Goal: Task Accomplishment & Management: Complete application form

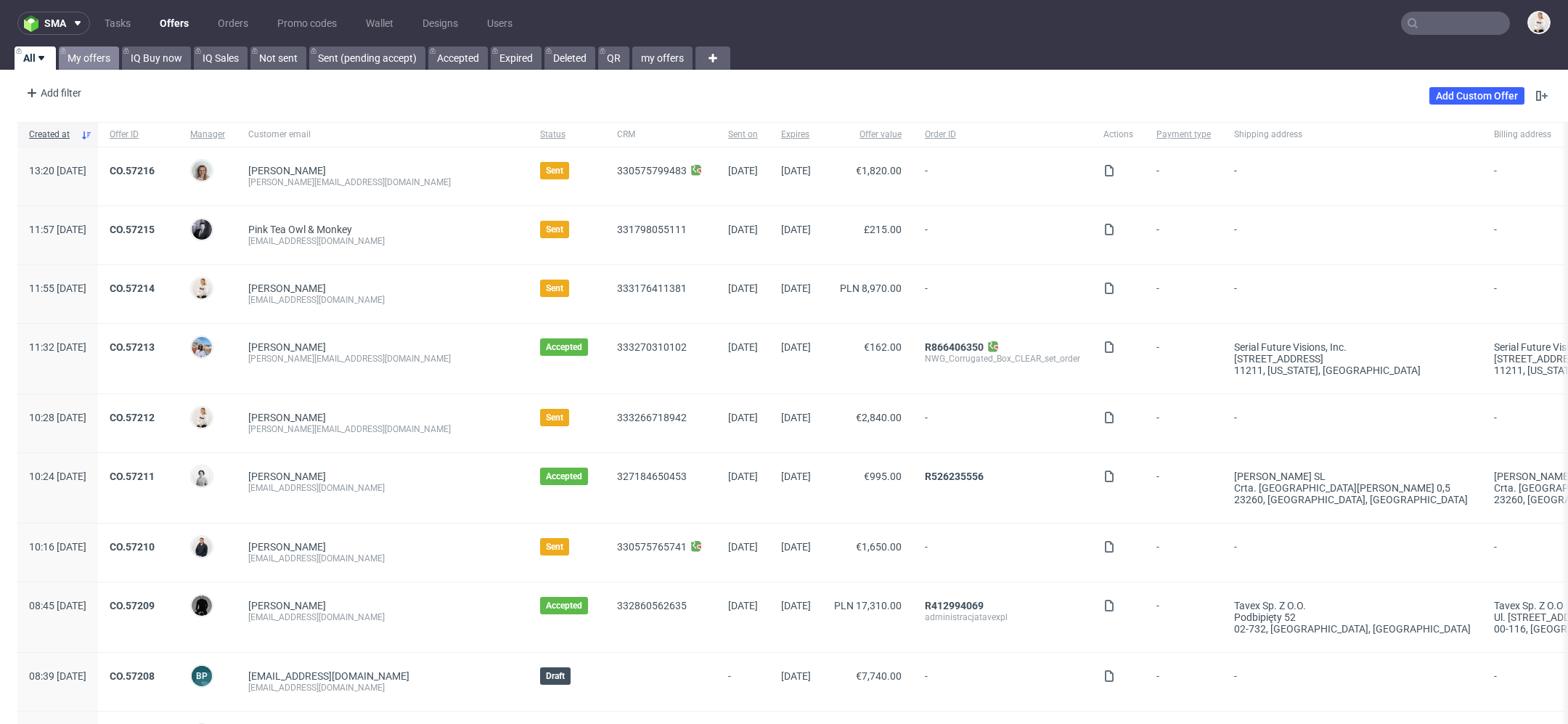
click at [97, 56] on link "My offers" at bounding box center [89, 58] width 61 height 23
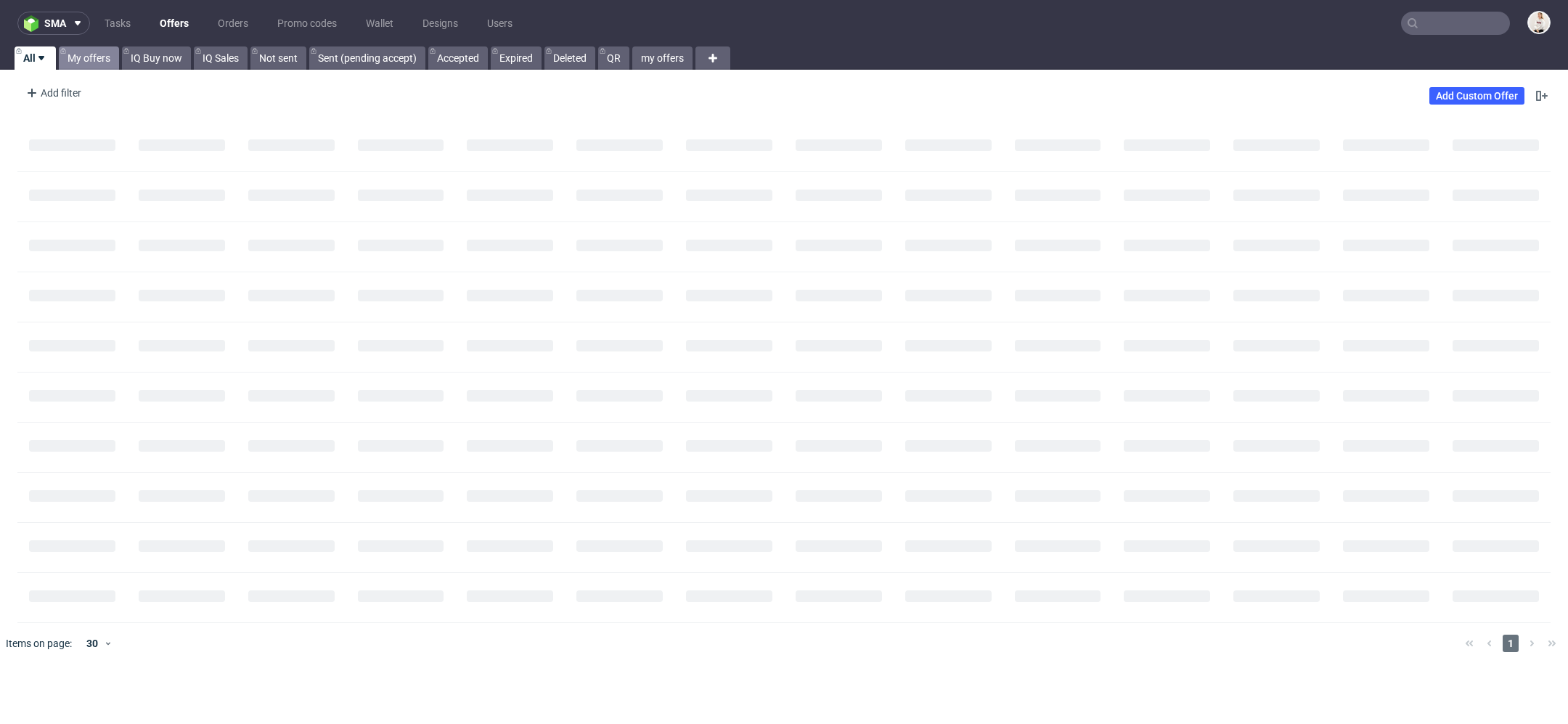
click at [104, 59] on link "My offers" at bounding box center [89, 58] width 61 height 23
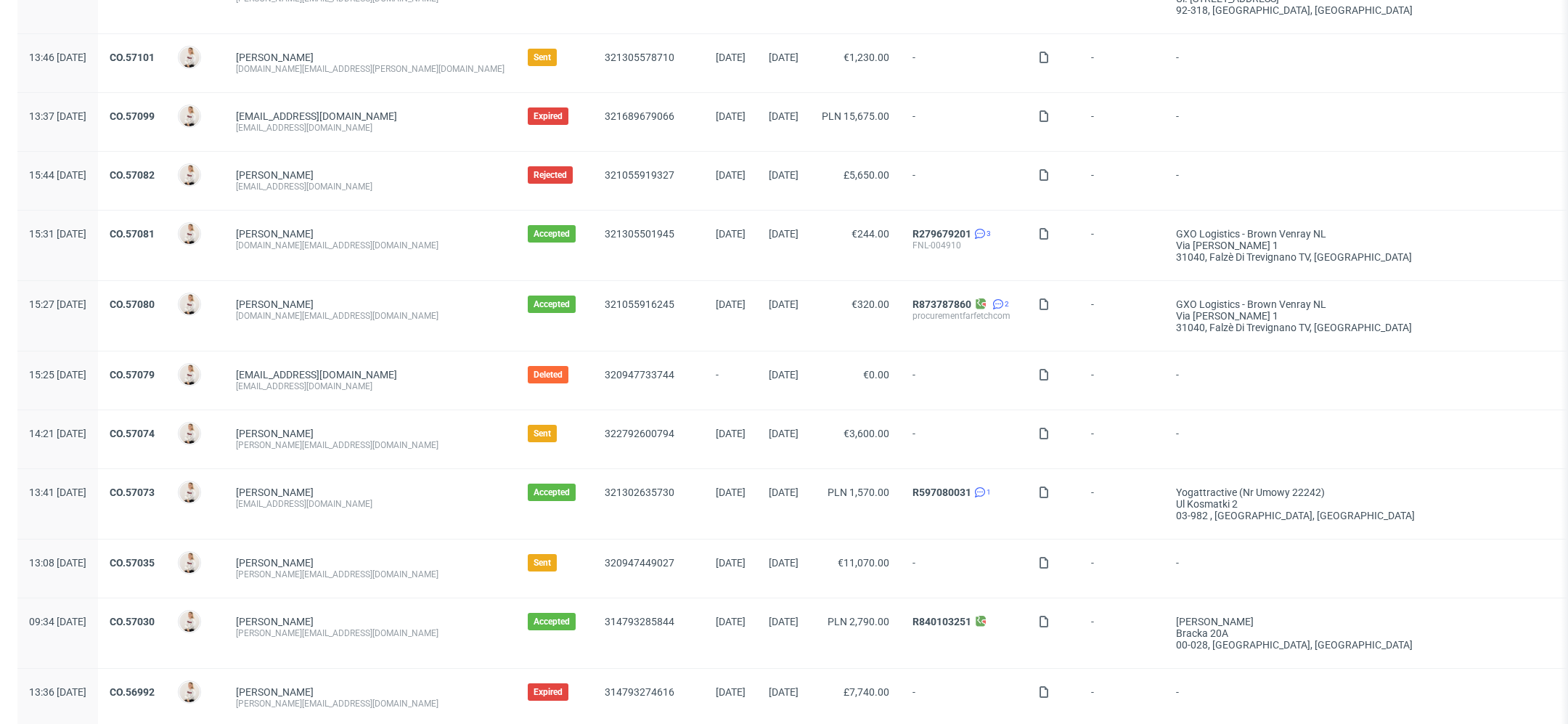
scroll to position [632, 0]
click at [154, 427] on link "CO.57074" at bounding box center [132, 432] width 45 height 11
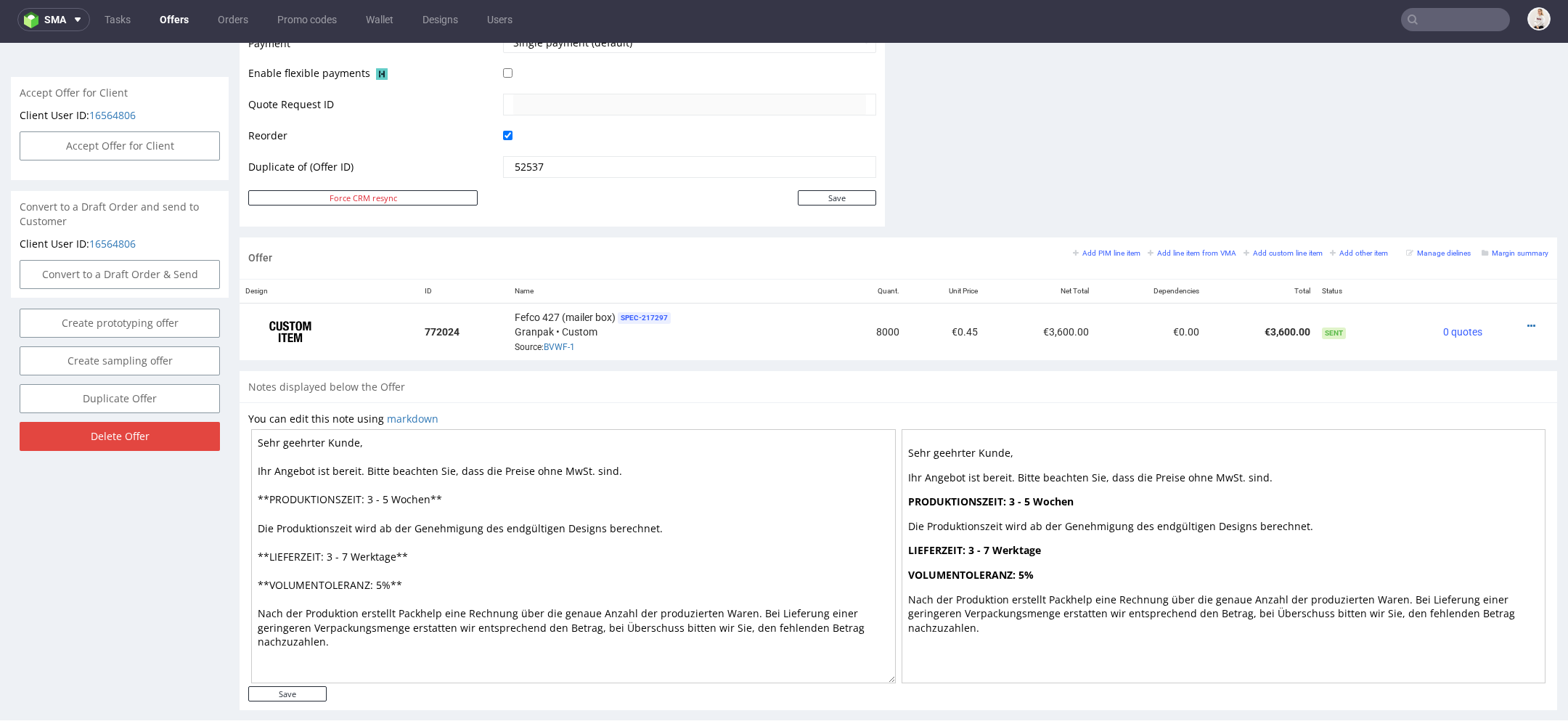
scroll to position [688, 0]
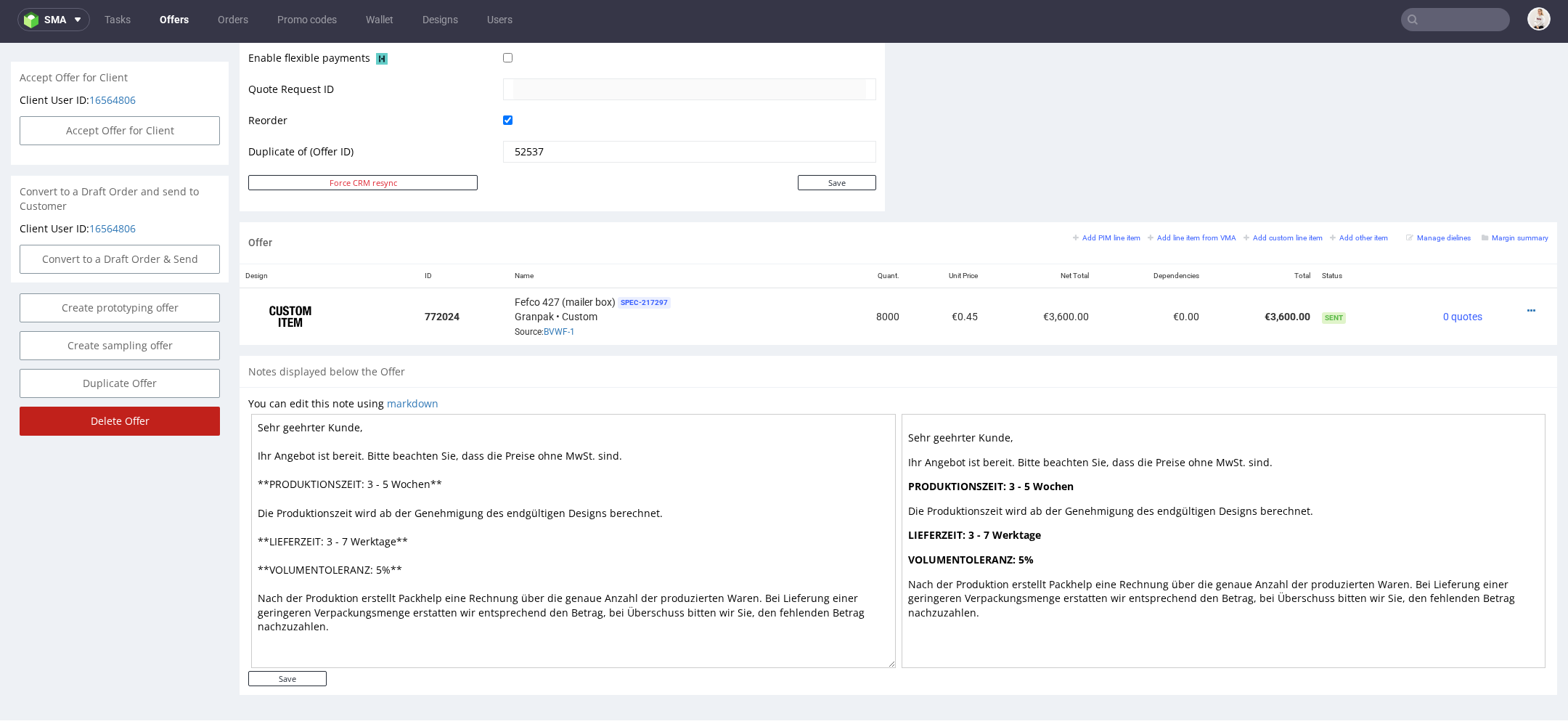
click at [199, 413] on input "Delete Offer" at bounding box center [119, 420] width 200 height 29
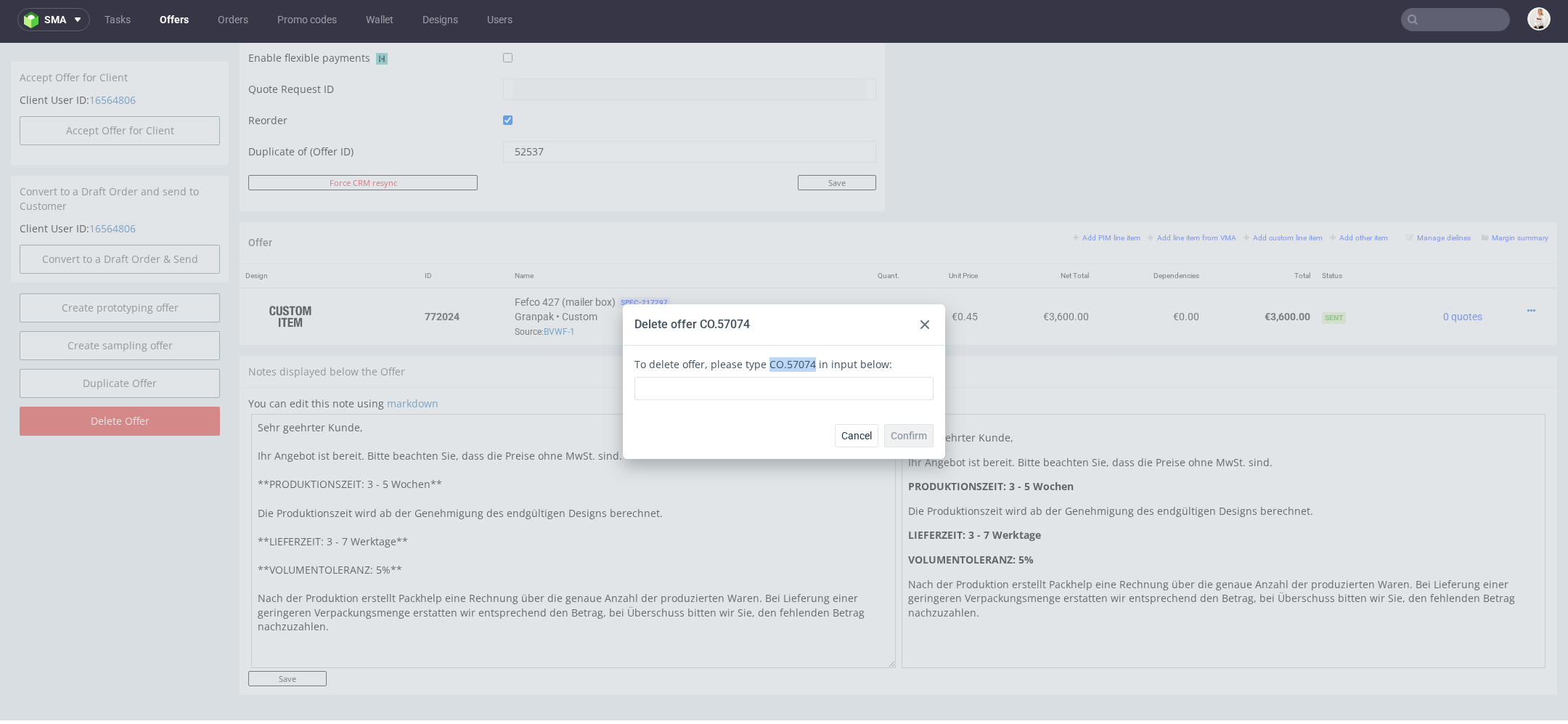
drag, startPoint x: 802, startPoint y: 369, endPoint x: 757, endPoint y: 369, distance: 45.0
click at [757, 369] on div "To delete offer, please type CO.57074 in input below:" at bounding box center [784, 379] width 299 height 44
copy div "CO.57074"
click at [736, 391] on input "text" at bounding box center [784, 388] width 299 height 23
paste input "CO.57074"
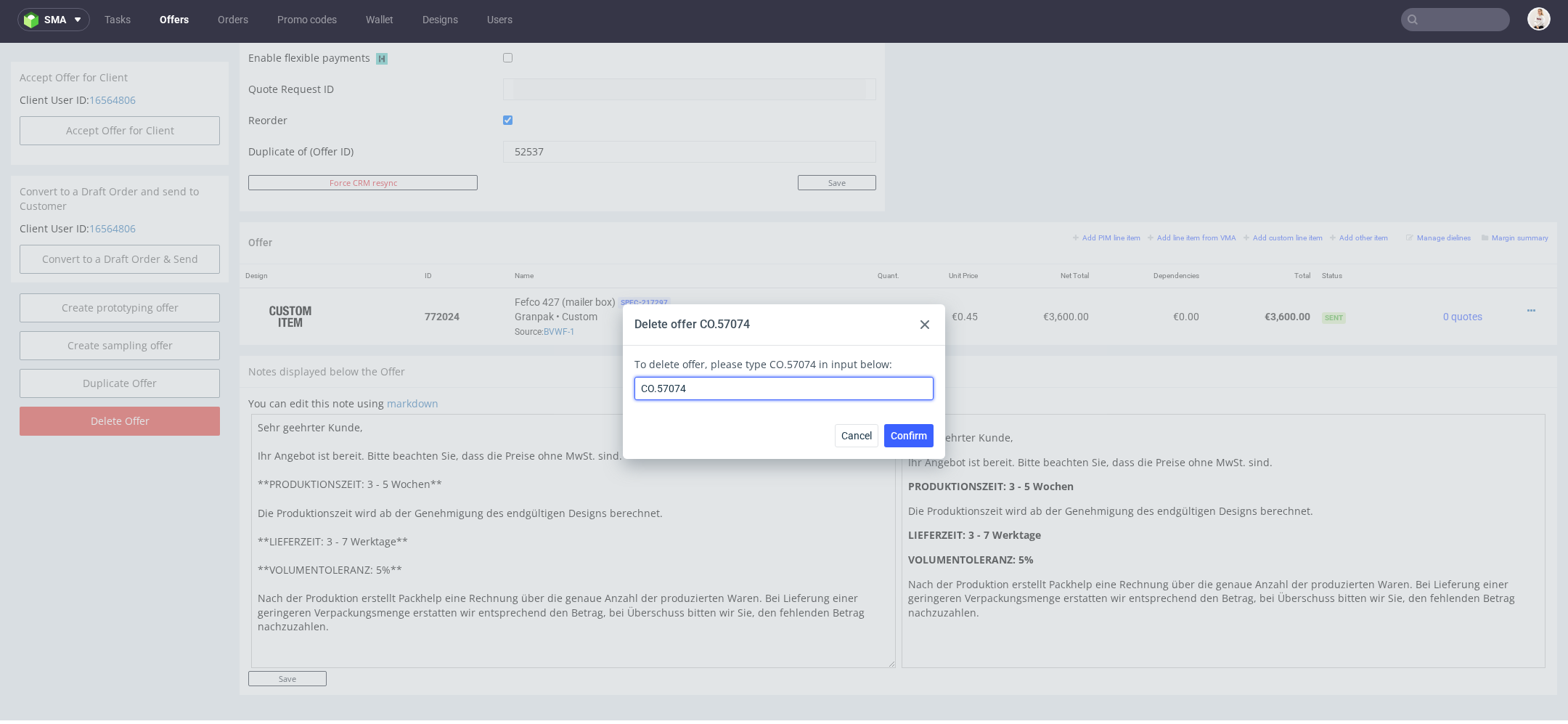
type input "CO.57074"
click at [931, 443] on div "Cancel Confirm" at bounding box center [784, 435] width 322 height 47
click at [884, 443] on button "Confirm" at bounding box center [909, 435] width 49 height 23
click at [891, 435] on span "Confirm" at bounding box center [908, 436] width 36 height 11
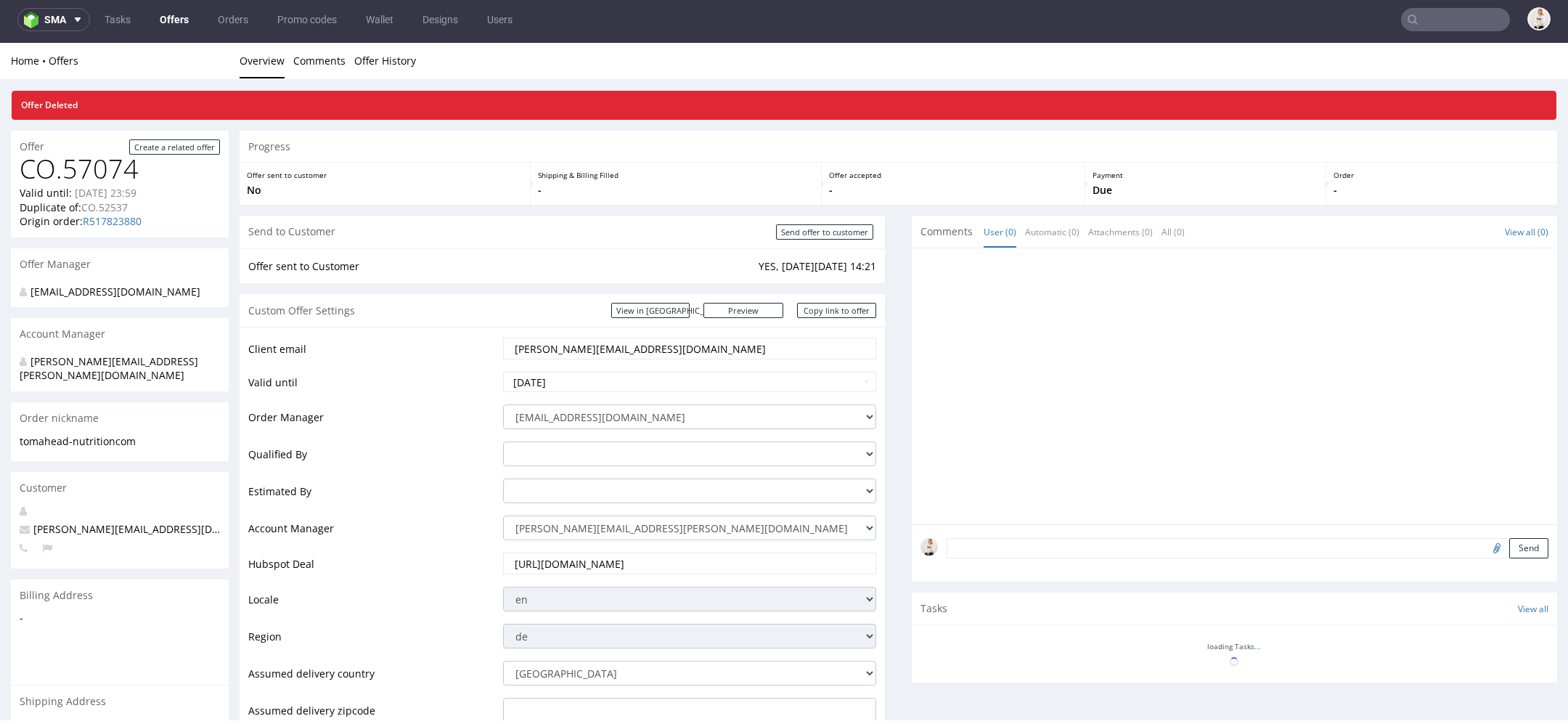
scroll to position [0, 0]
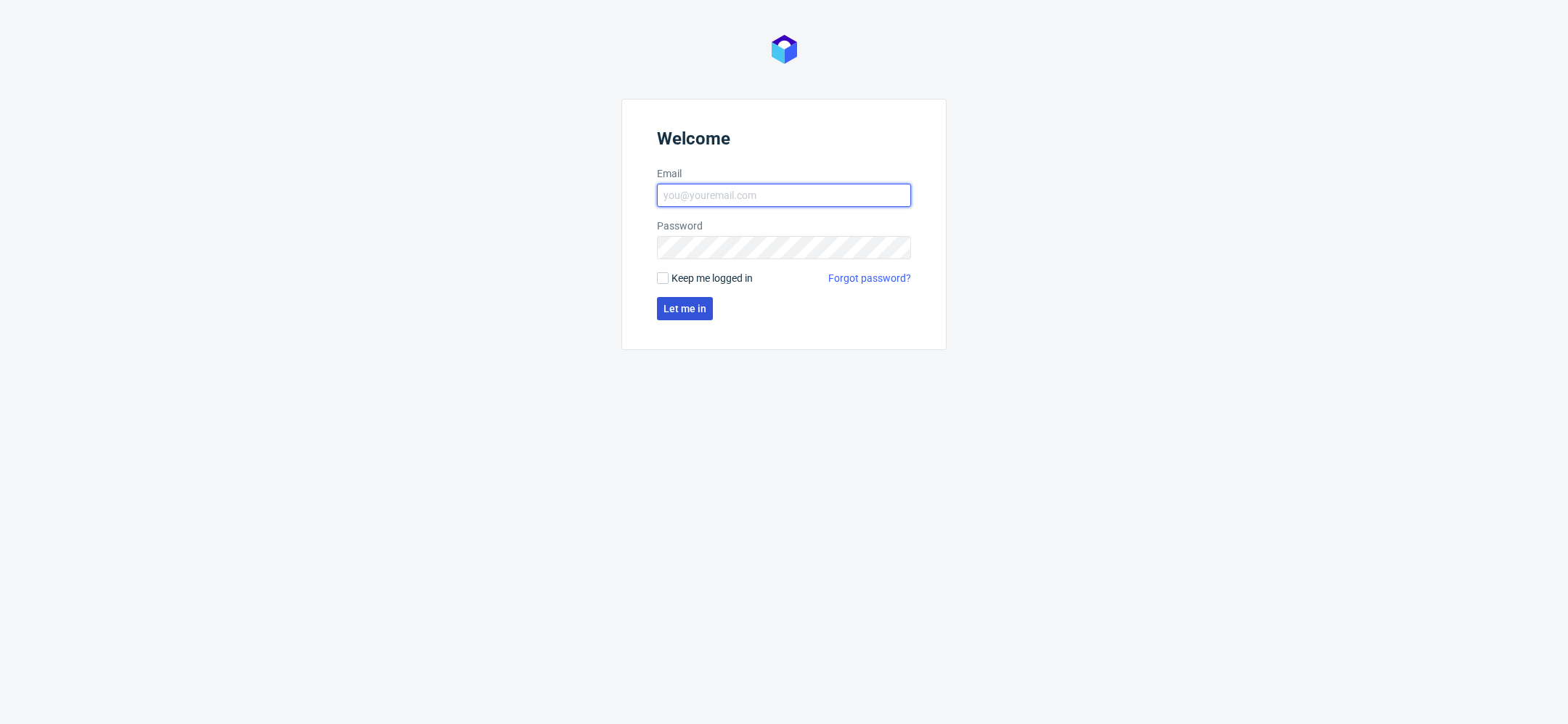
type input "[EMAIL_ADDRESS][DOMAIN_NAME]"
click at [679, 319] on button "Let me in" at bounding box center [685, 308] width 56 height 23
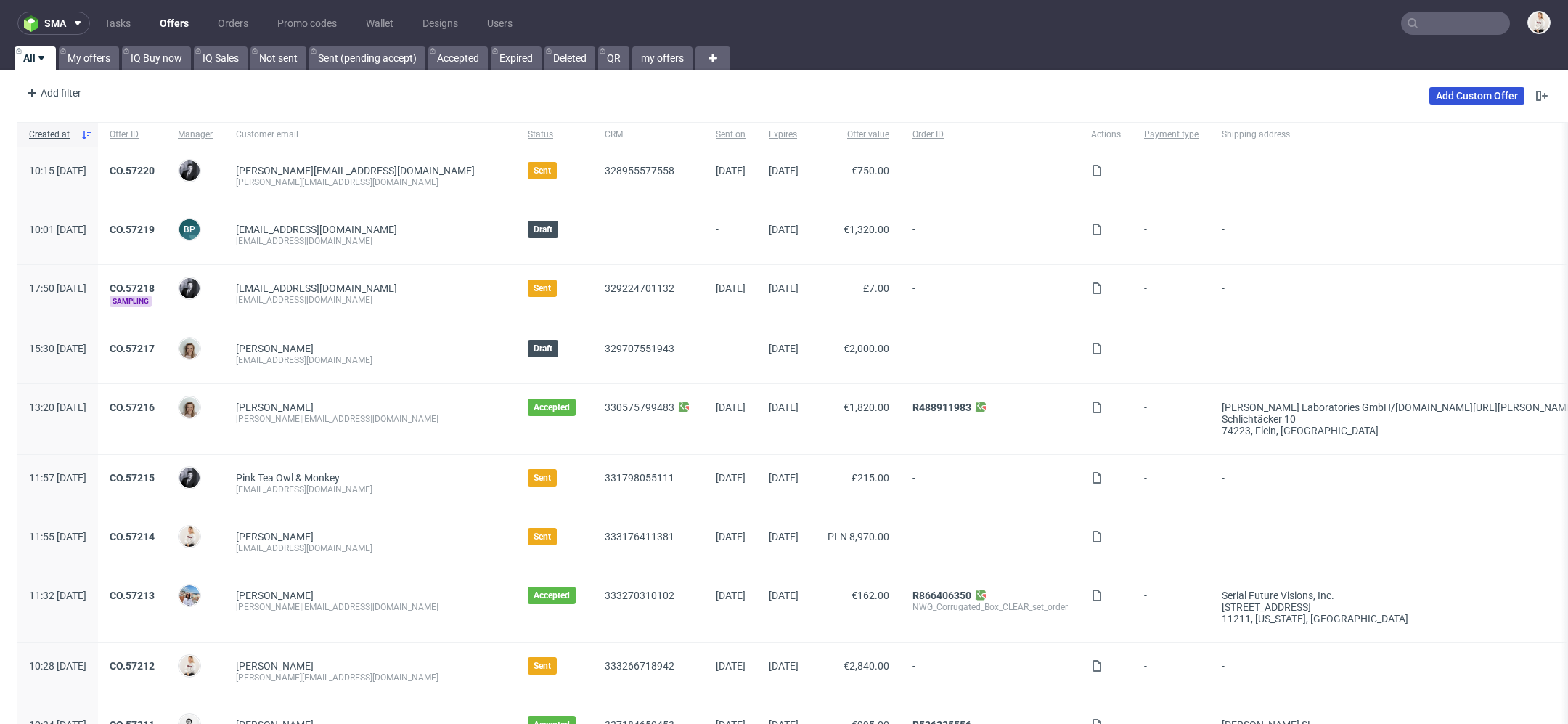
click at [1442, 98] on link "Add Custom Offer" at bounding box center [1477, 96] width 95 height 18
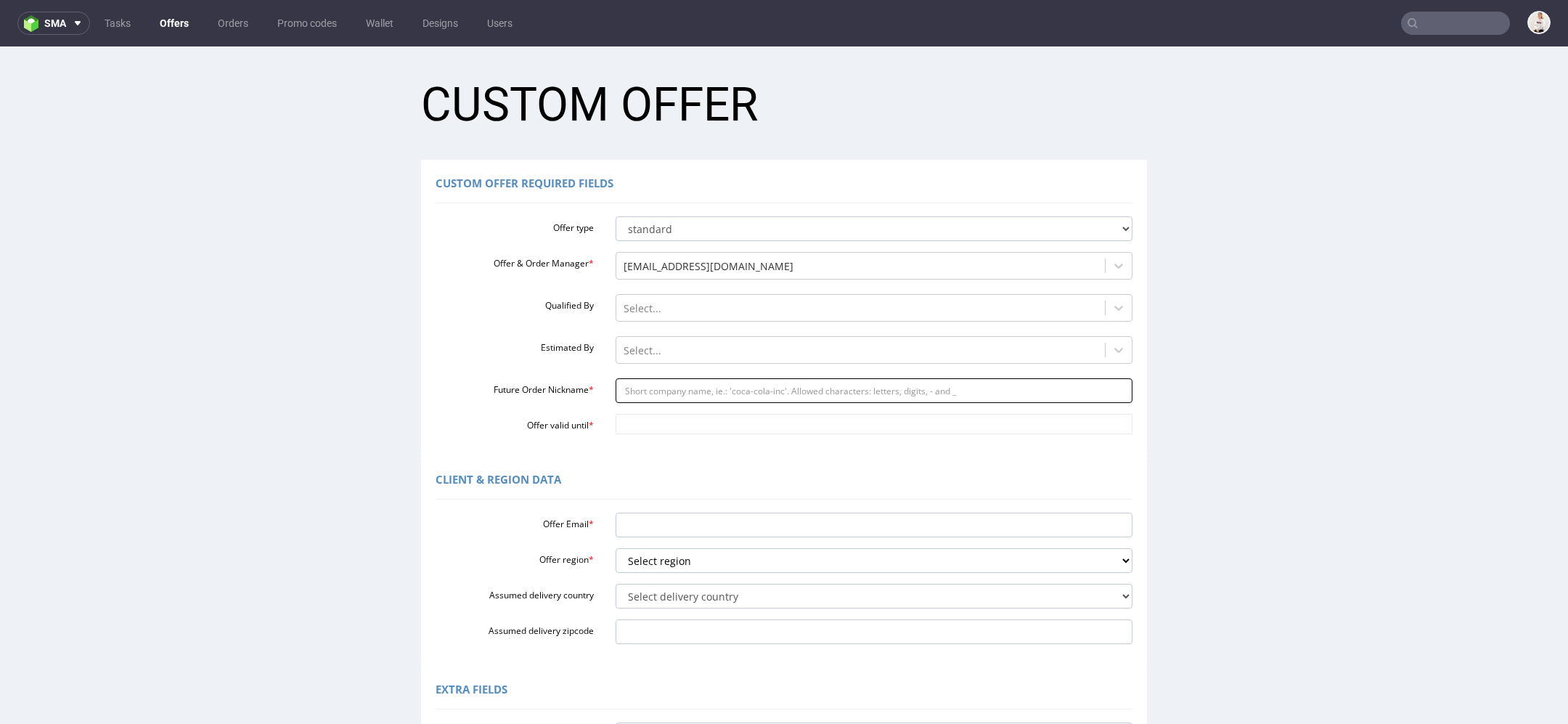
click at [668, 385] on input "Future Order Nickname *" at bounding box center [875, 391] width 518 height 25
paste input "bartnewdealsealscom"
type input "bartnewdealsealscom"
click at [650, 427] on input "Offer valid until *" at bounding box center [875, 424] width 518 height 20
click at [755, 360] on td "25" at bounding box center [754, 359] width 22 height 22
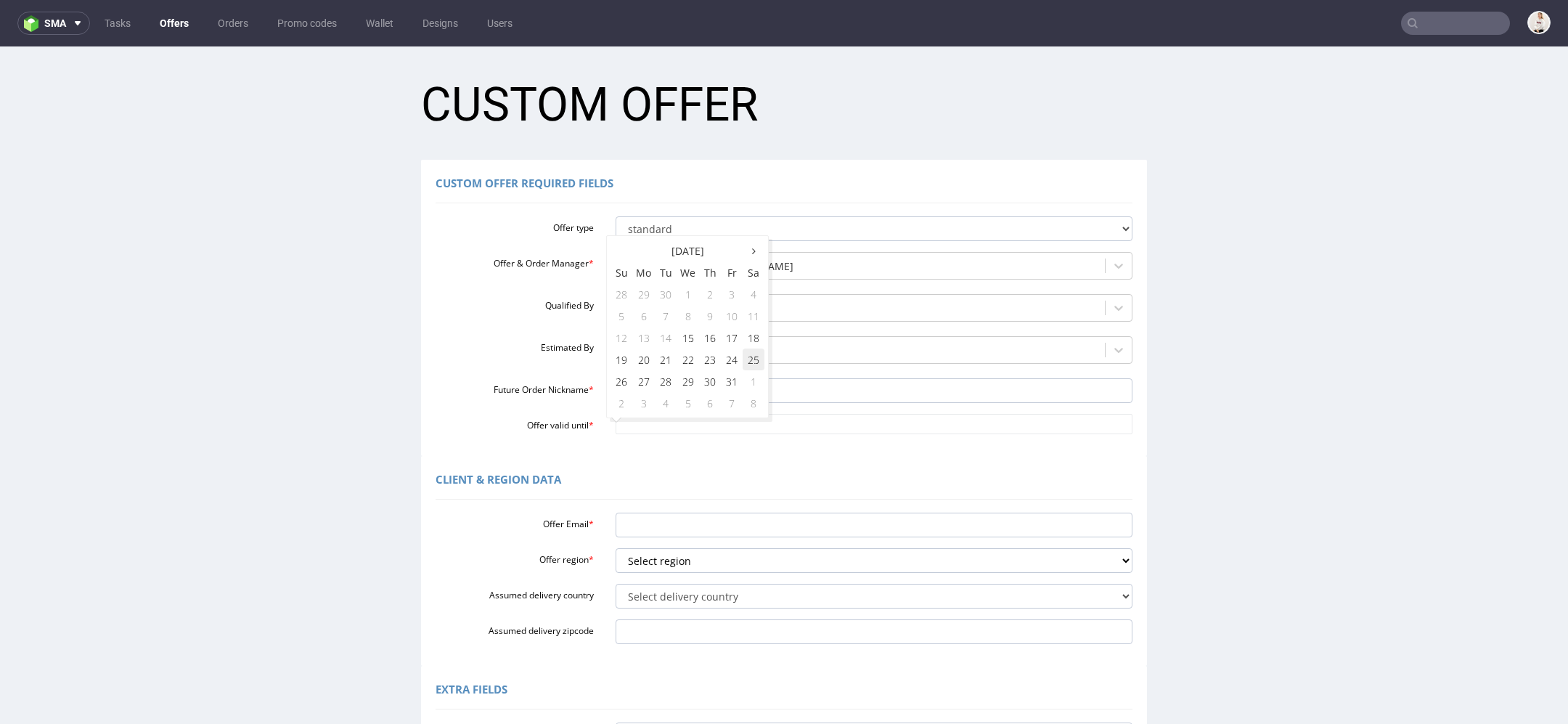
type input "2025-10-25"
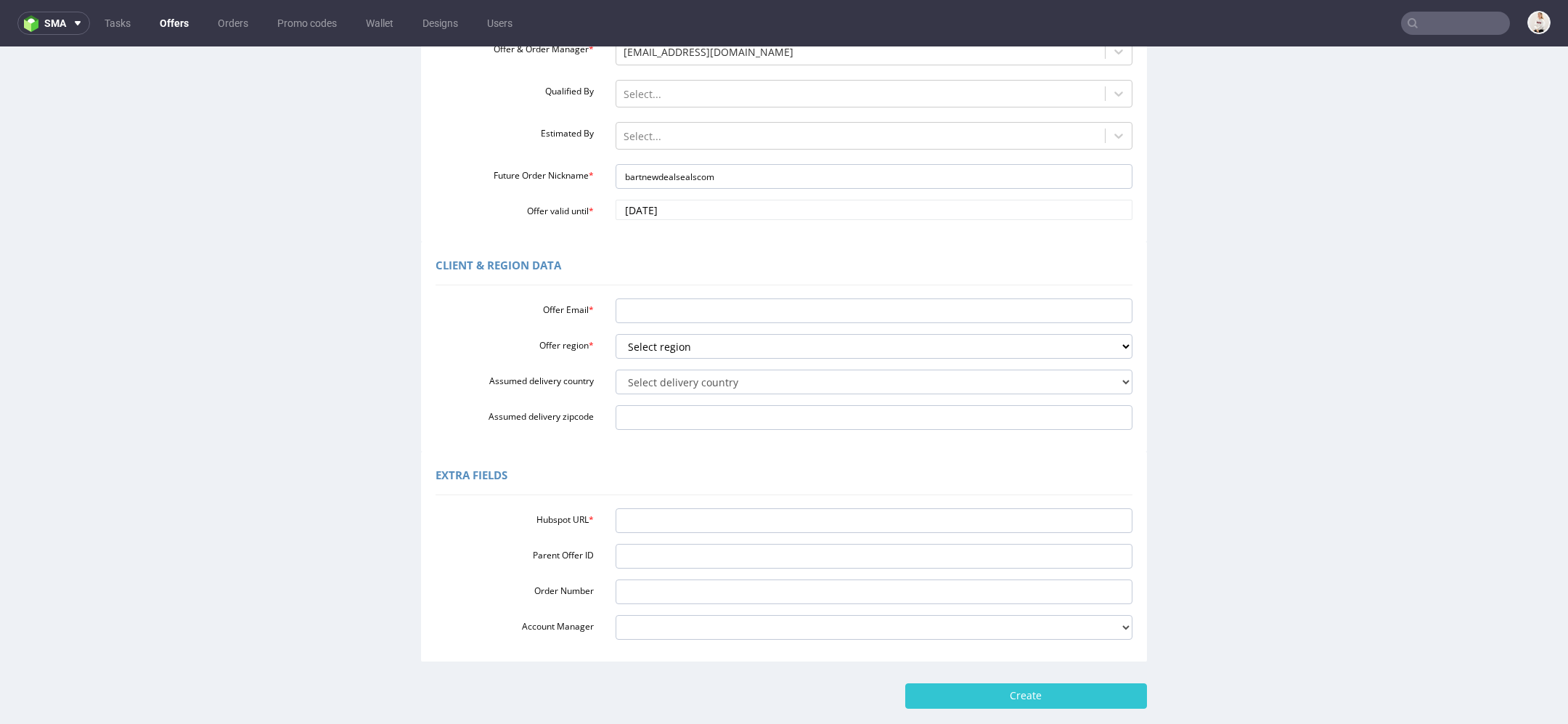
scroll to position [219, 0]
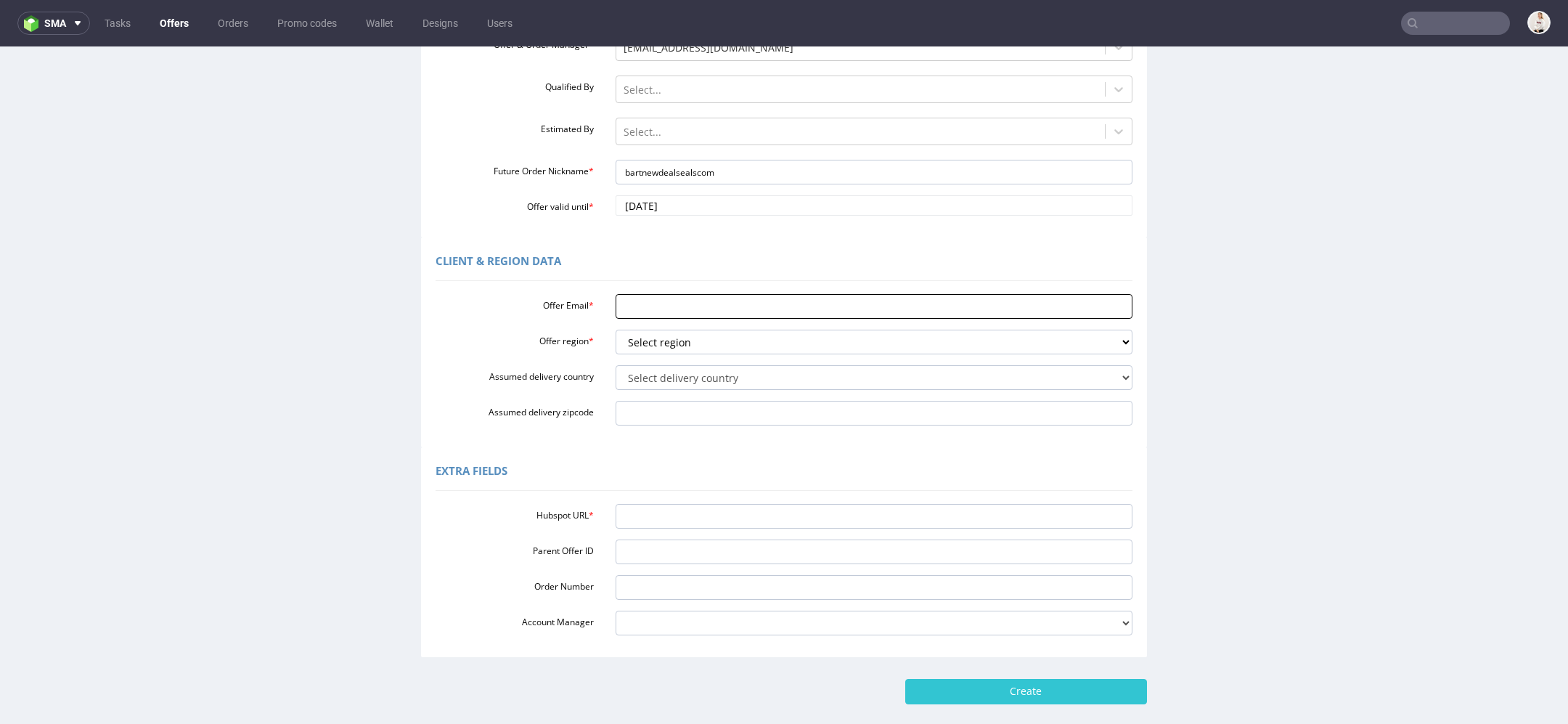
click at [653, 317] on input "Offer Email *" at bounding box center [875, 306] width 518 height 25
paste input "[EMAIL_ADDRESS][DOMAIN_NAME]"
type input "[EMAIL_ADDRESS][DOMAIN_NAME]"
click at [743, 345] on select "Select region eu gb de pl cz fr it es" at bounding box center [875, 342] width 518 height 25
select select "eu"
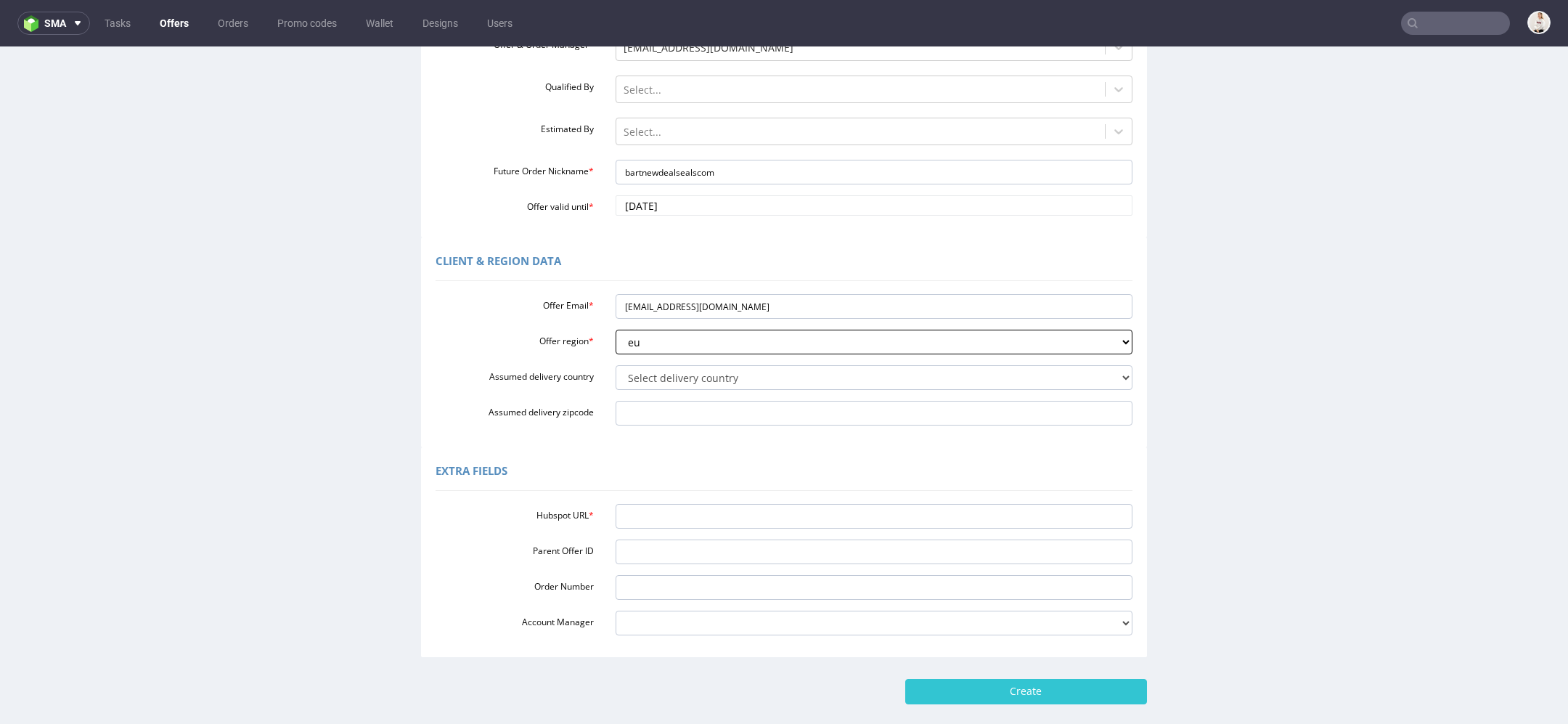
click at [616, 330] on select "Select region eu gb de pl cz fr it es" at bounding box center [875, 342] width 518 height 25
click at [721, 380] on select "Select delivery country Andorra Afghanistan Anguilla Albania Armenia Antarctica…" at bounding box center [875, 377] width 518 height 25
select select "20"
click at [616, 365] on select "Select delivery country Andorra Afghanistan Anguilla Albania Armenia Antarctica…" at bounding box center [875, 377] width 518 height 25
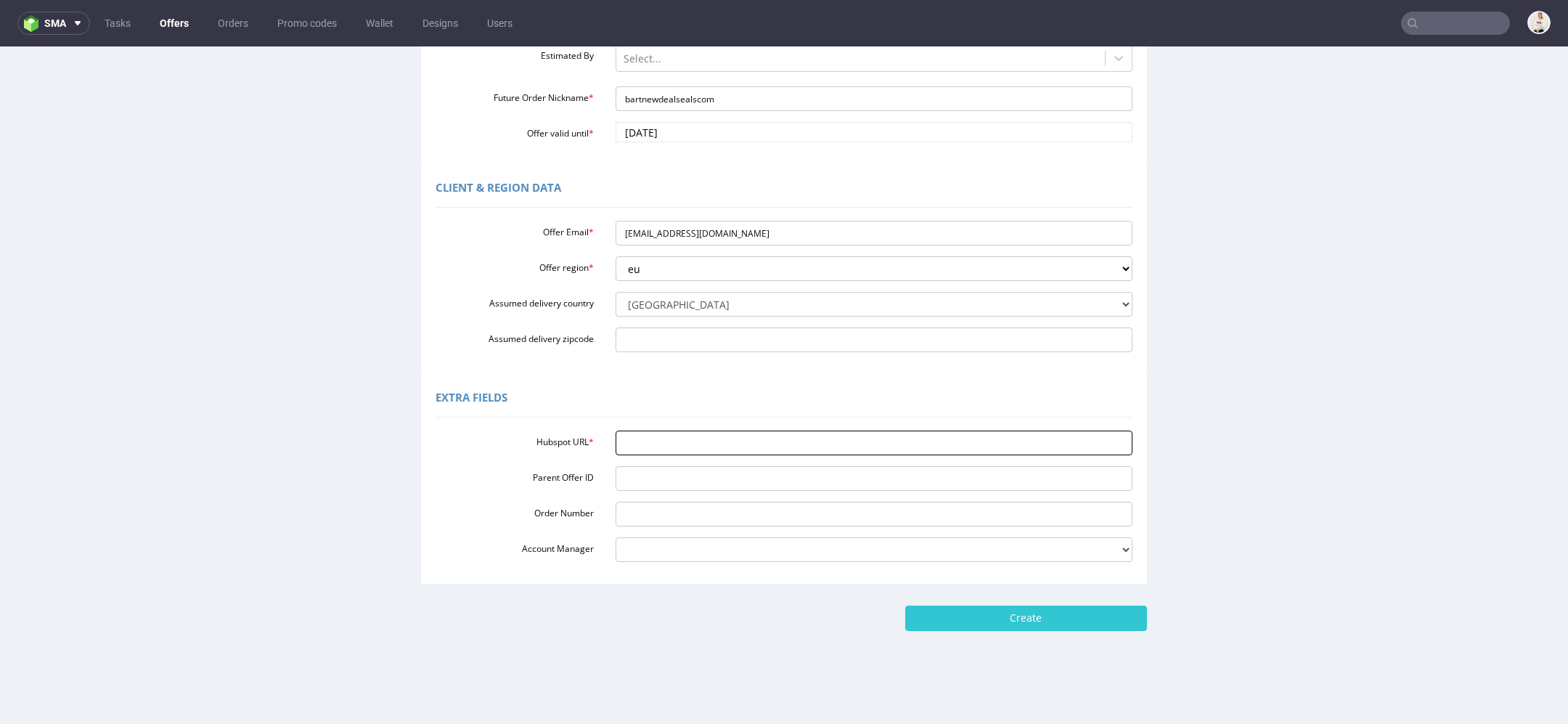
click at [636, 438] on input "Hubspot URL *" at bounding box center [875, 443] width 518 height 25
paste input "https://app-eu1.hubspot.com/contacts/25600958/record/0-3/334091037904/"
type input "https://app-eu1.hubspot.com/contacts/25600958/record/0-3/334091037904/"
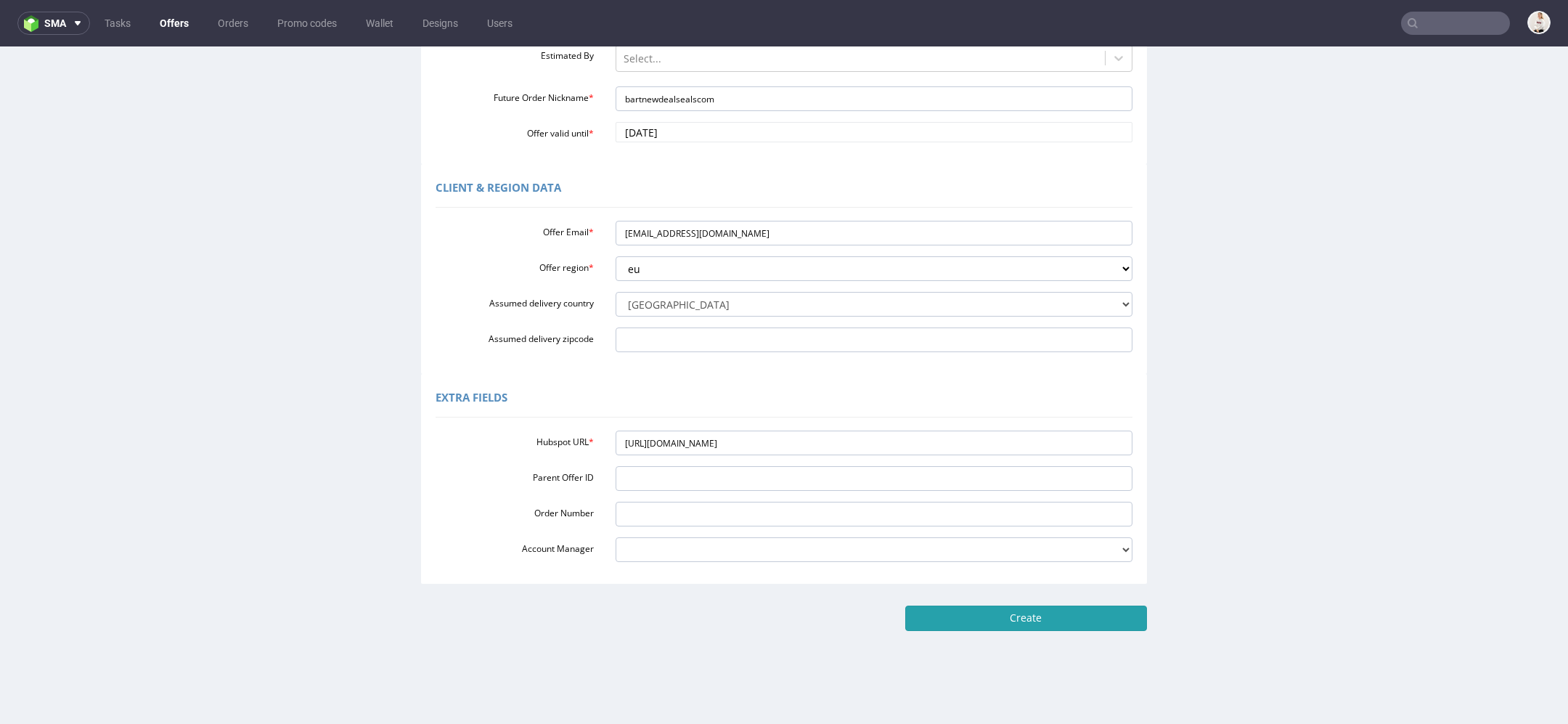
click at [1100, 620] on input "Create" at bounding box center [1027, 618] width 242 height 25
type input "Please wait..."
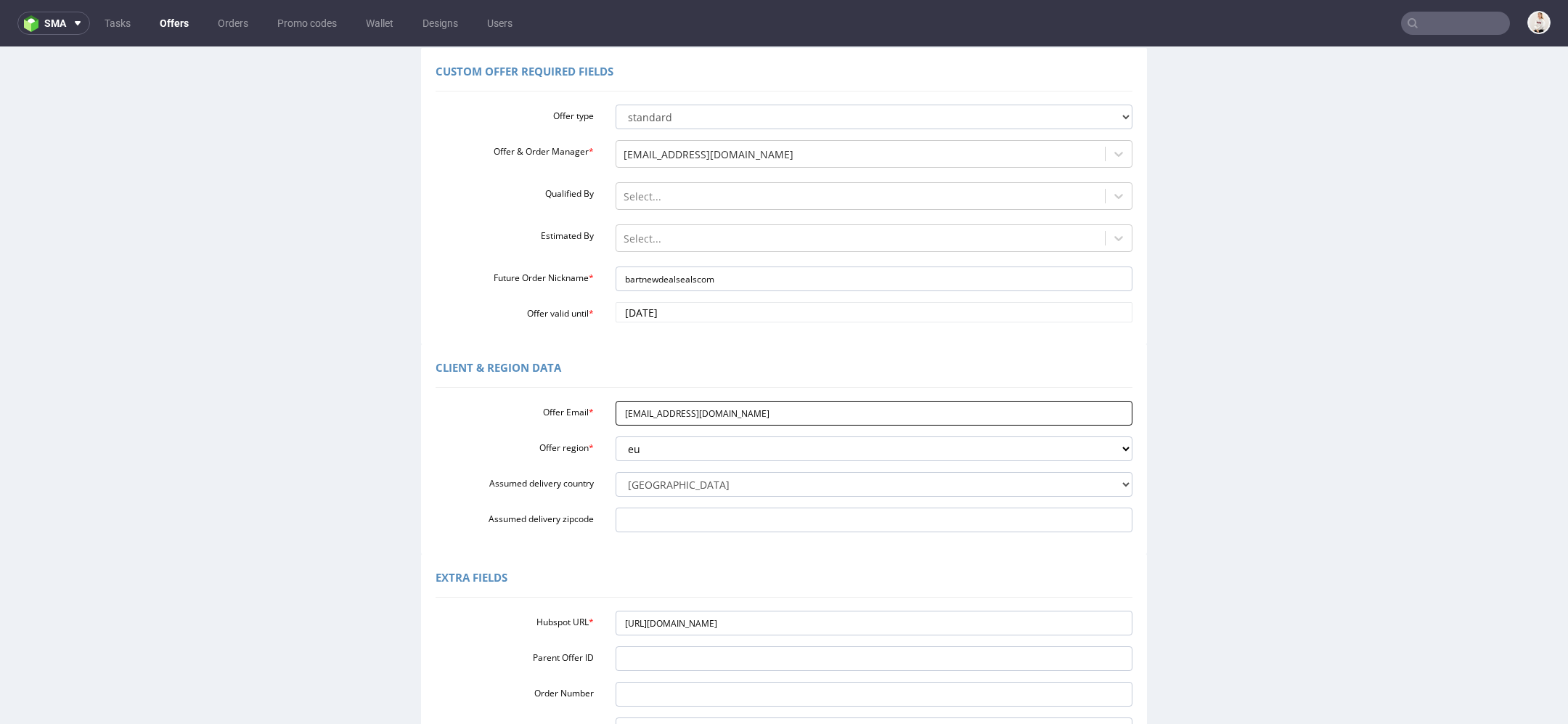
scroll to position [0, 0]
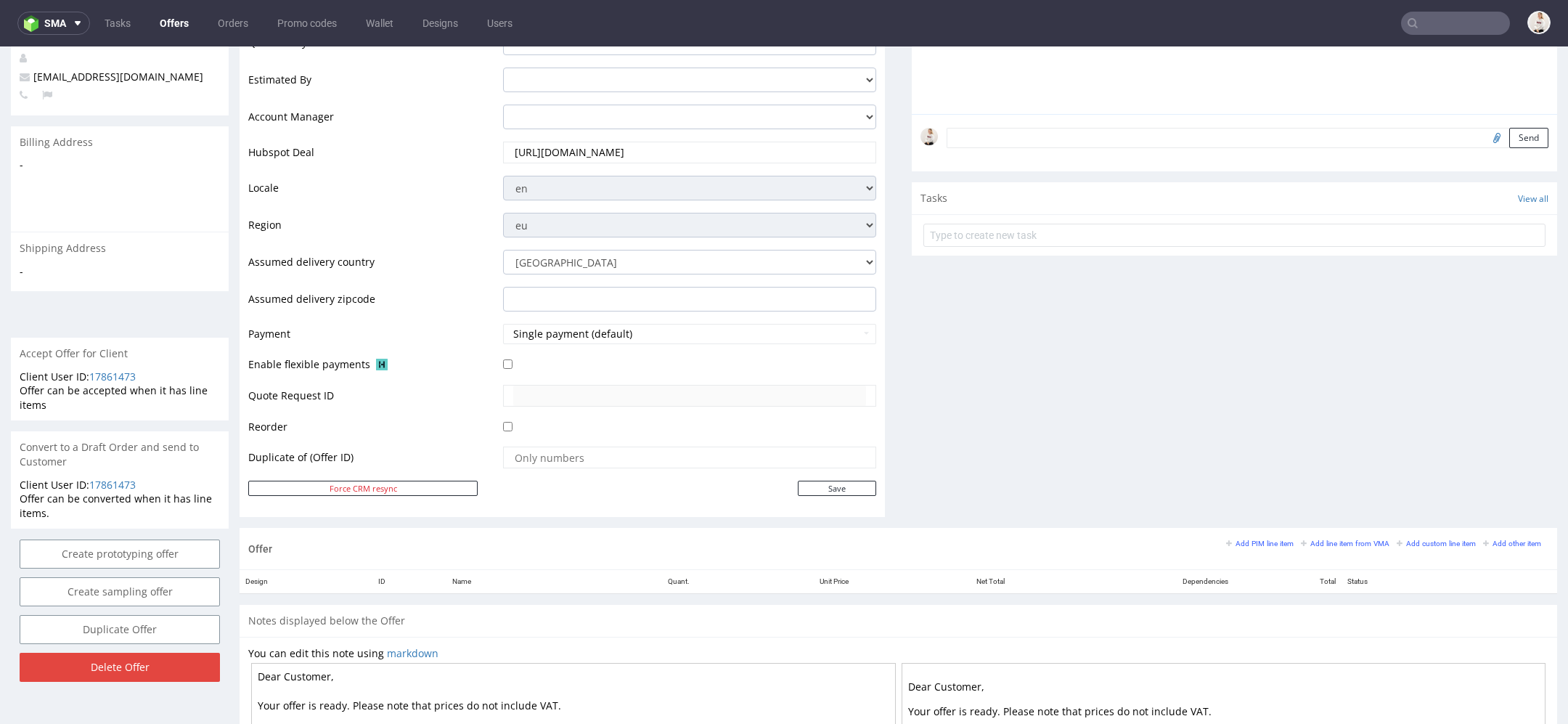
scroll to position [619, 0]
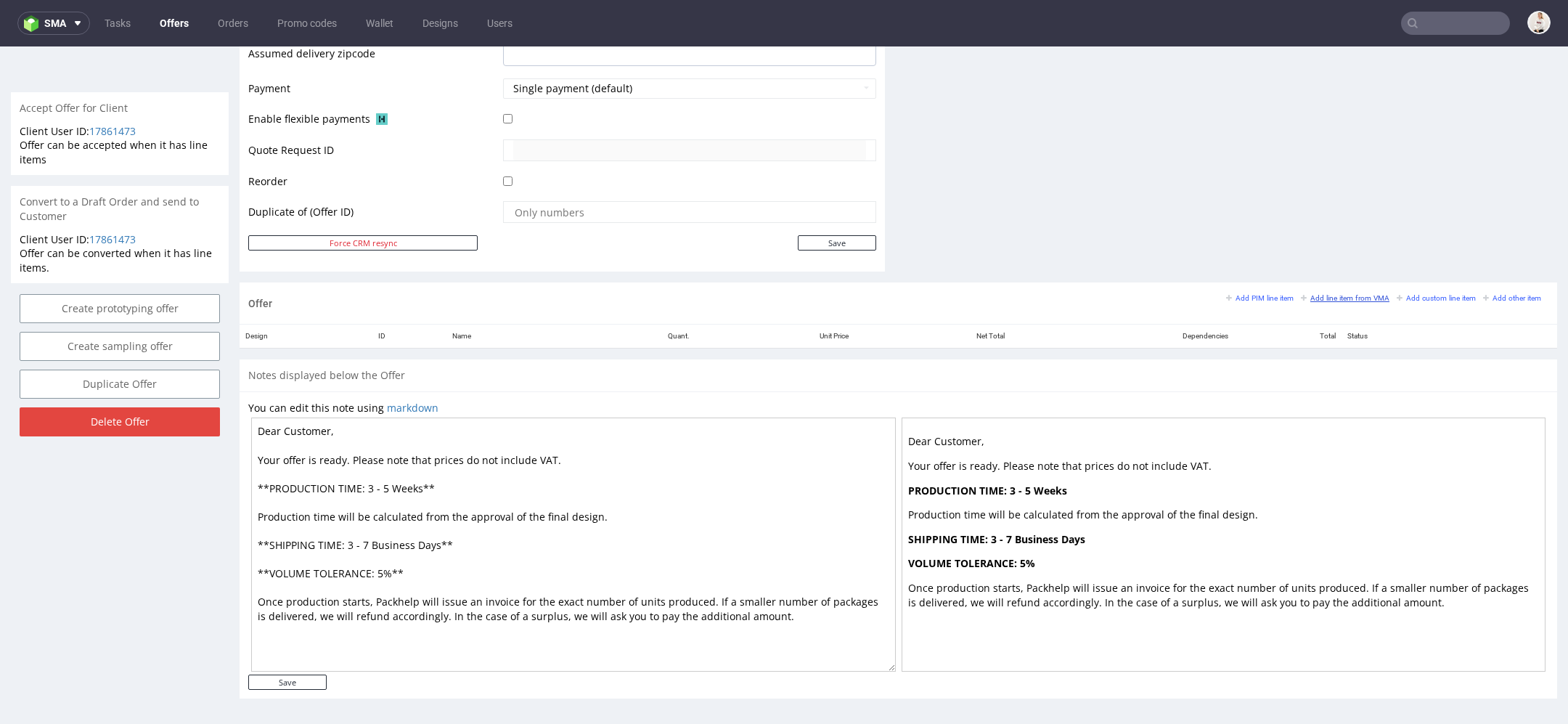
click at [1321, 297] on small "Add line item from VMA" at bounding box center [1345, 297] width 89 height 8
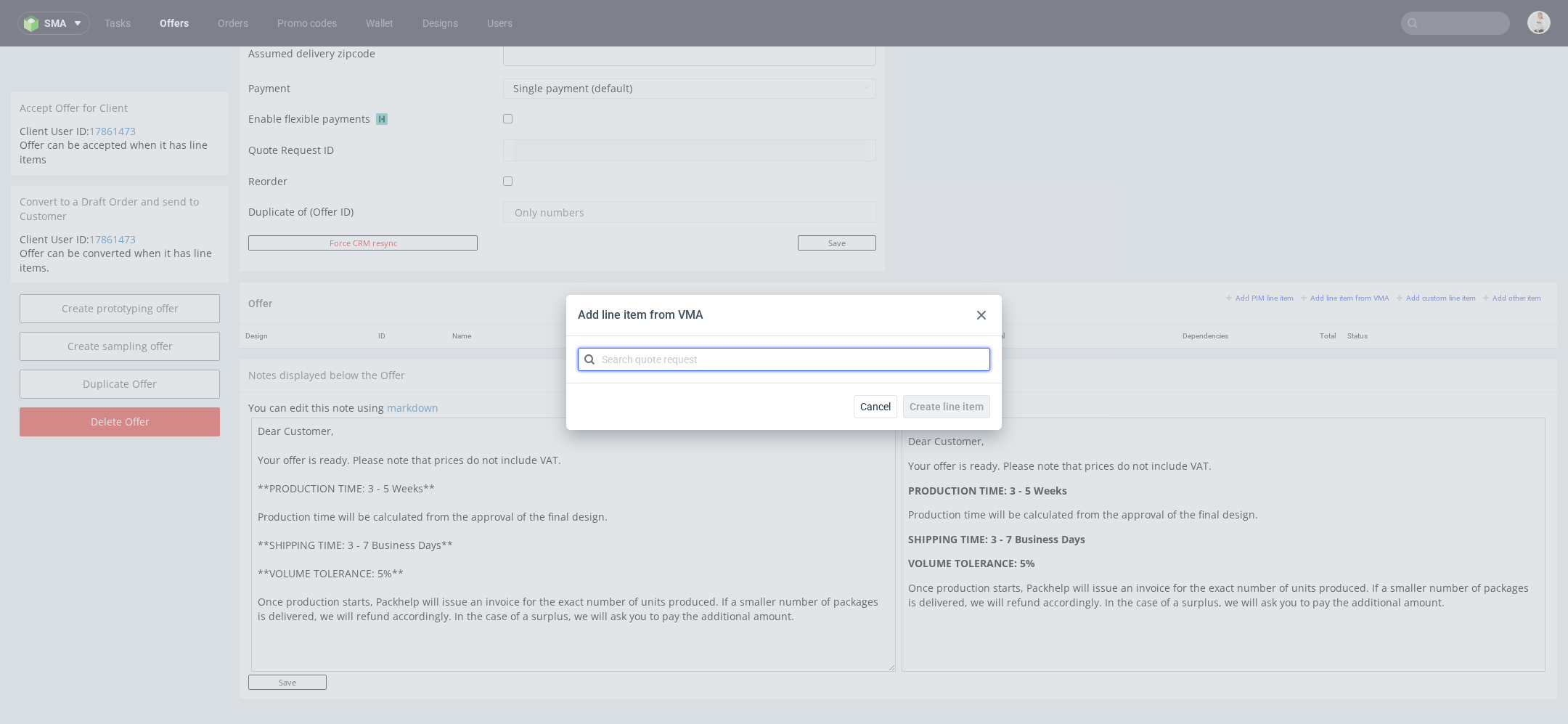
click at [928, 367] on input "text" at bounding box center [784, 359] width 412 height 23
paste input "CBVT"
type input "CBVT"
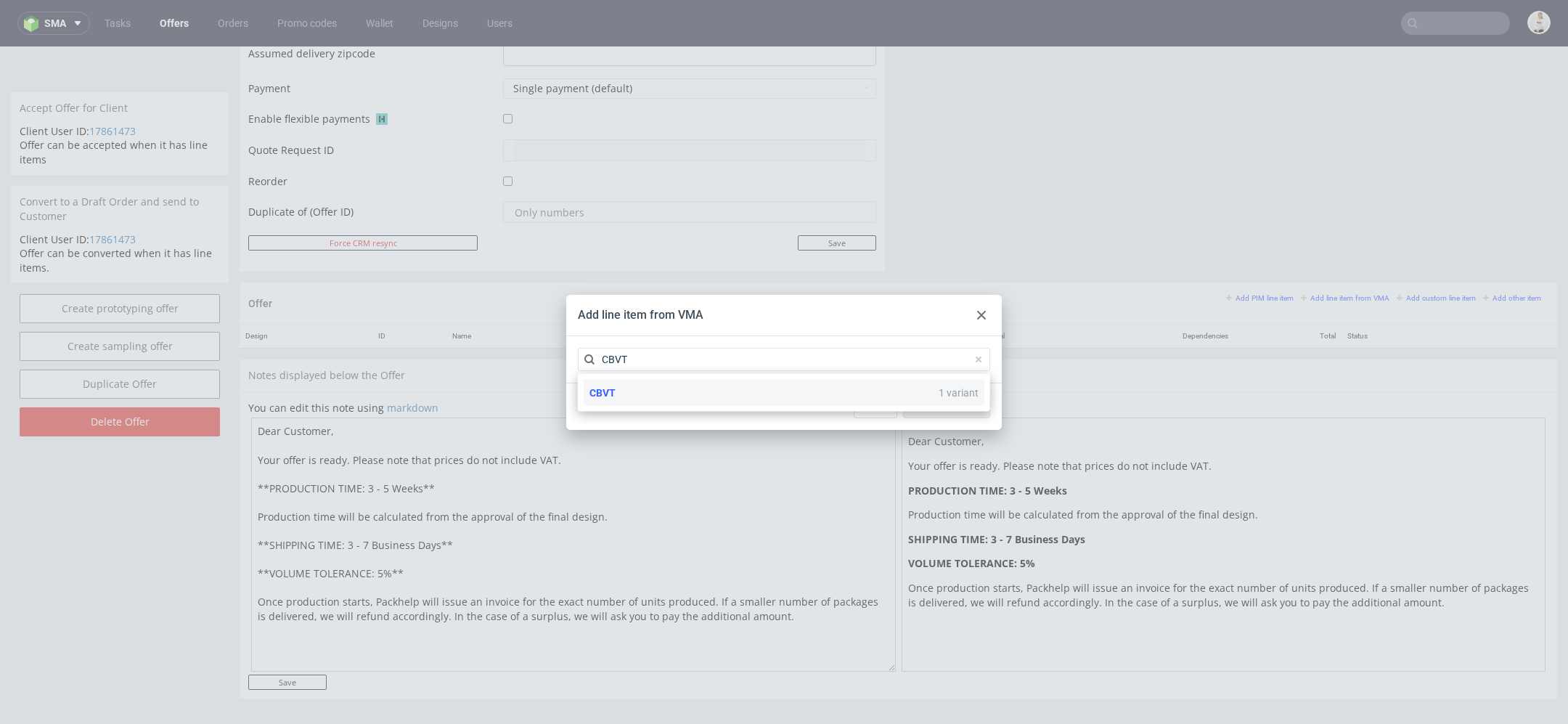
click at [782, 398] on div "CBVT 1 variant" at bounding box center [784, 393] width 401 height 26
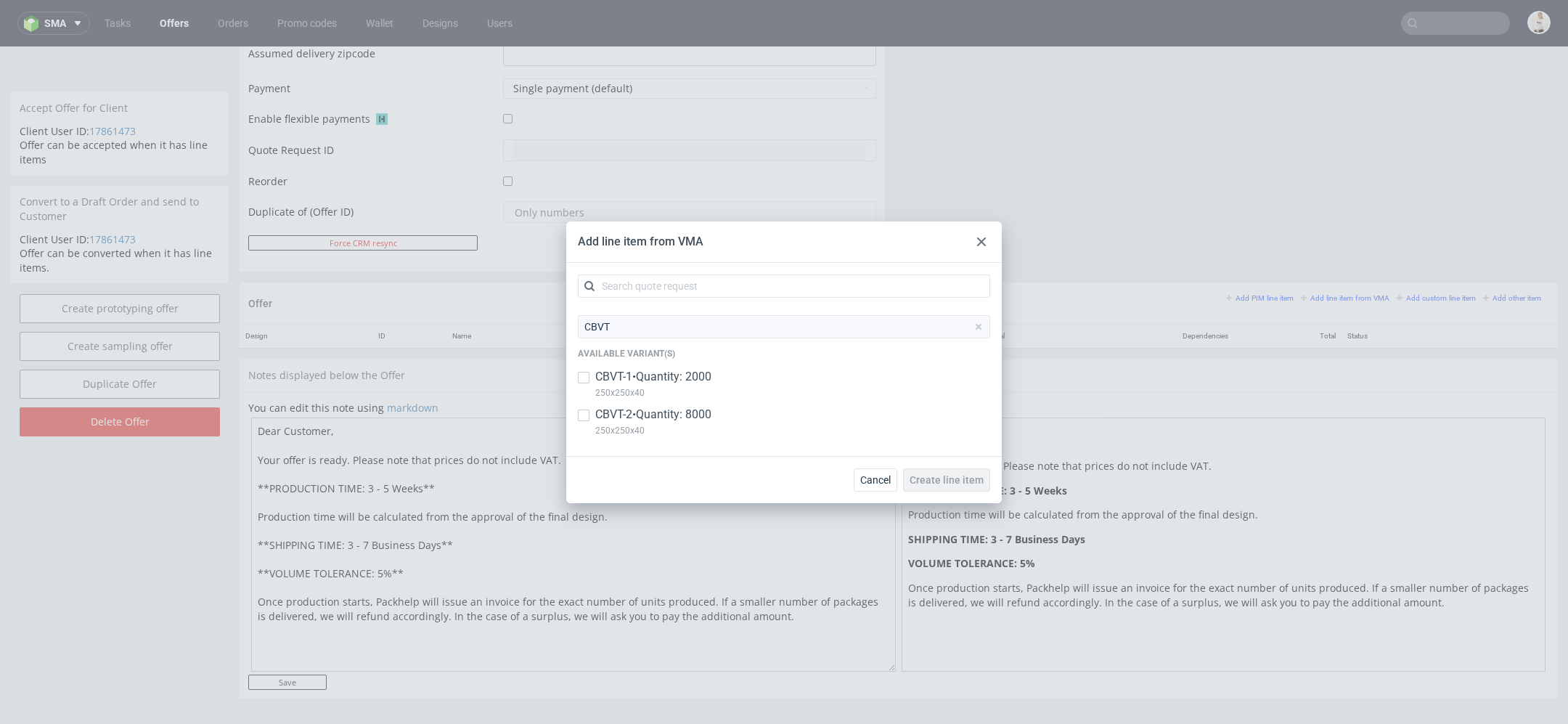
click at [727, 419] on div "CBVT-2 • Quantity: 8000 250x250x40" at bounding box center [784, 425] width 412 height 38
checkbox input "true"
click at [692, 385] on p "250x250x40" at bounding box center [654, 393] width 116 height 16
checkbox input "true"
click at [941, 477] on span "Create line item" at bounding box center [947, 480] width 74 height 11
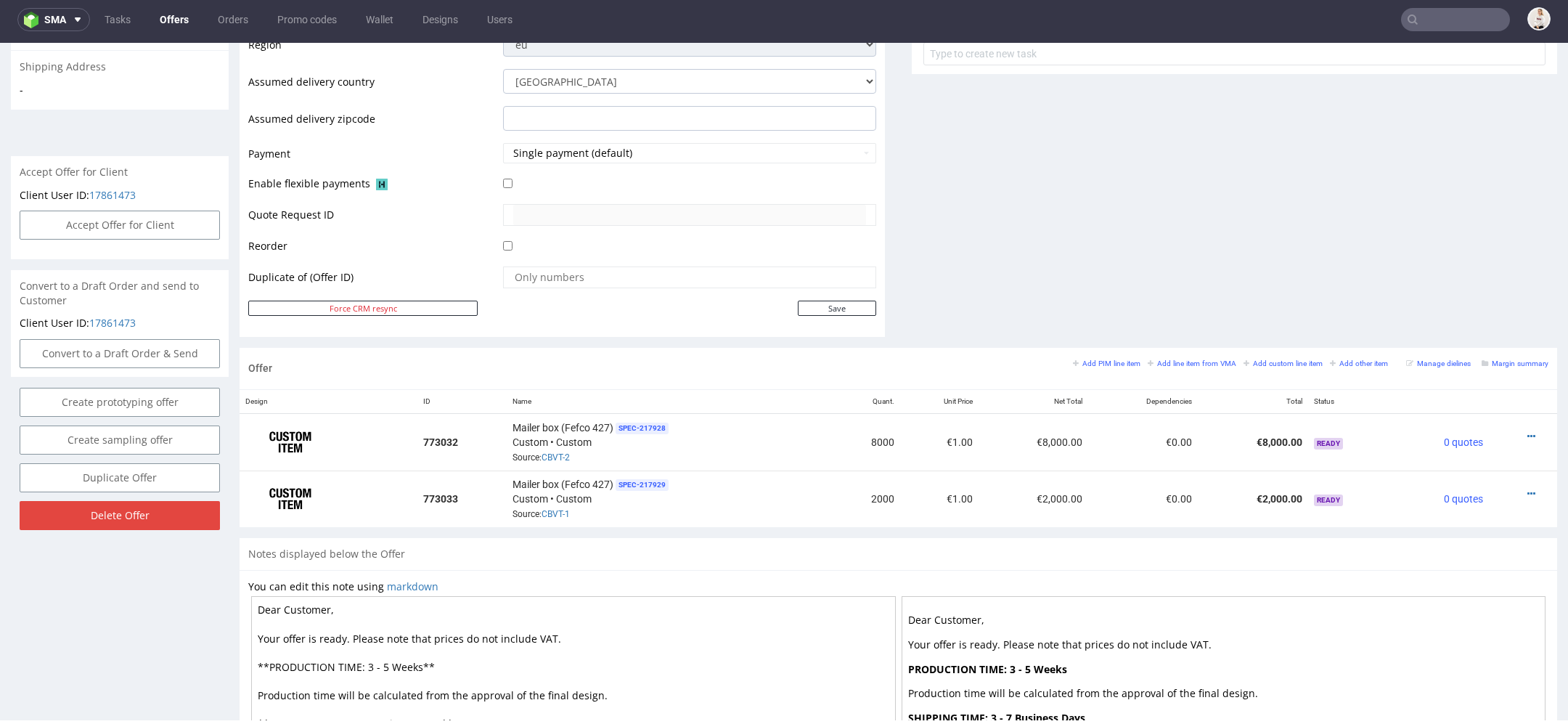
scroll to position [733, 0]
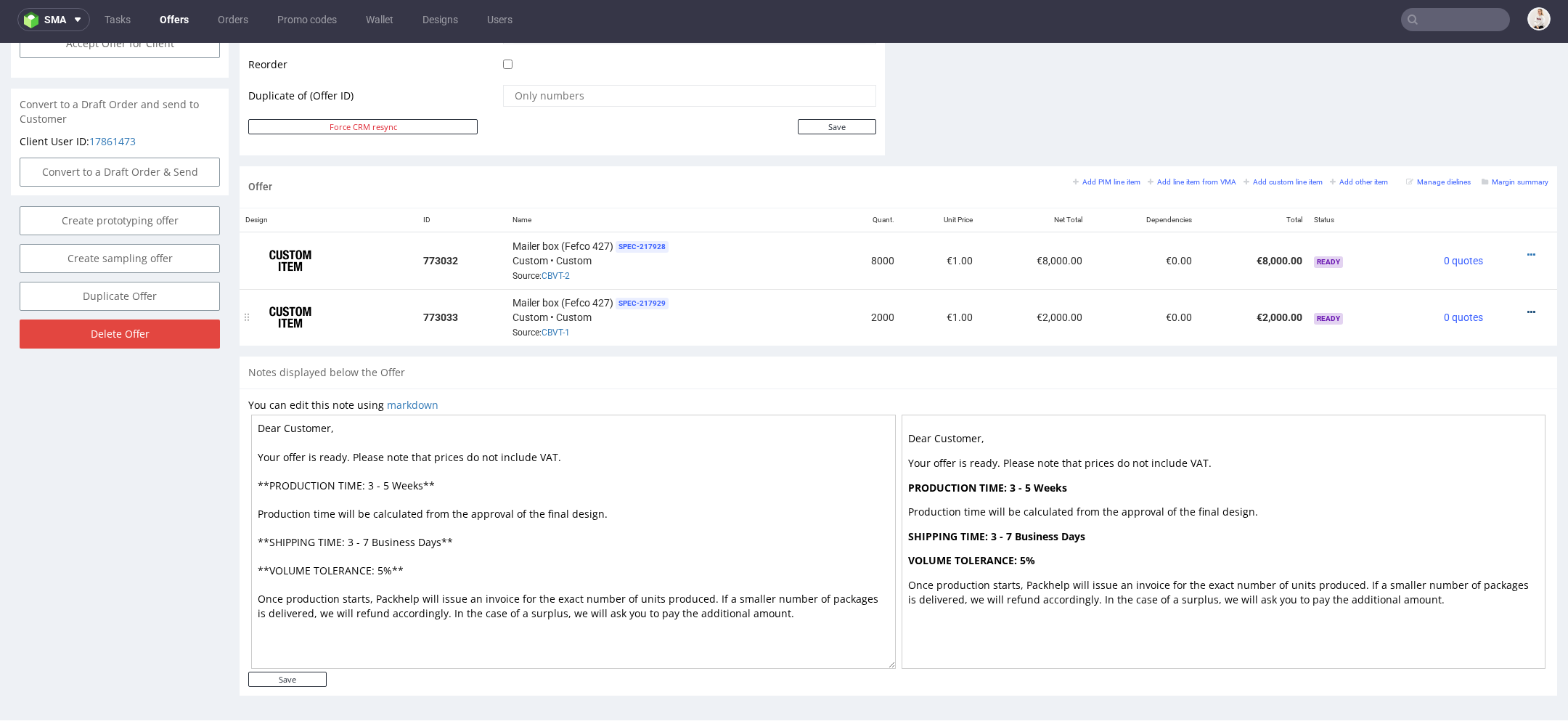
click at [1528, 307] on icon at bounding box center [1531, 312] width 8 height 11
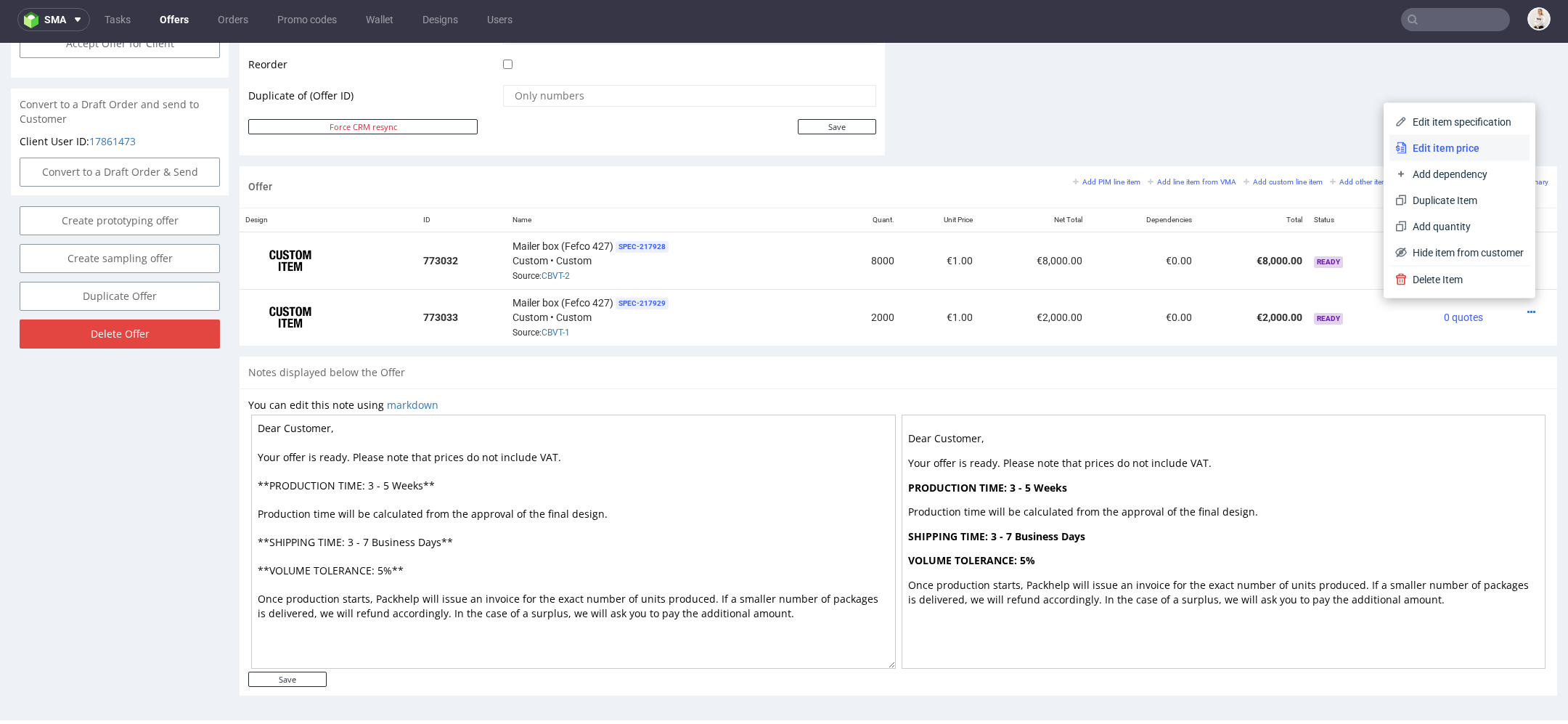
click at [1461, 141] on span "Edit item price" at bounding box center [1465, 148] width 117 height 15
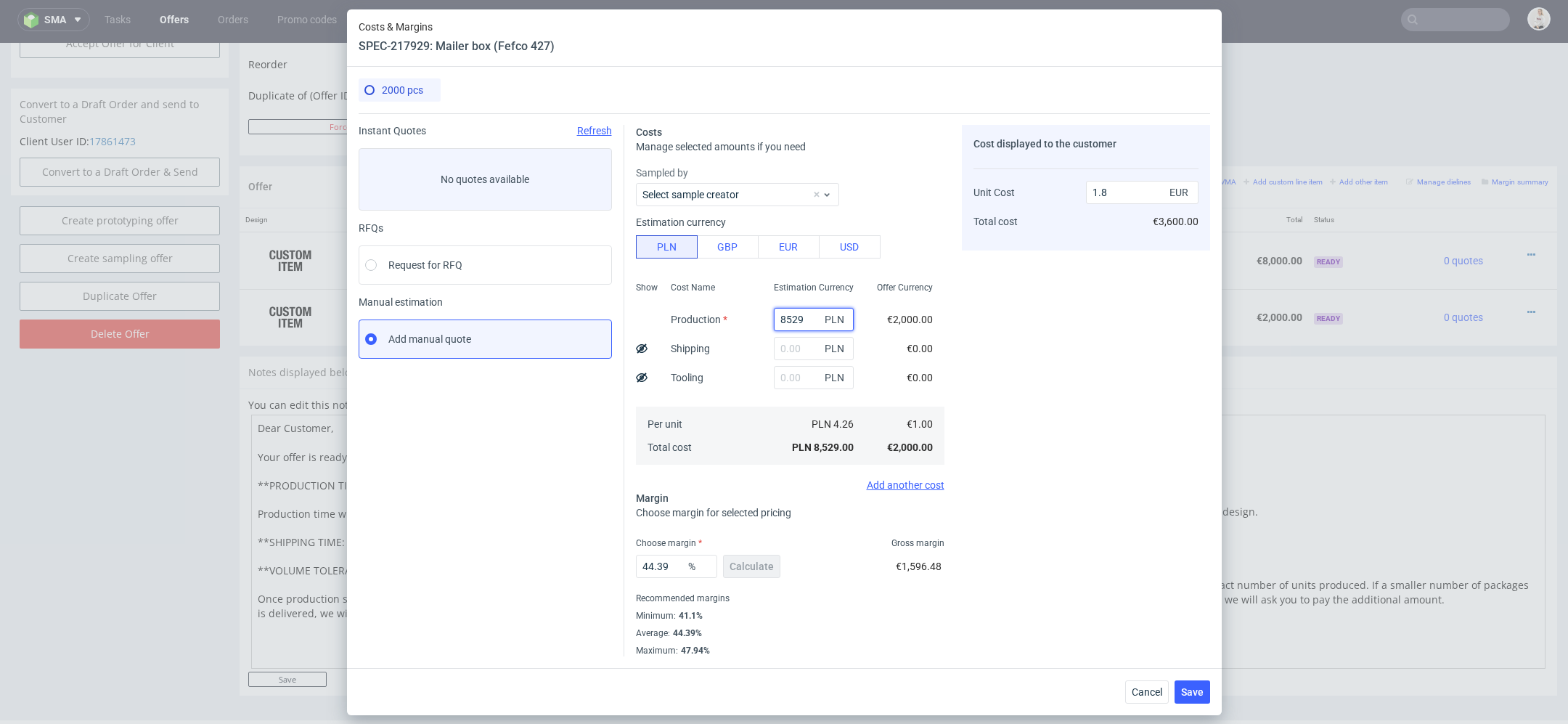
click at [800, 321] on input "8529" at bounding box center [813, 319] width 80 height 23
paste input "1760"
type input "1760"
type input "0.37"
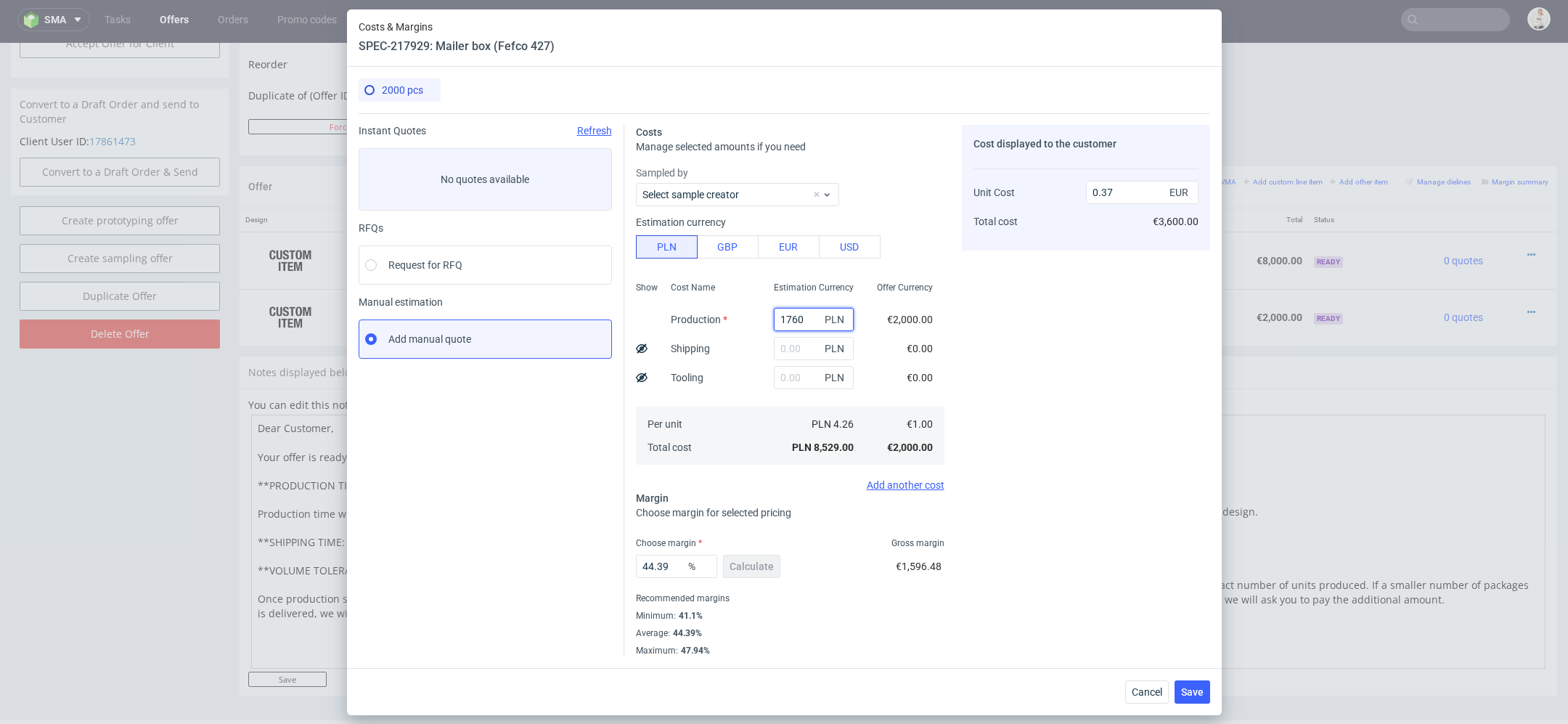
type input "1760"
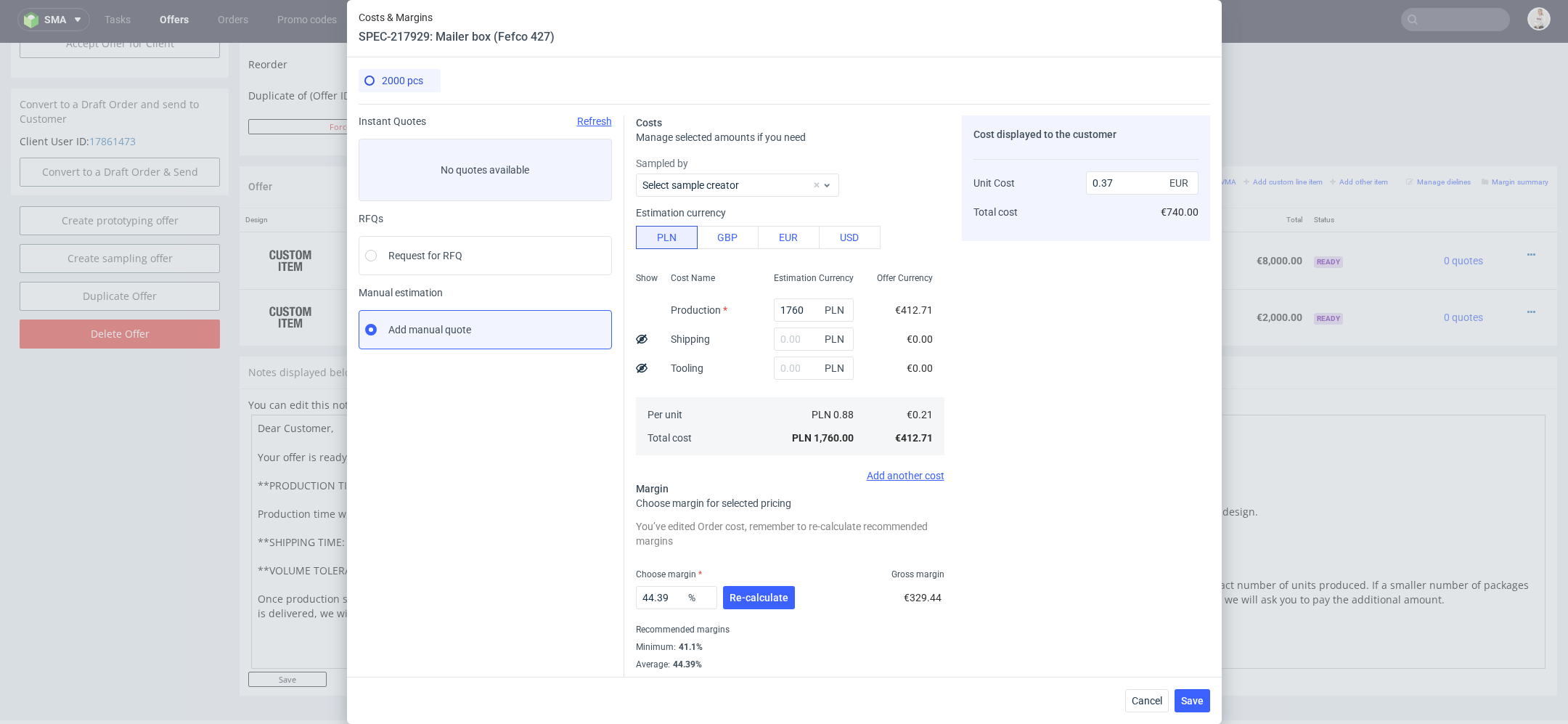
click at [949, 354] on div "Costs Manage selected amounts if you need Sampled by Select sample creator Esti…" at bounding box center [918, 395] width 586 height 584
click at [787, 591] on button "Re-calculate" at bounding box center [759, 598] width 72 height 23
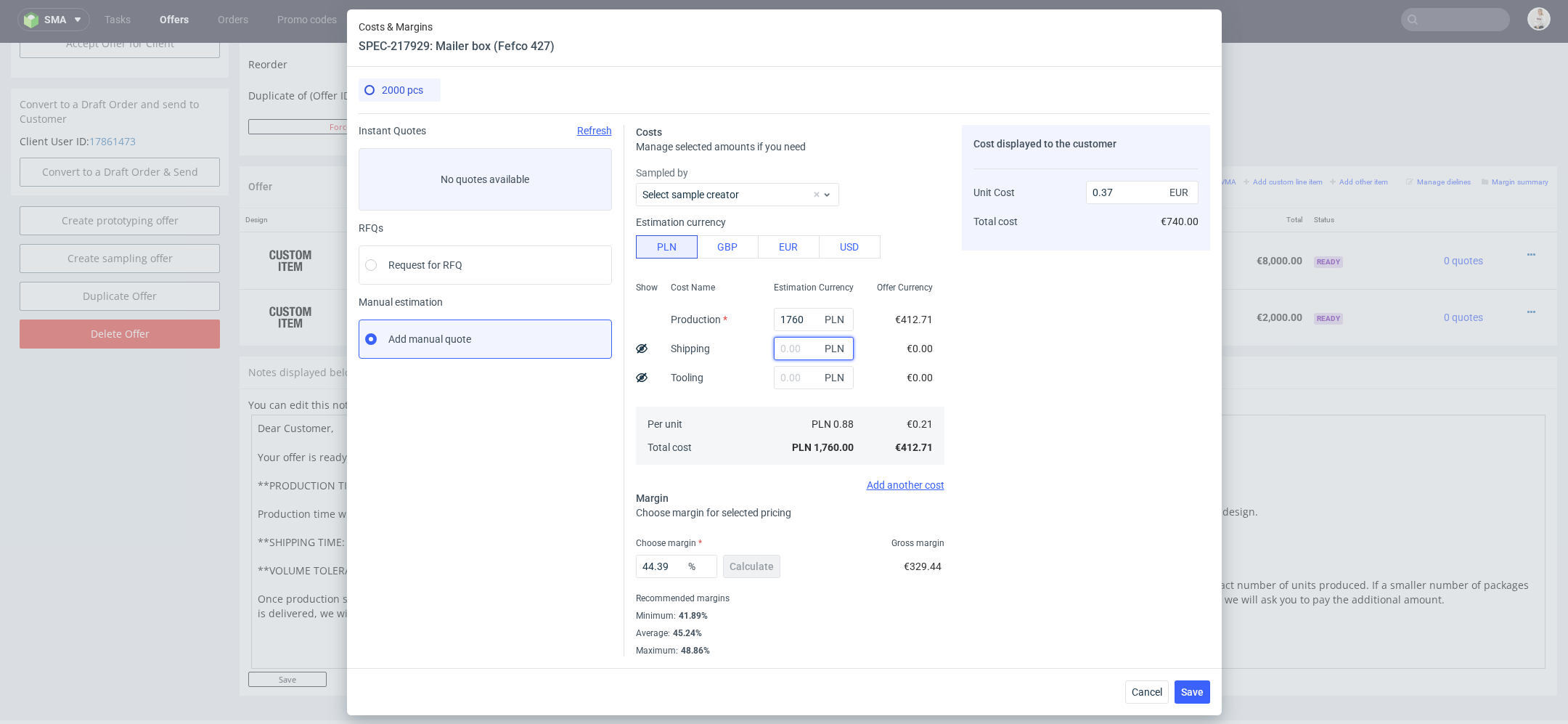
click at [819, 342] on input "text" at bounding box center [813, 348] width 80 height 23
paste input "680"
type input "680"
click at [1080, 406] on div "Cost displayed to the customer Unit Cost Total cost 0.37 EUR €740.00" at bounding box center [1085, 391] width 248 height 532
type input "0.51"
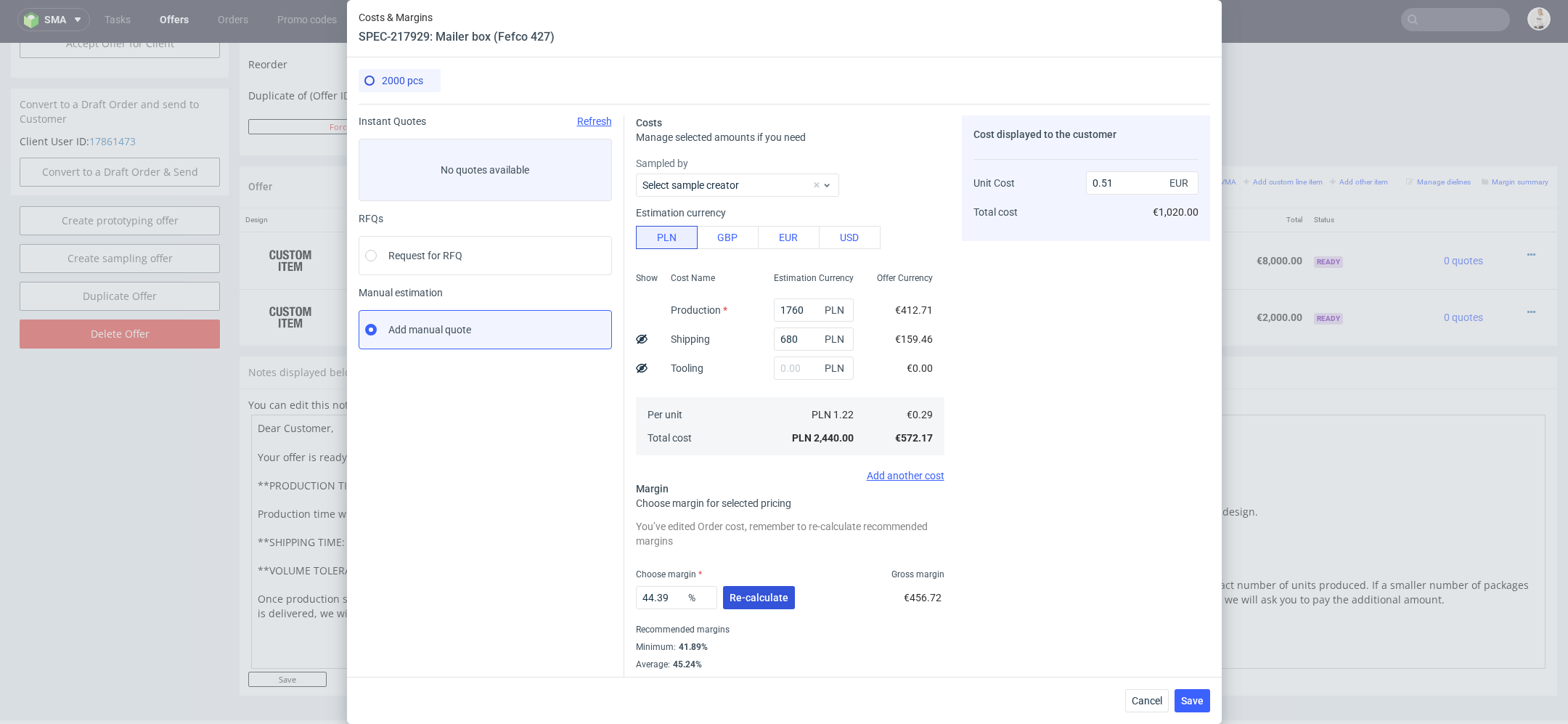
click at [766, 588] on button "Re-calculate" at bounding box center [759, 598] width 72 height 23
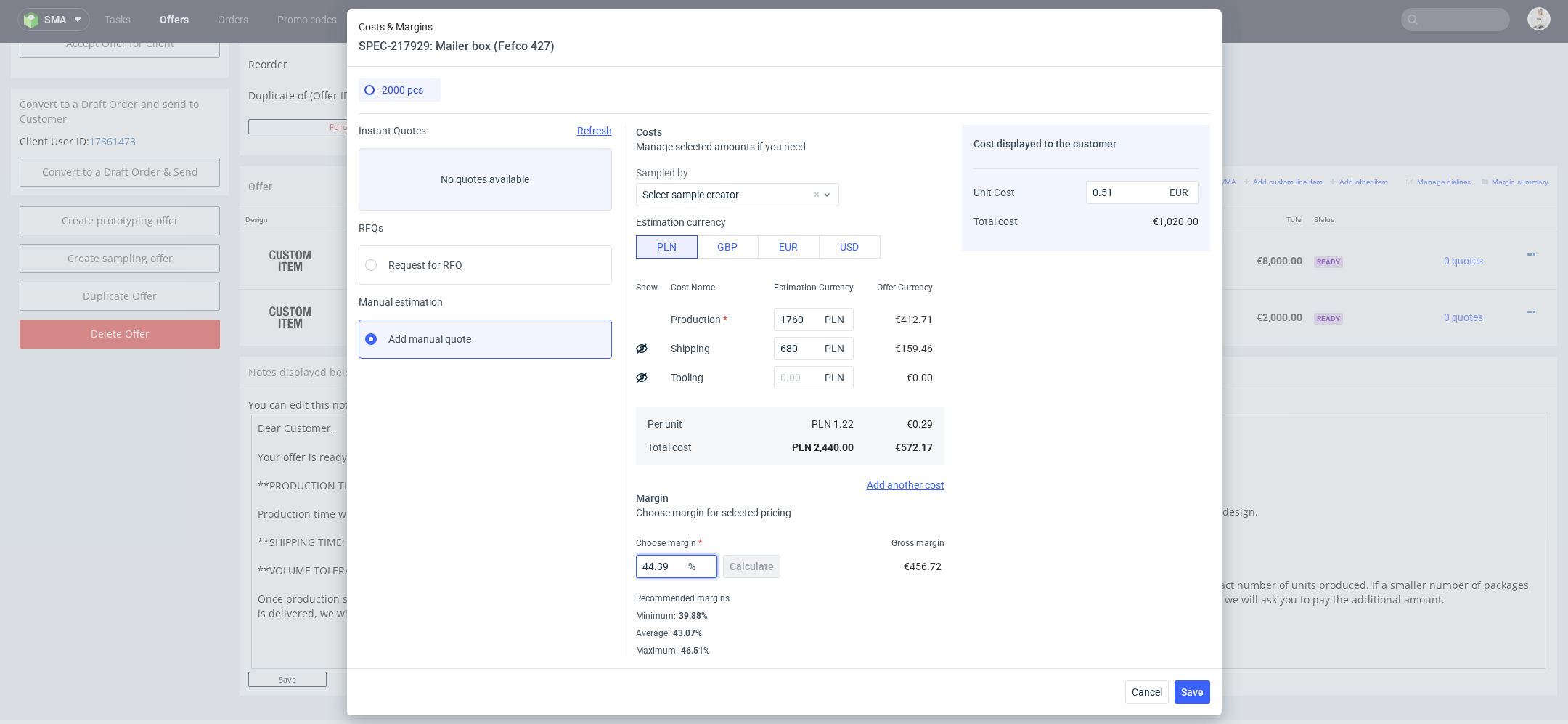
drag, startPoint x: 684, startPoint y: 568, endPoint x: 517, endPoint y: 568, distance: 167.0
click at [524, 568] on div "Instant Quotes Refresh No quotes available RFQs Request for RFQ Manual estimati…" at bounding box center [784, 384] width 852 height 543
type input "45"
type input "0.52"
click at [884, 606] on div "Recommended margins" at bounding box center [791, 599] width 309 height 18
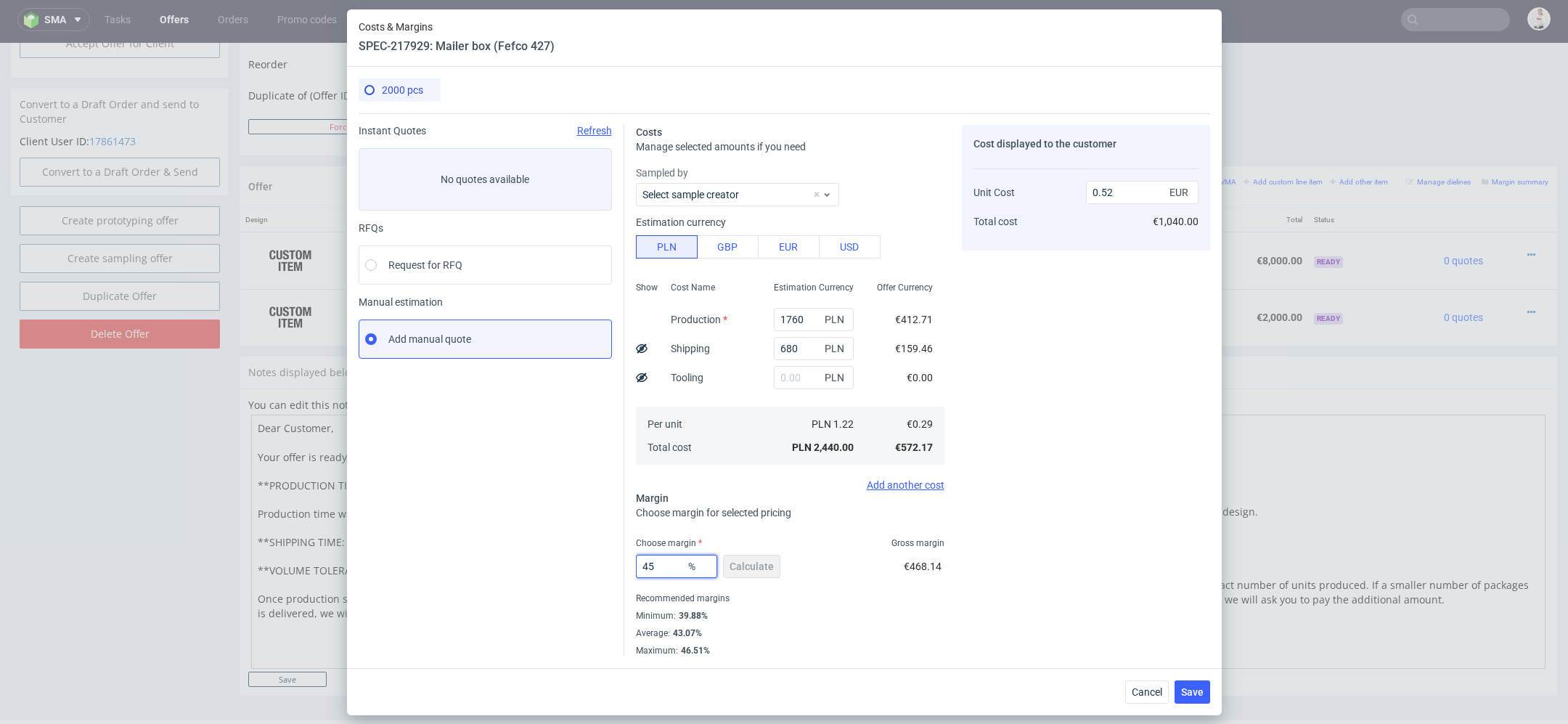
click at [672, 569] on input "45" at bounding box center [677, 566] width 82 height 23
type input "43"
type input "0.5"
type input "43"
click at [1052, 585] on div "Cost displayed to the customer Unit Cost Total cost 0.5 EUR €1,000.00" at bounding box center [1085, 391] width 248 height 532
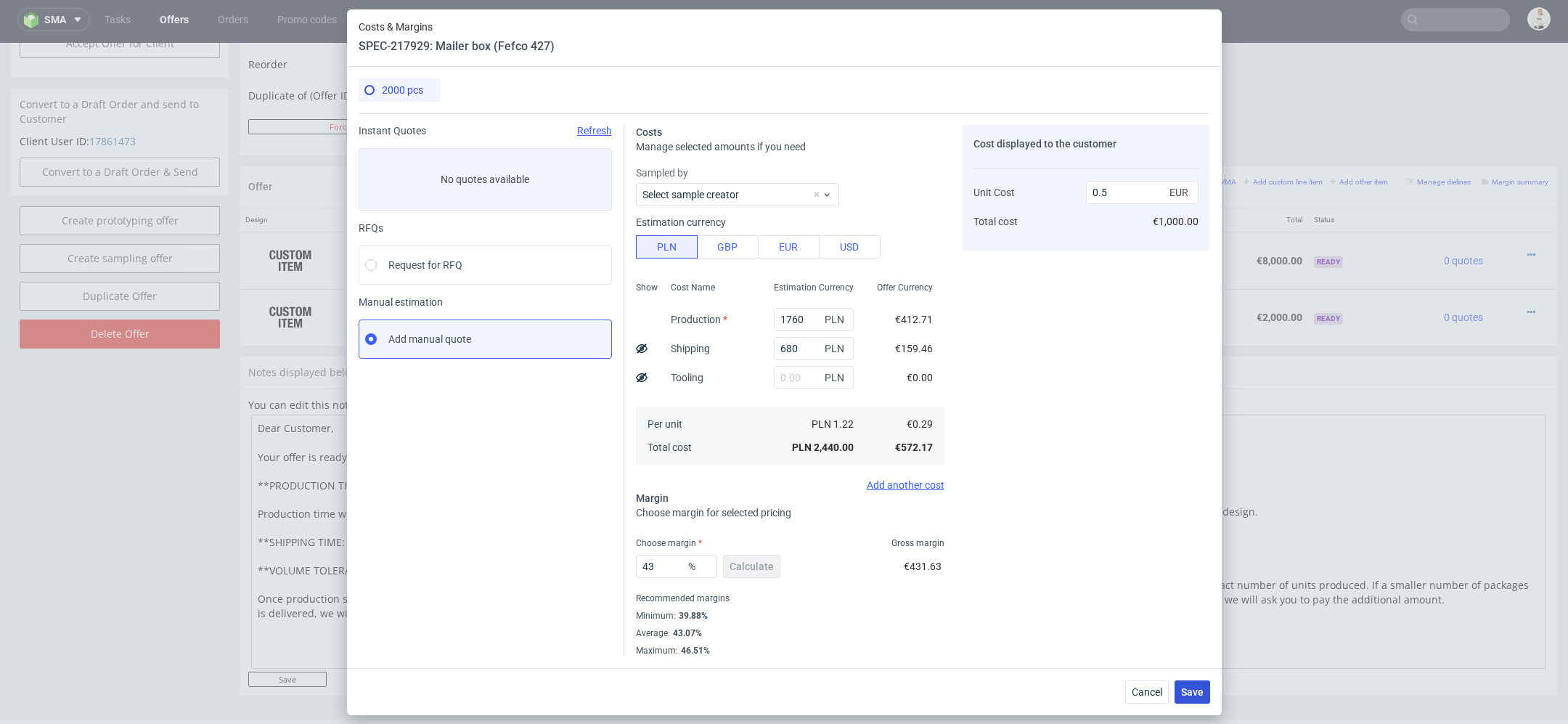
click at [1206, 701] on button "Save" at bounding box center [1192, 692] width 36 height 23
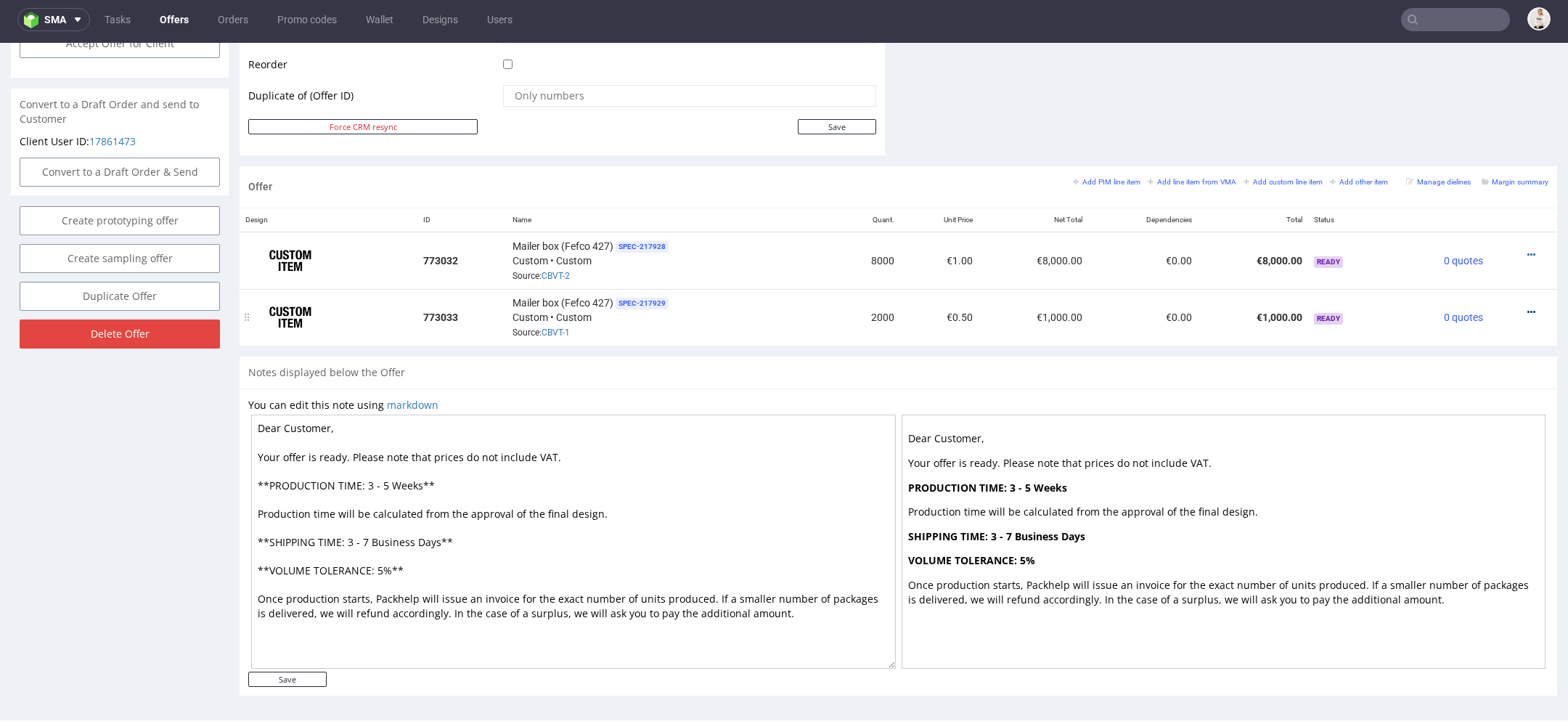
click at [1528, 307] on icon at bounding box center [1531, 312] width 8 height 11
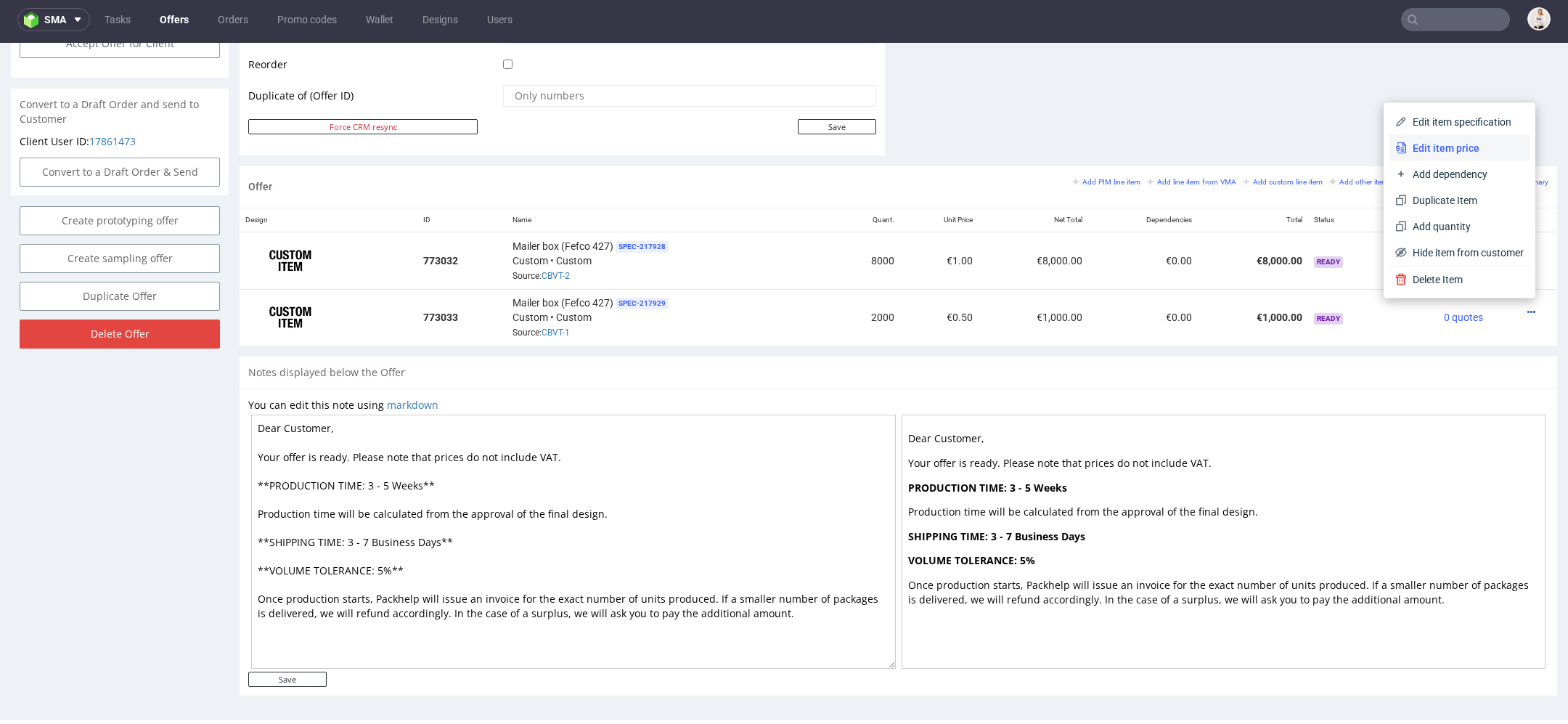
click at [1468, 150] on span "Edit item price" at bounding box center [1465, 148] width 117 height 15
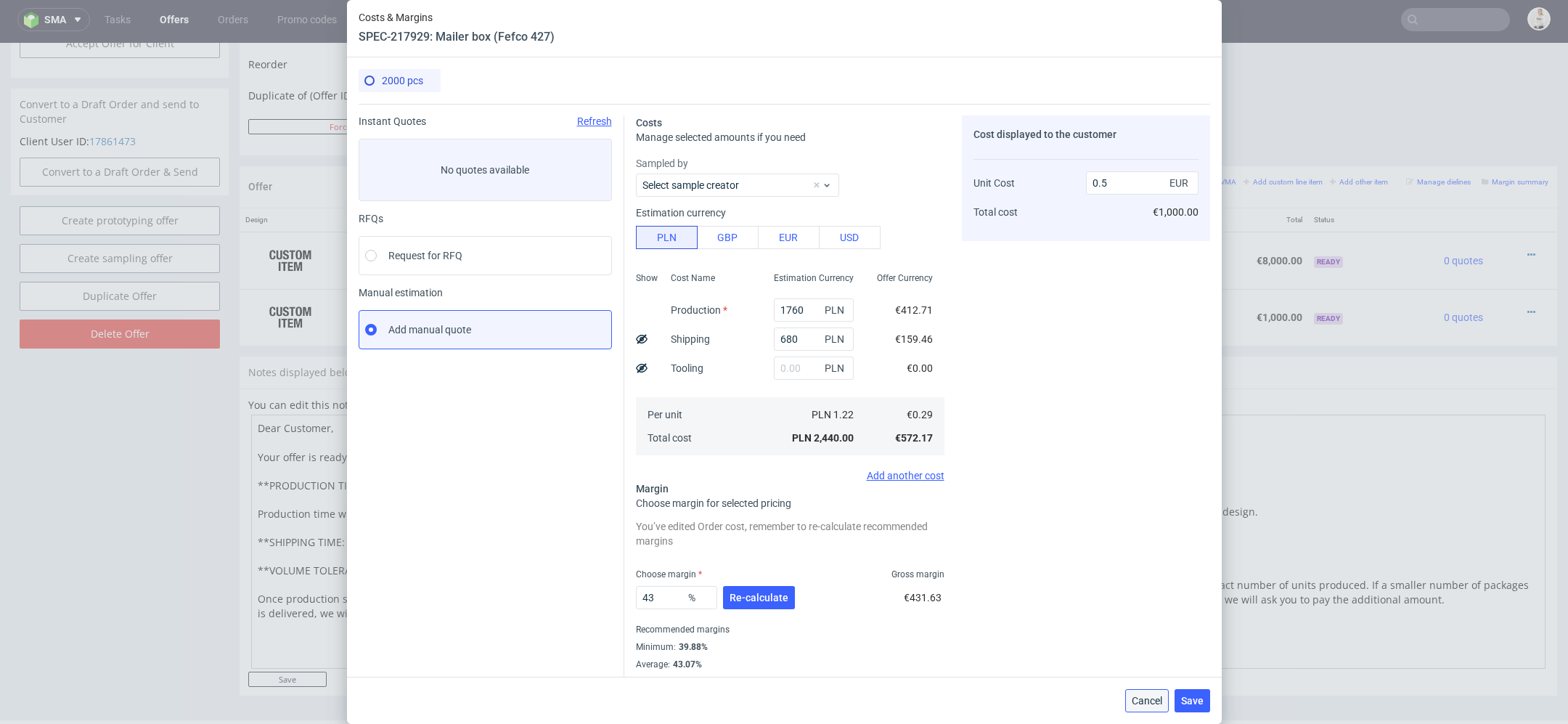
click at [1151, 699] on span "Cancel" at bounding box center [1147, 701] width 31 height 11
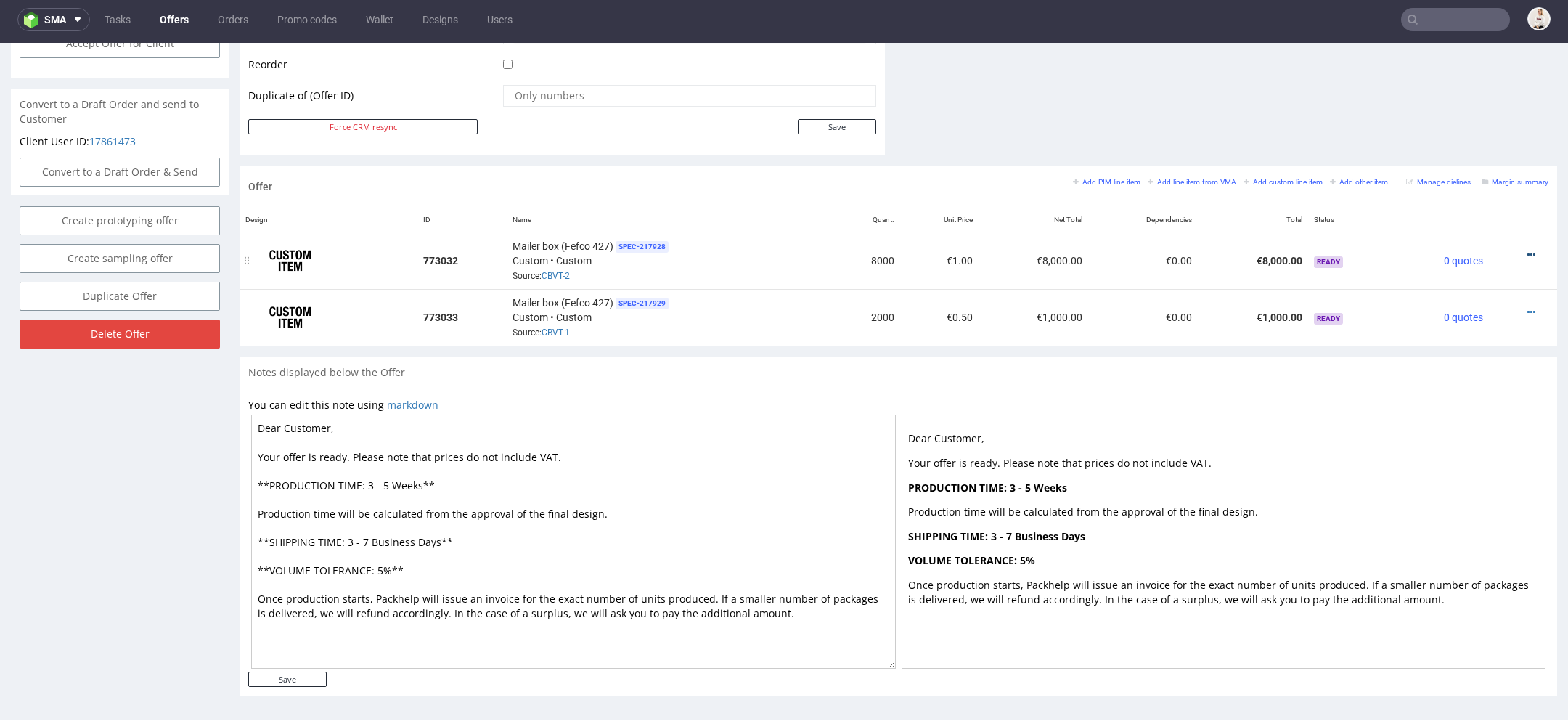
click at [1528, 250] on icon at bounding box center [1531, 255] width 8 height 11
click at [1428, 92] on span "Edit item price" at bounding box center [1465, 91] width 117 height 15
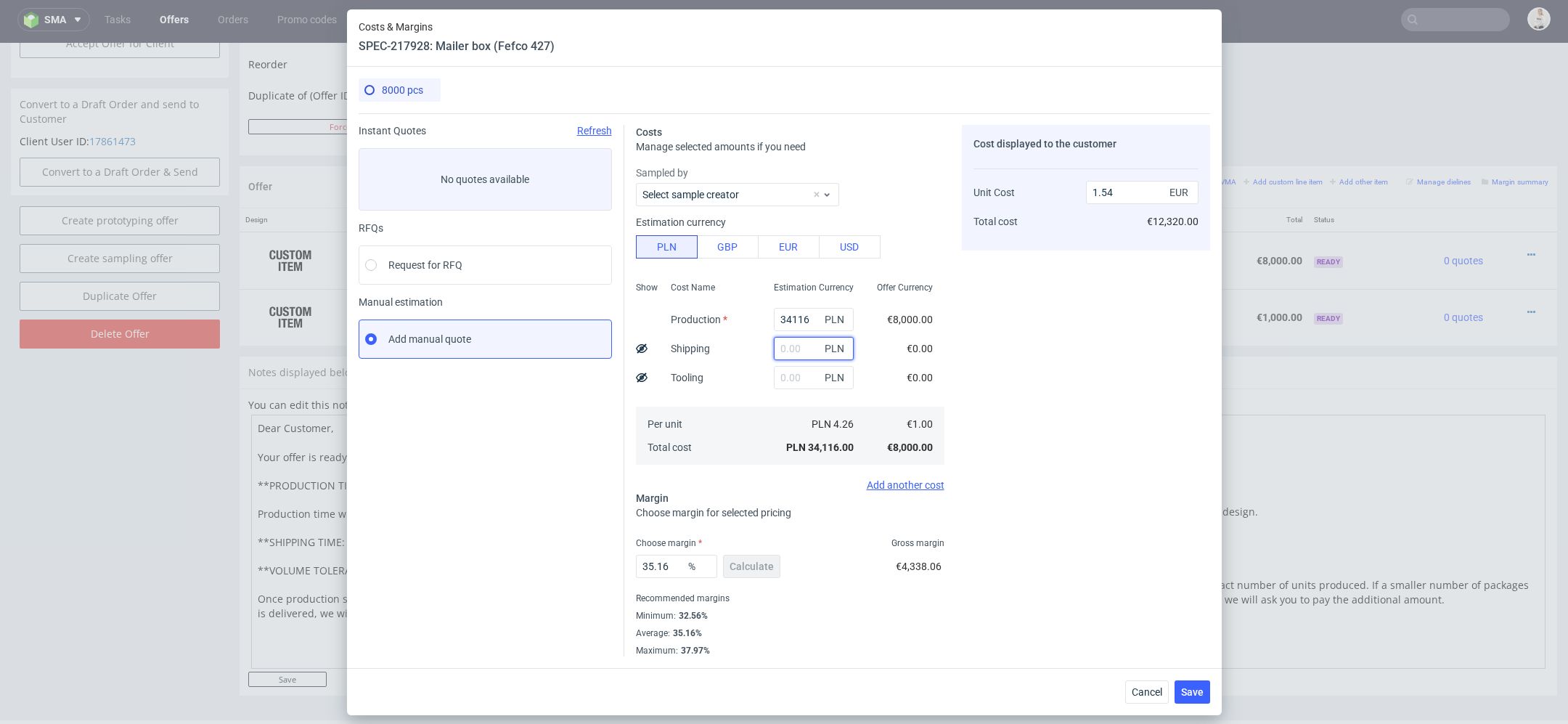
click at [801, 352] on input "text" at bounding box center [813, 348] width 80 height 23
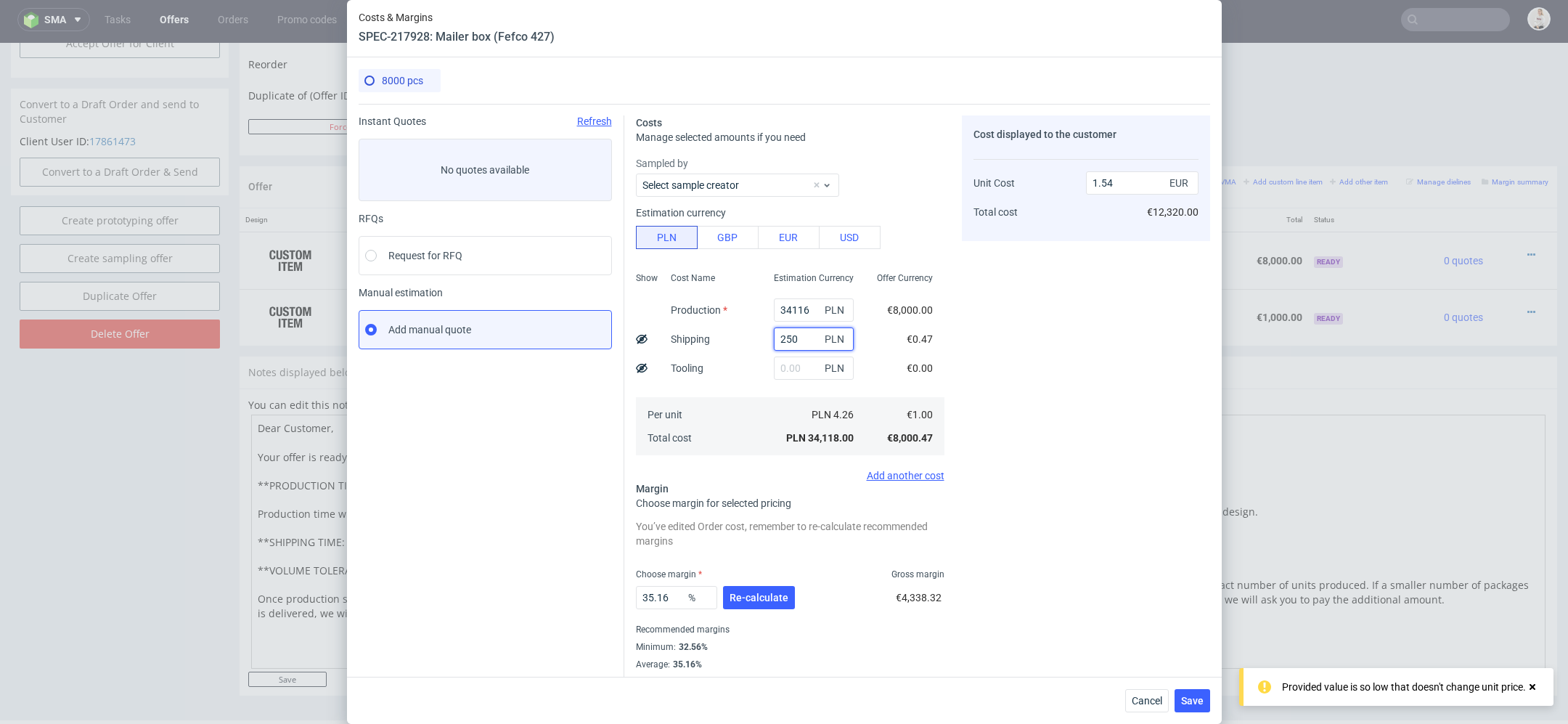
type input "2500"
type input "1.65"
type input "2500"
click at [955, 398] on div "Costs Manage selected amounts if you need Sampled by Select sample creator Esti…" at bounding box center [918, 395] width 586 height 584
click at [805, 369] on input "text" at bounding box center [813, 368] width 80 height 23
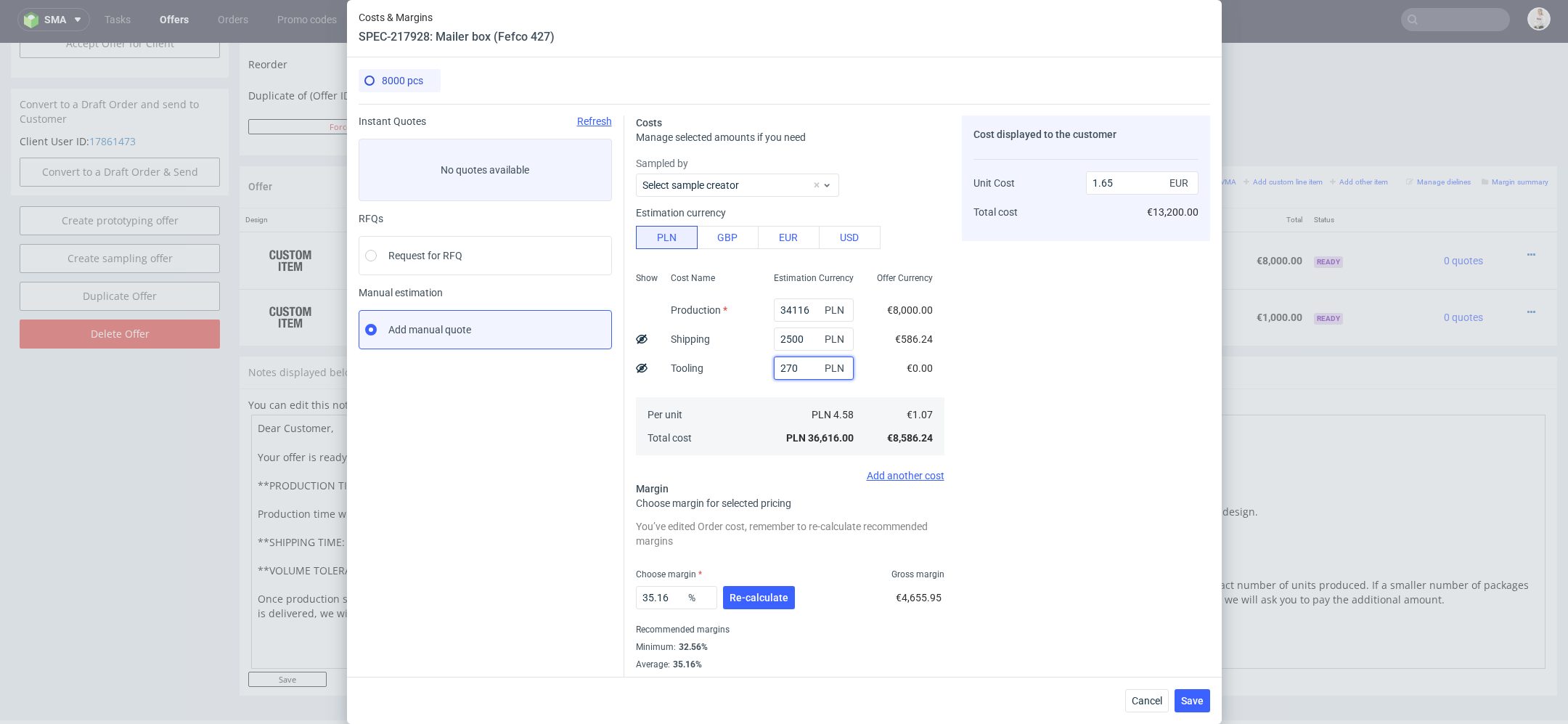
type input "2700"
type input "1.77"
type input "2700"
click at [1031, 282] on div "Cost displayed to the customer Unit Cost Total cost 1.77 EUR €14,160.00" at bounding box center [1085, 402] width 248 height 572
click at [806, 312] on input "34116" at bounding box center [813, 310] width 80 height 23
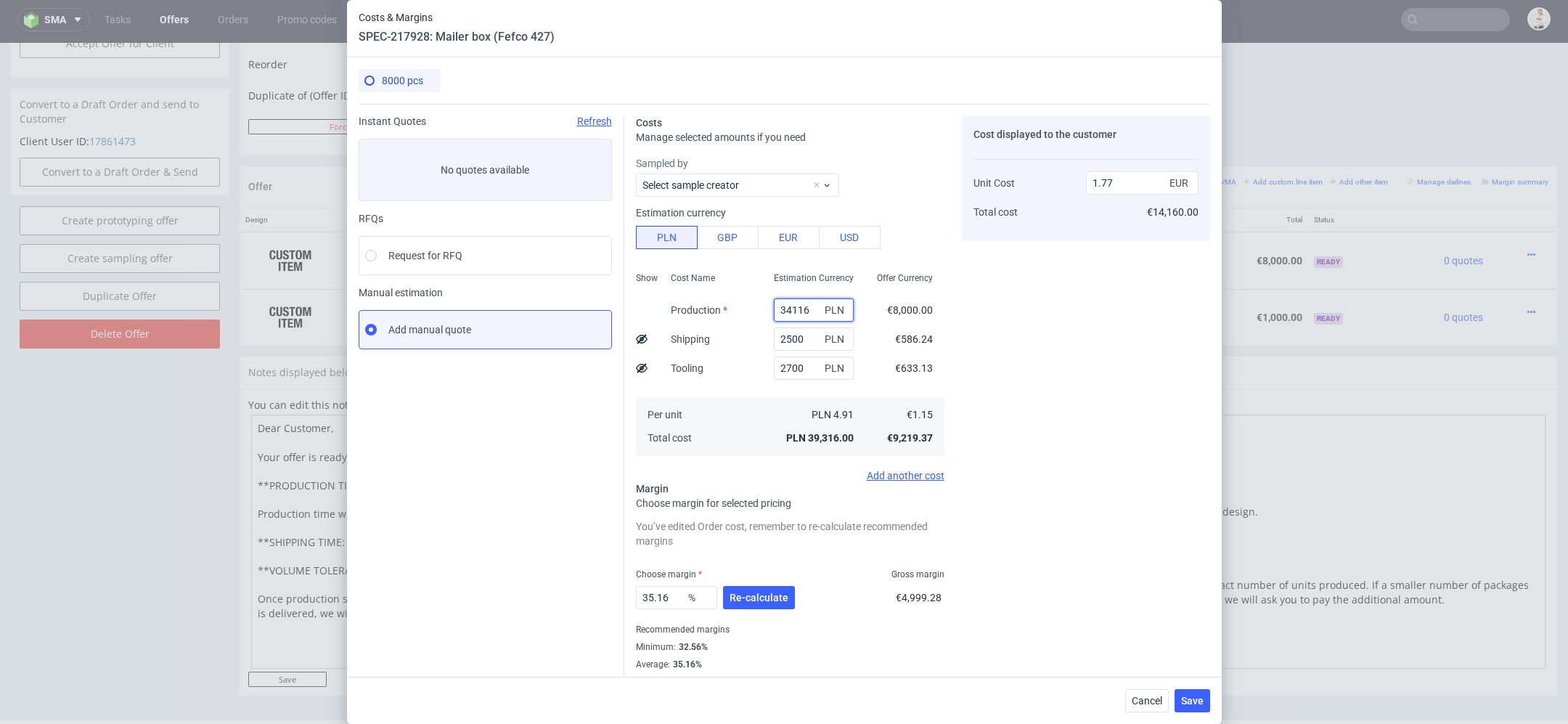
click at [806, 312] on input "34116" at bounding box center [813, 310] width 80 height 23
paste input "6640"
type input "6640"
type input "0.53"
type input "6640"
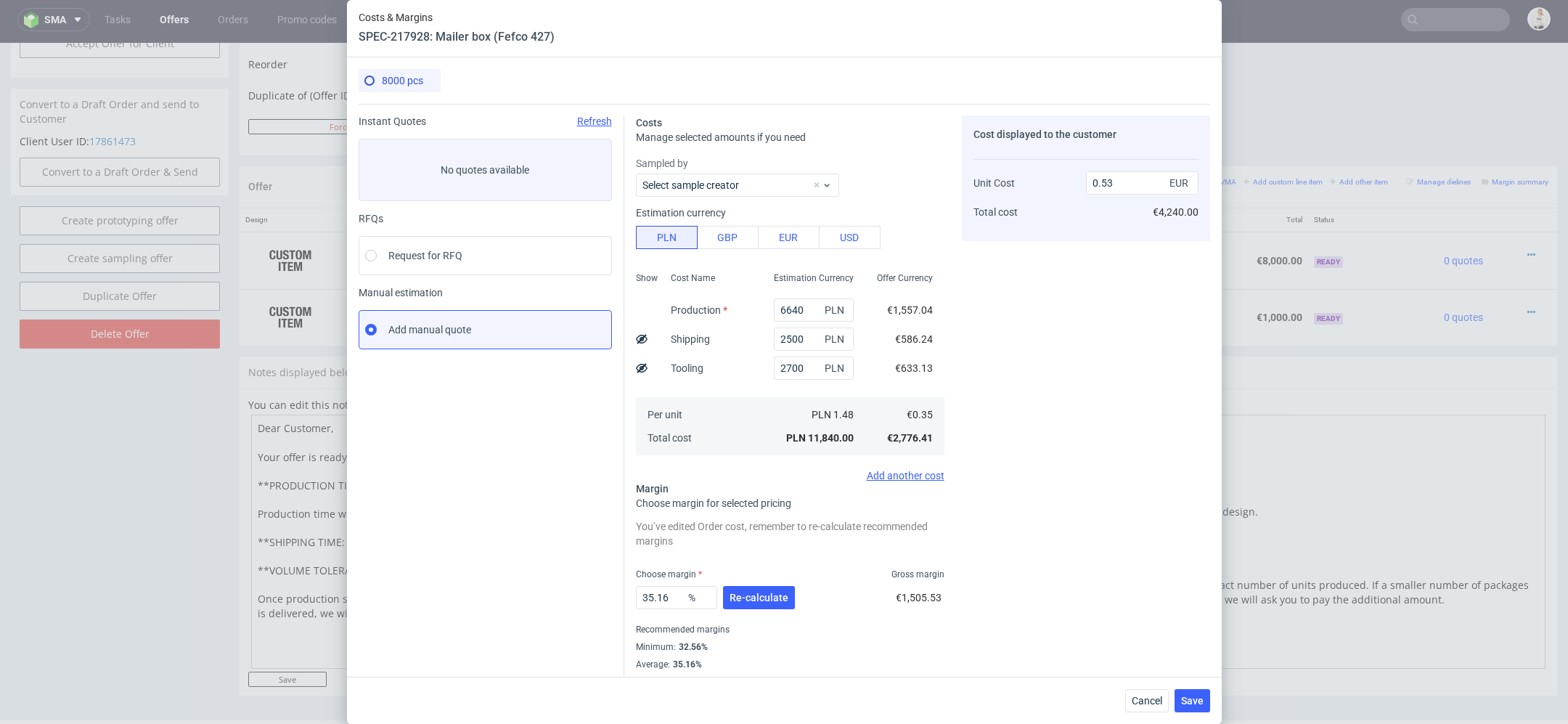
click at [999, 331] on div "Cost displayed to the customer Unit Cost Total cost 0.53 EUR €4,240.00" at bounding box center [1085, 402] width 248 height 572
click at [770, 599] on span "Re-calculate" at bounding box center [759, 598] width 59 height 11
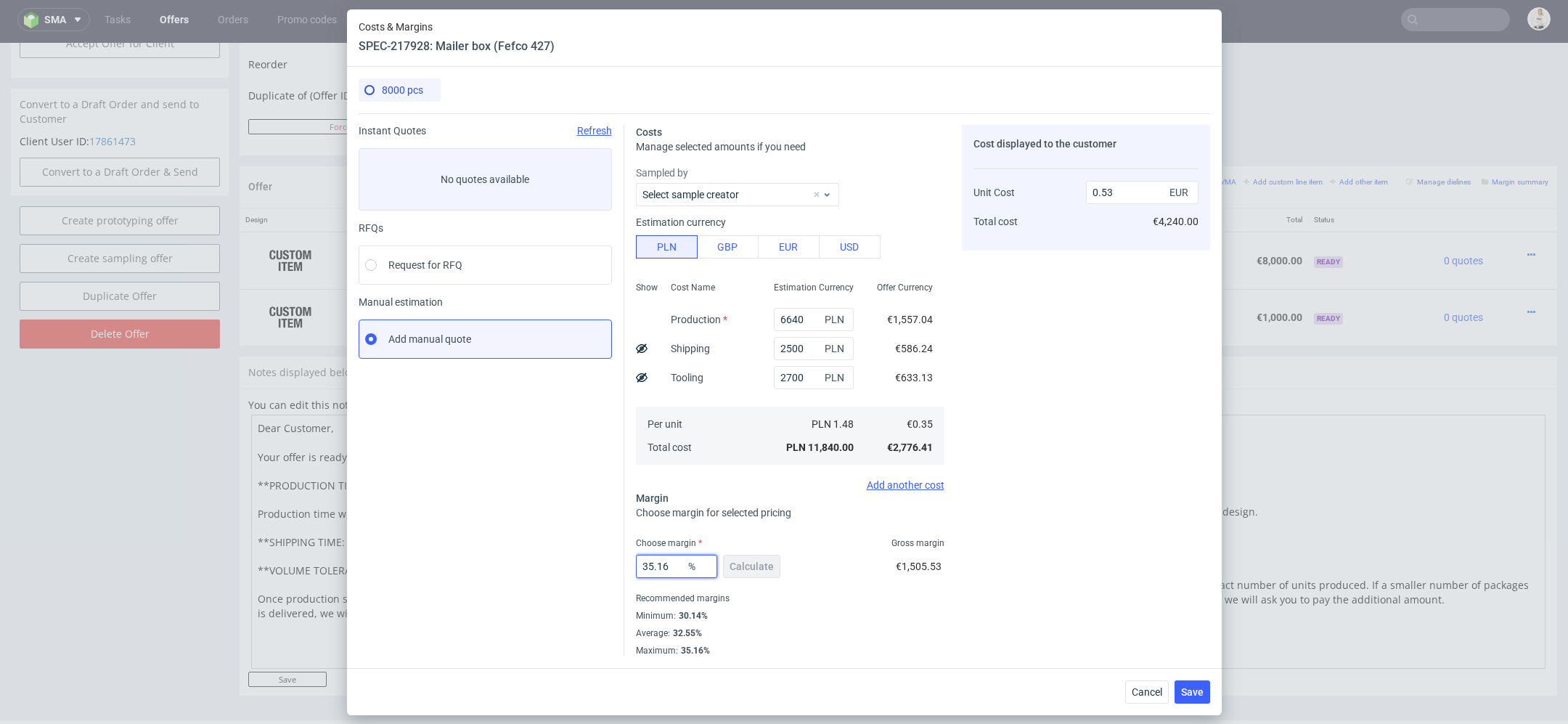
drag, startPoint x: 667, startPoint y: 566, endPoint x: 505, endPoint y: 566, distance: 162.0
click at [505, 566] on div "Instant Quotes Refresh No quotes available RFQs Request for RFQ Manual estimati…" at bounding box center [784, 384] width 852 height 543
type input "31"
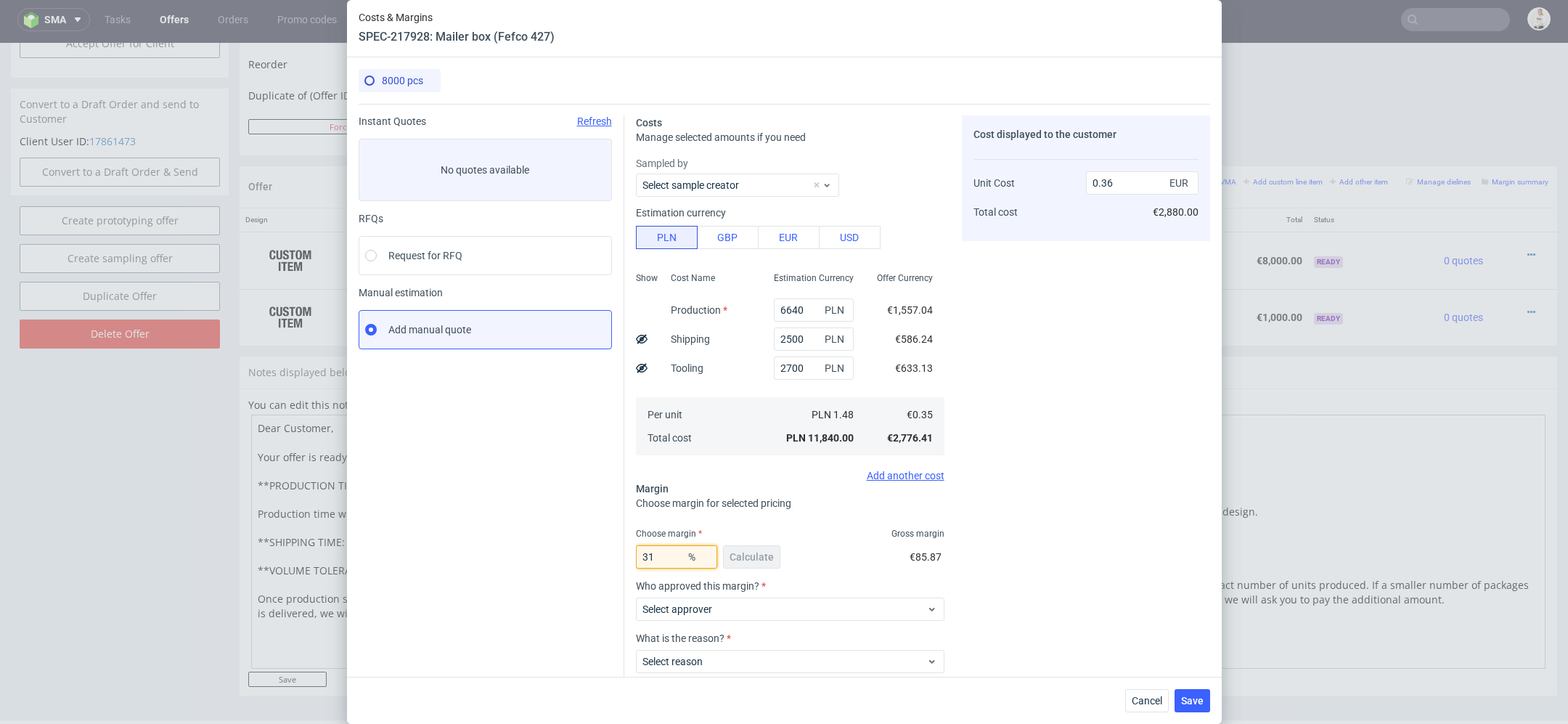
type input "0.5"
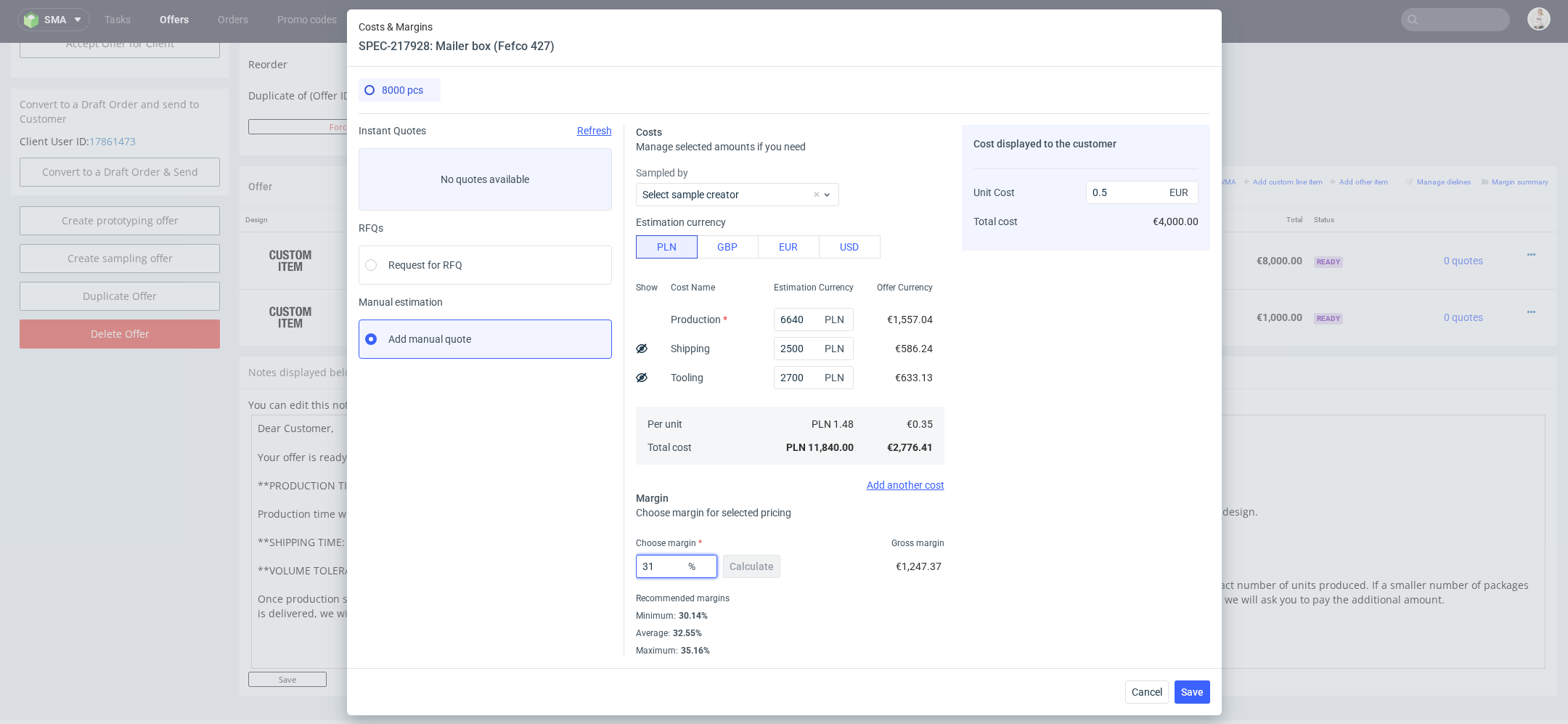
type input "31"
click at [1000, 579] on div "Cost displayed to the customer Unit Cost Total cost 0.5 EUR €4,000.00" at bounding box center [1085, 391] width 248 height 532
click at [1196, 692] on span "Save" at bounding box center [1192, 692] width 23 height 11
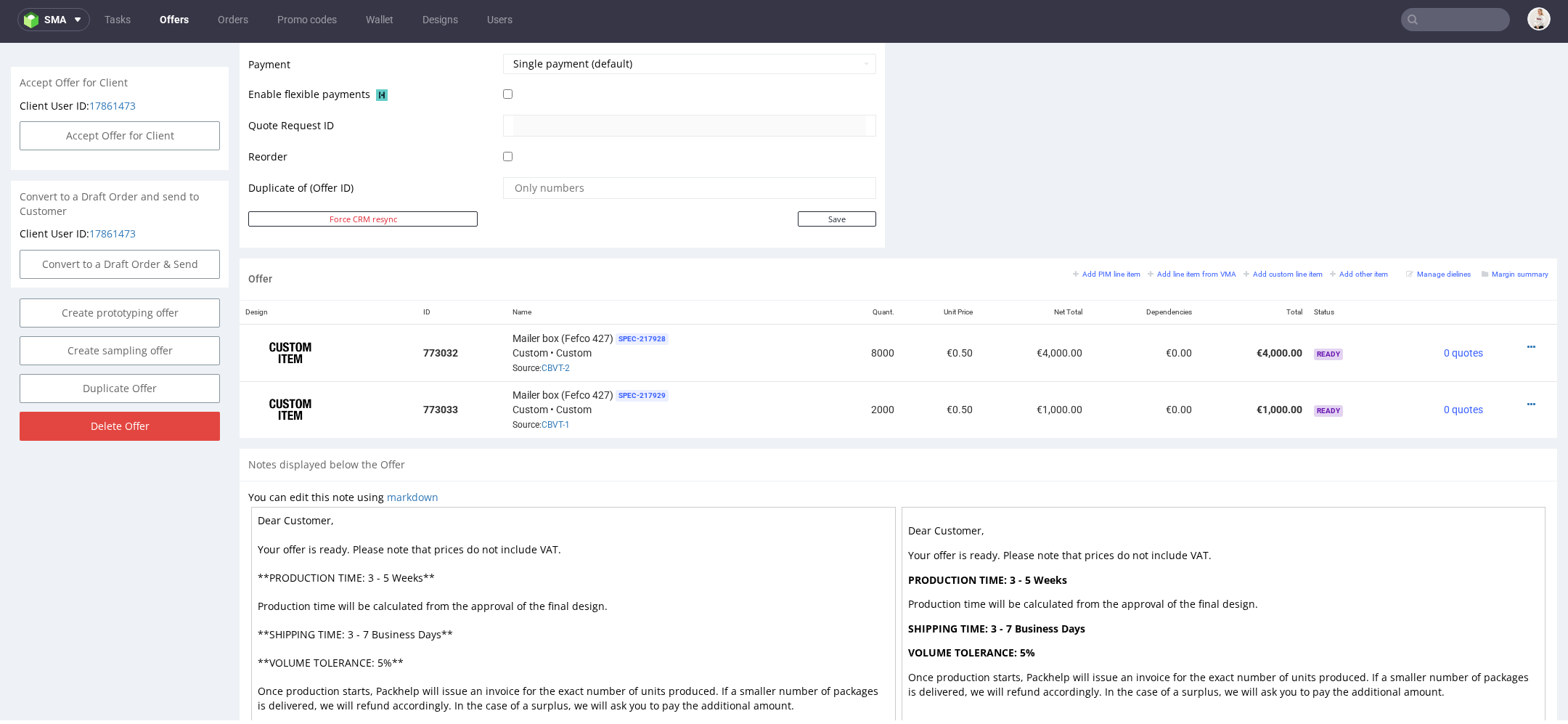
scroll to position [632, 0]
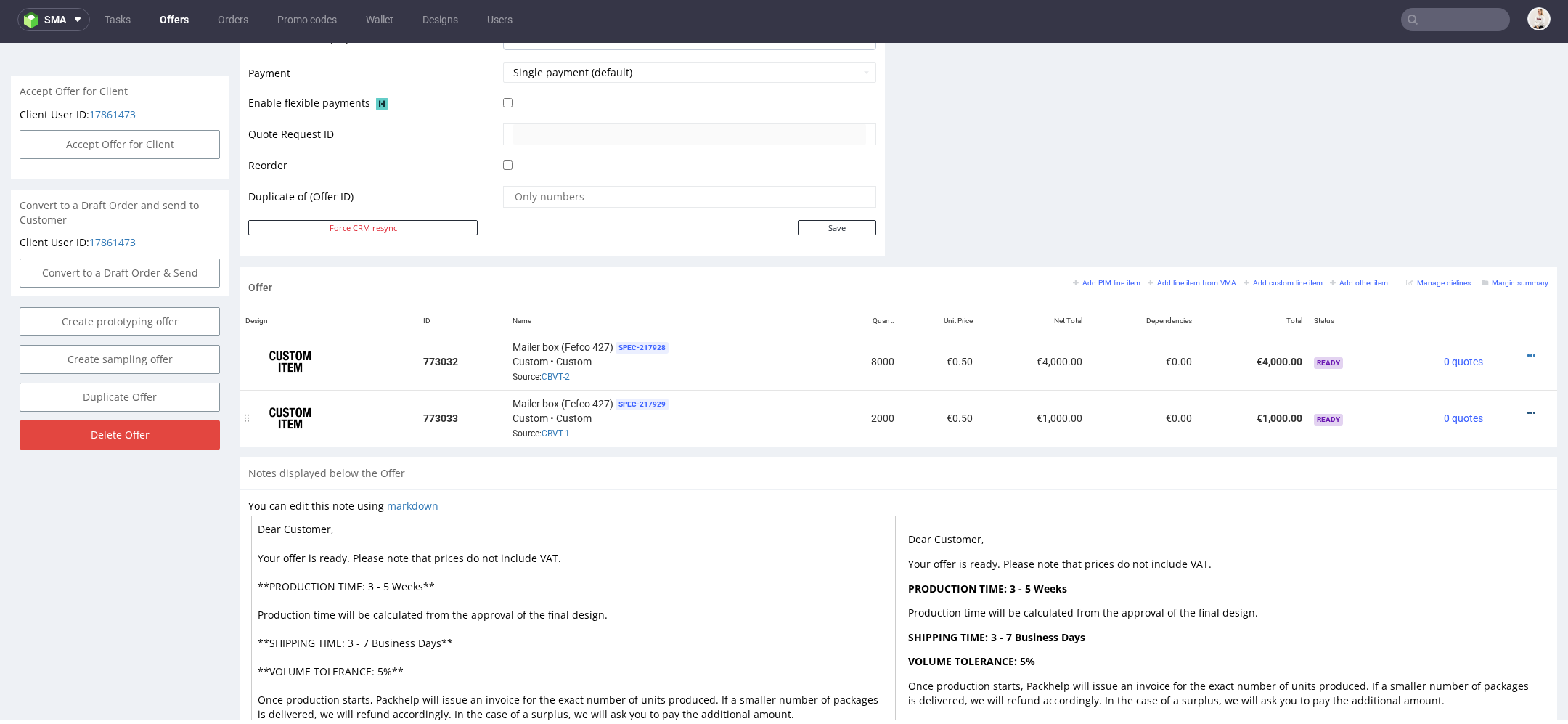
click at [1528, 408] on icon at bounding box center [1531, 413] width 8 height 11
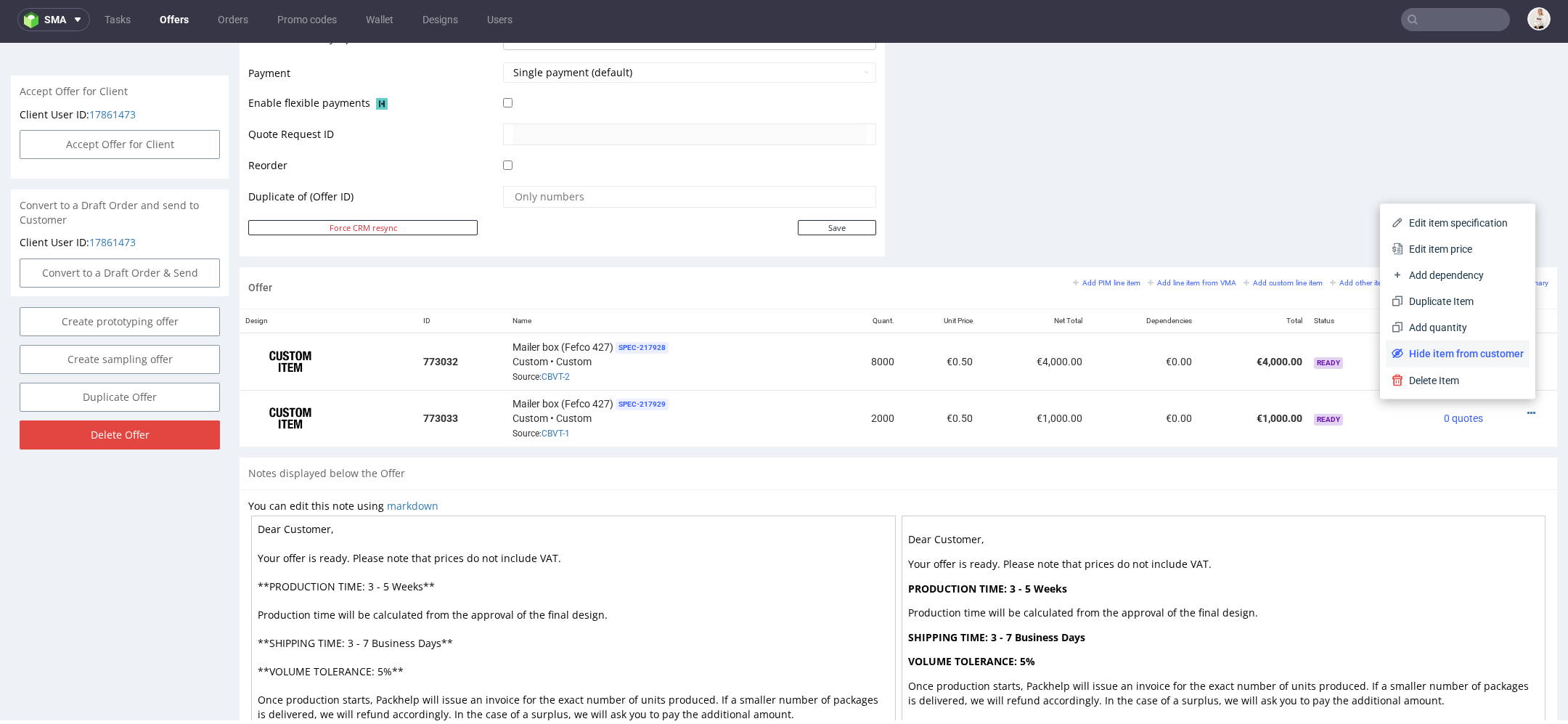
click at [1456, 352] on span "Hide item from customer" at bounding box center [1464, 354] width 120 height 15
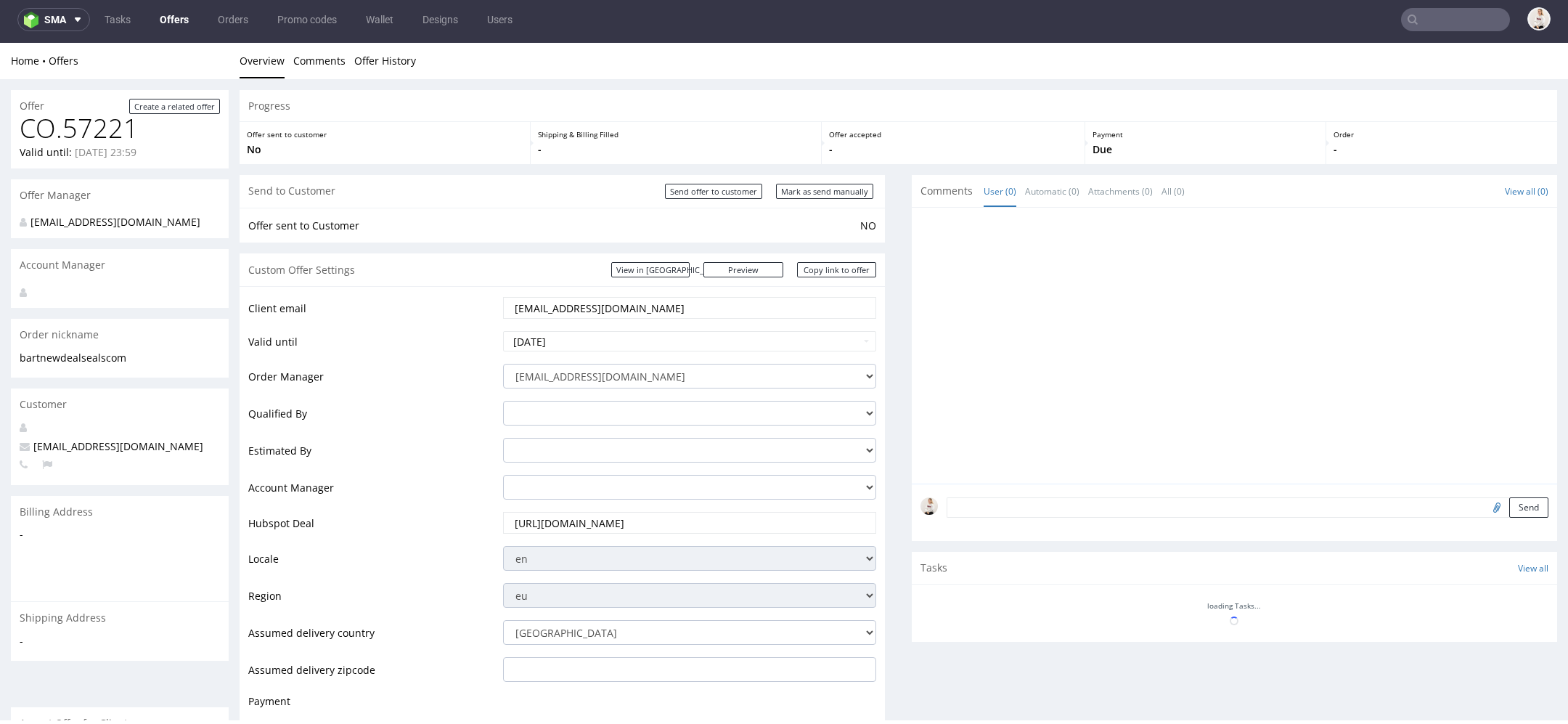
scroll to position [507, 0]
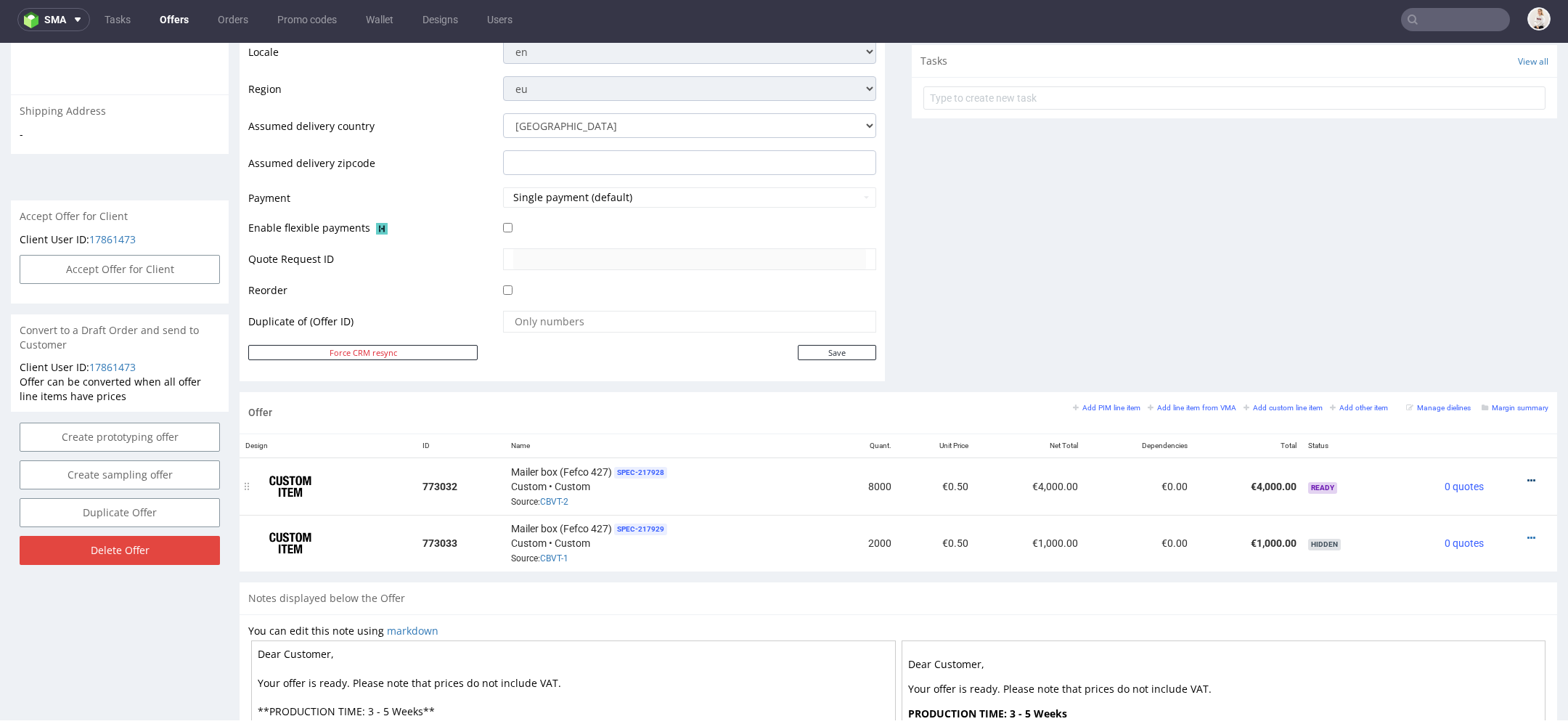
click at [1528, 476] on icon at bounding box center [1531, 481] width 8 height 11
click at [1456, 318] on span "Edit item price" at bounding box center [1465, 317] width 117 height 15
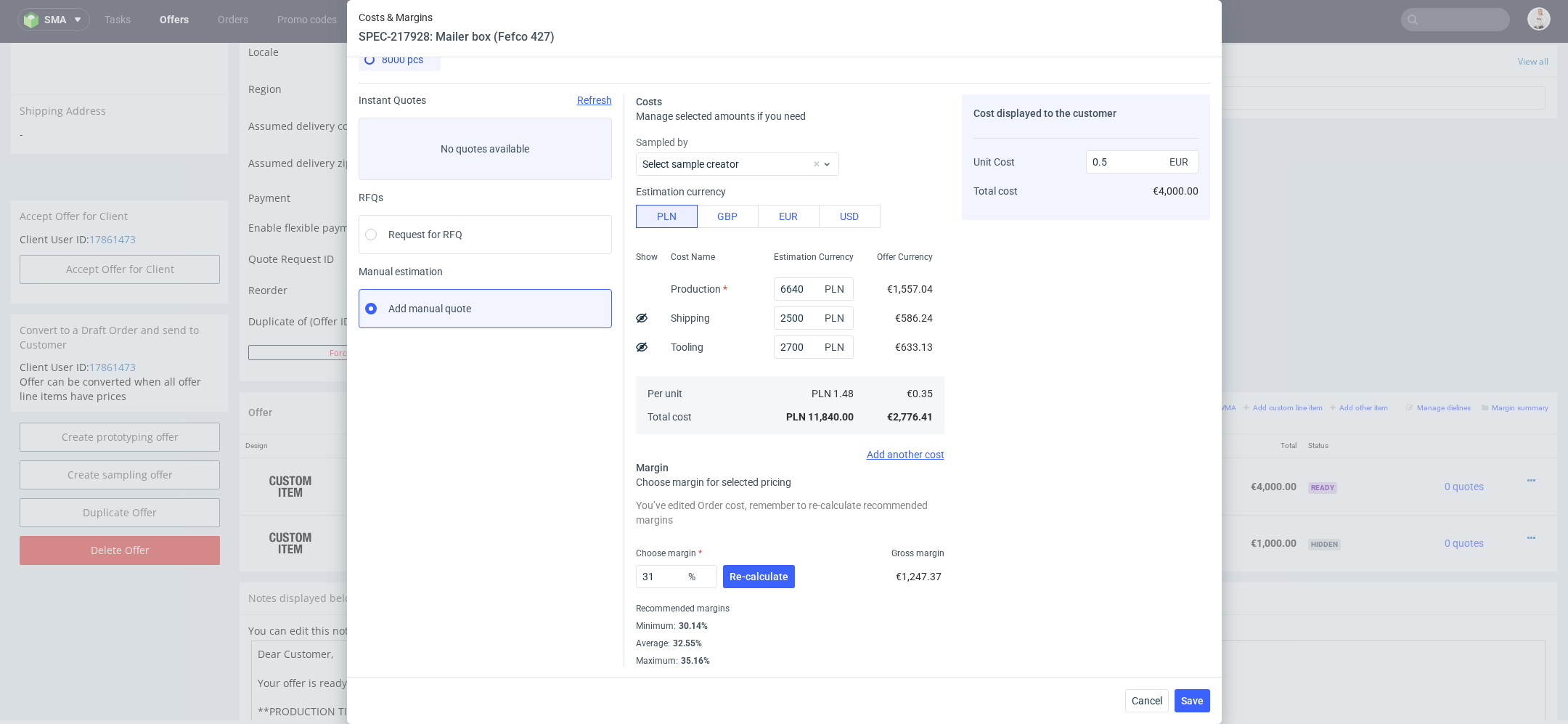
scroll to position [0, 0]
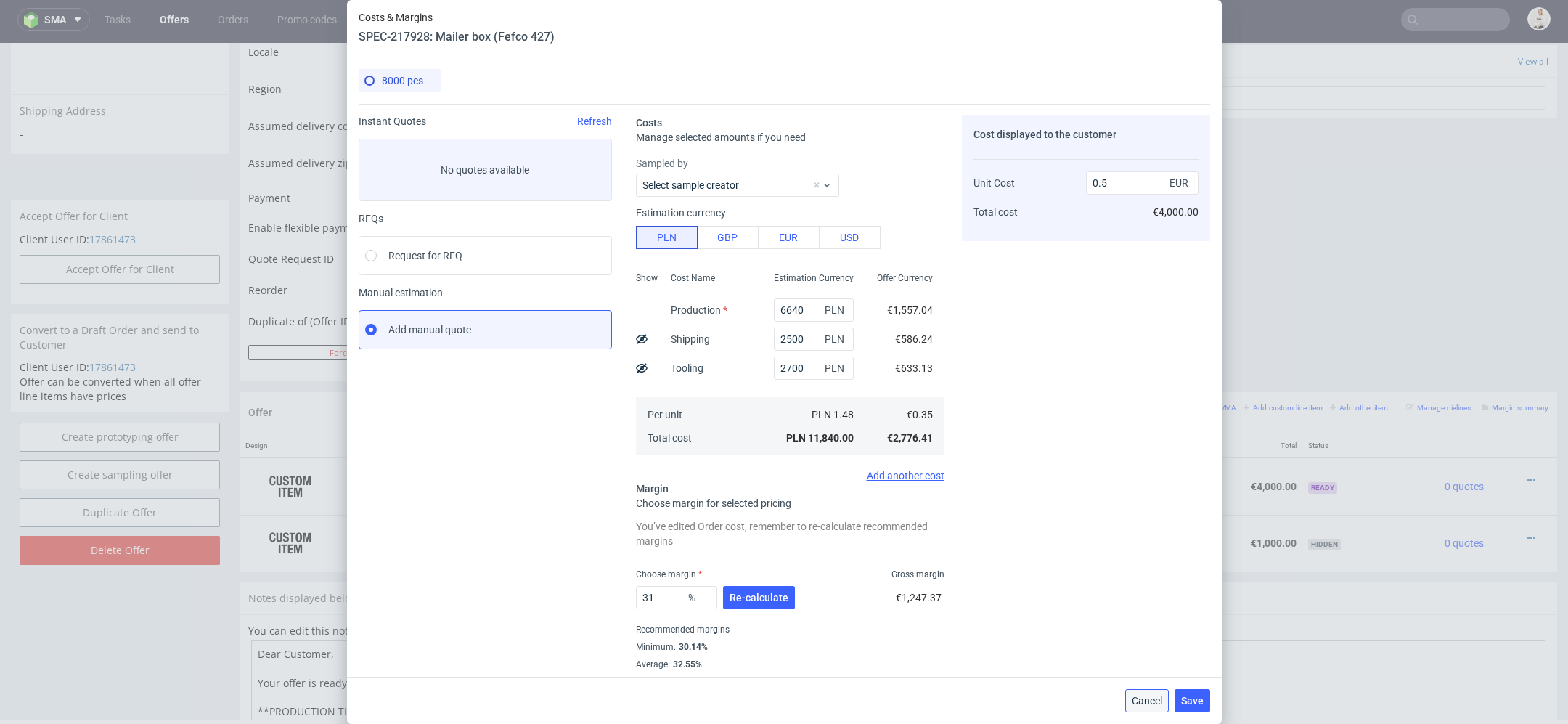
click at [1148, 697] on span "Cancel" at bounding box center [1147, 701] width 31 height 11
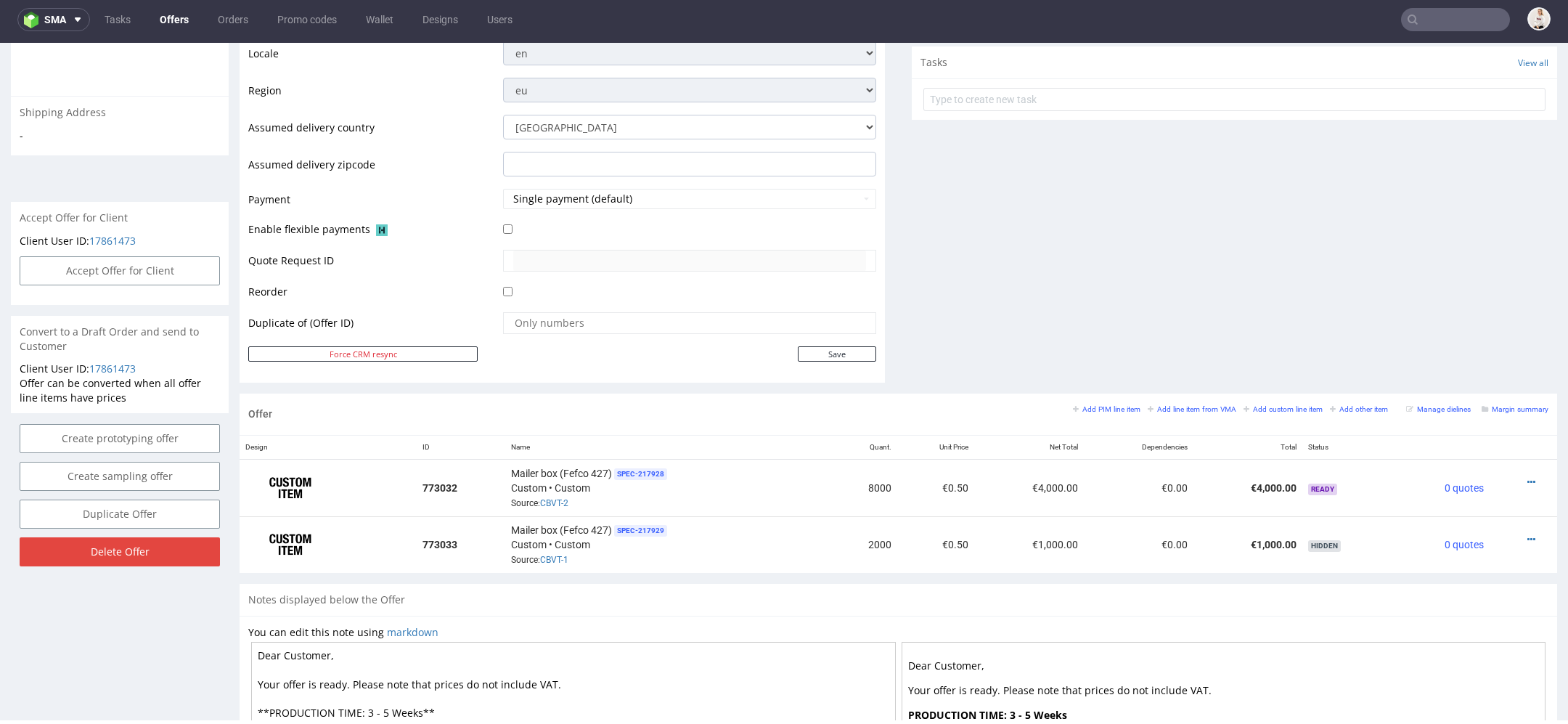
scroll to position [507, 0]
click at [1528, 476] on icon at bounding box center [1531, 480] width 8 height 11
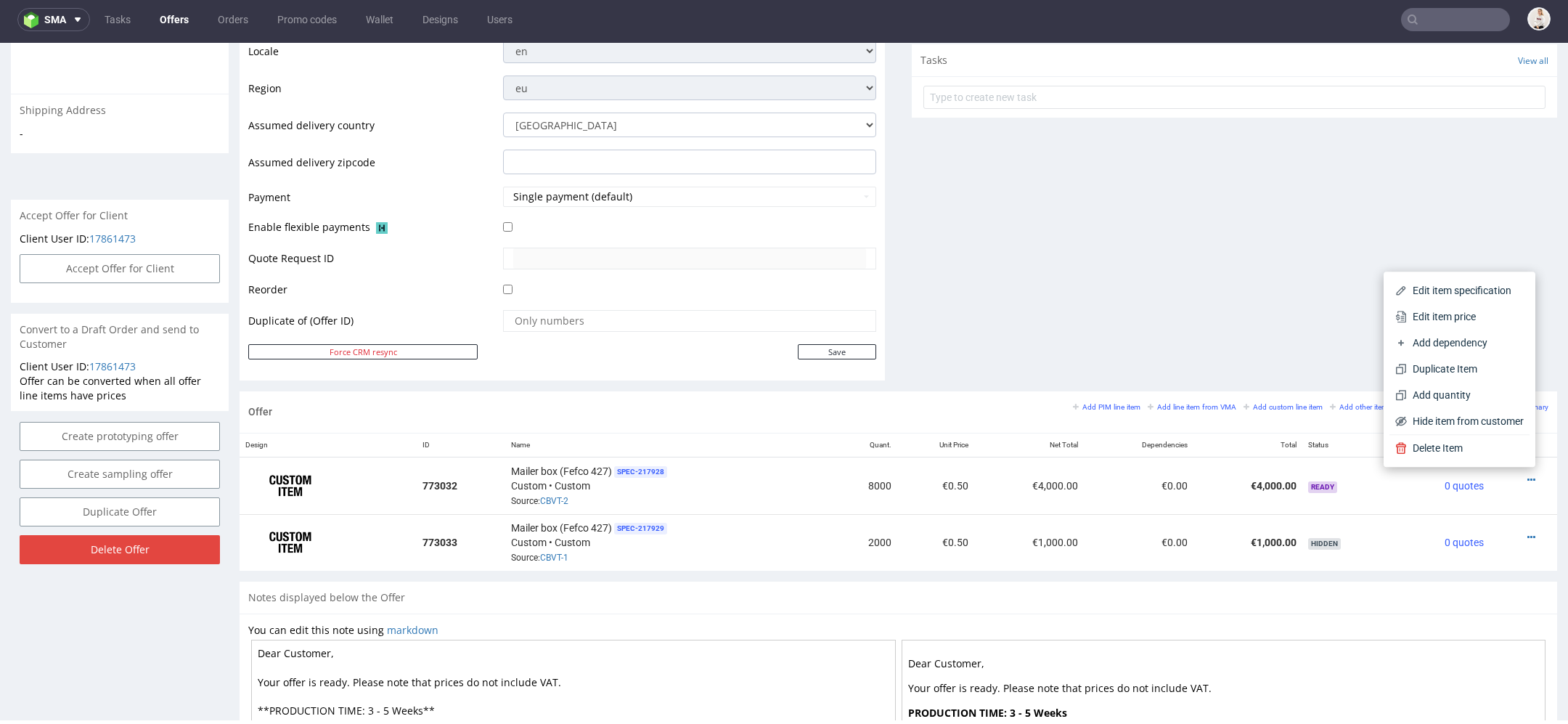
click at [1323, 299] on div "Comments User (0) Automatic (0) Attachments (0) All (0) View all (0) Send Tasks…" at bounding box center [1235, 29] width 646 height 724
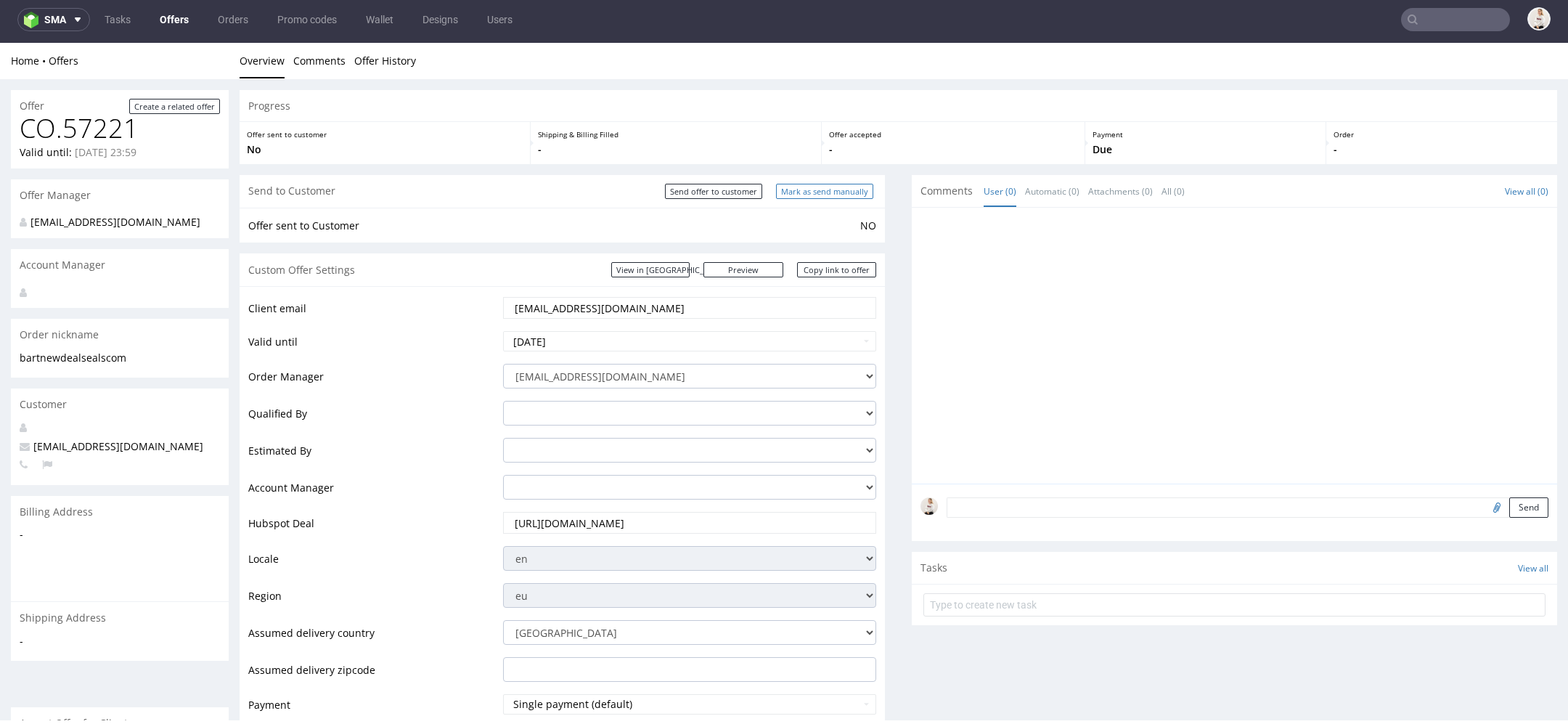
click at [827, 195] on input "Mark as send manually" at bounding box center [825, 190] width 97 height 15
type input "In progress..."
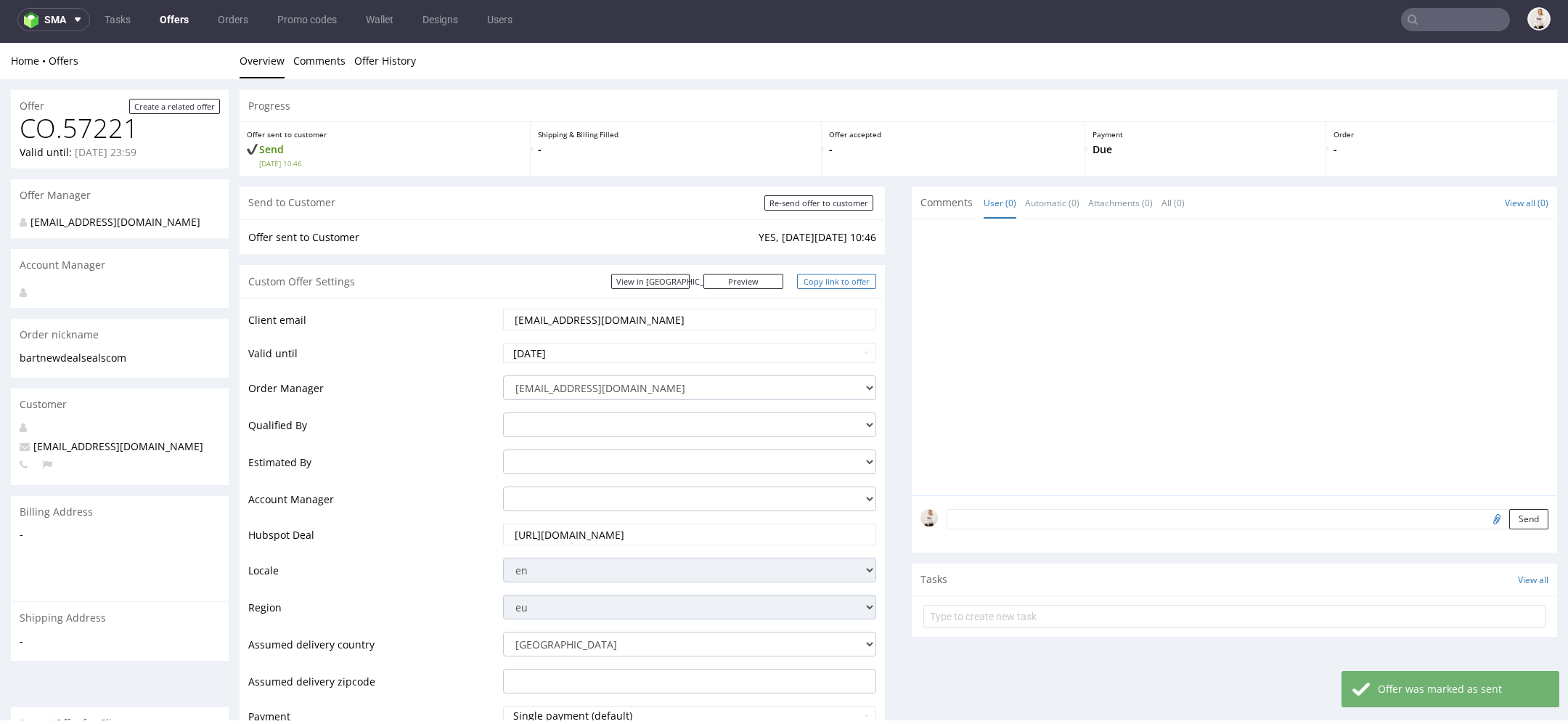
click at [840, 280] on link "Copy link to offer" at bounding box center [837, 281] width 80 height 15
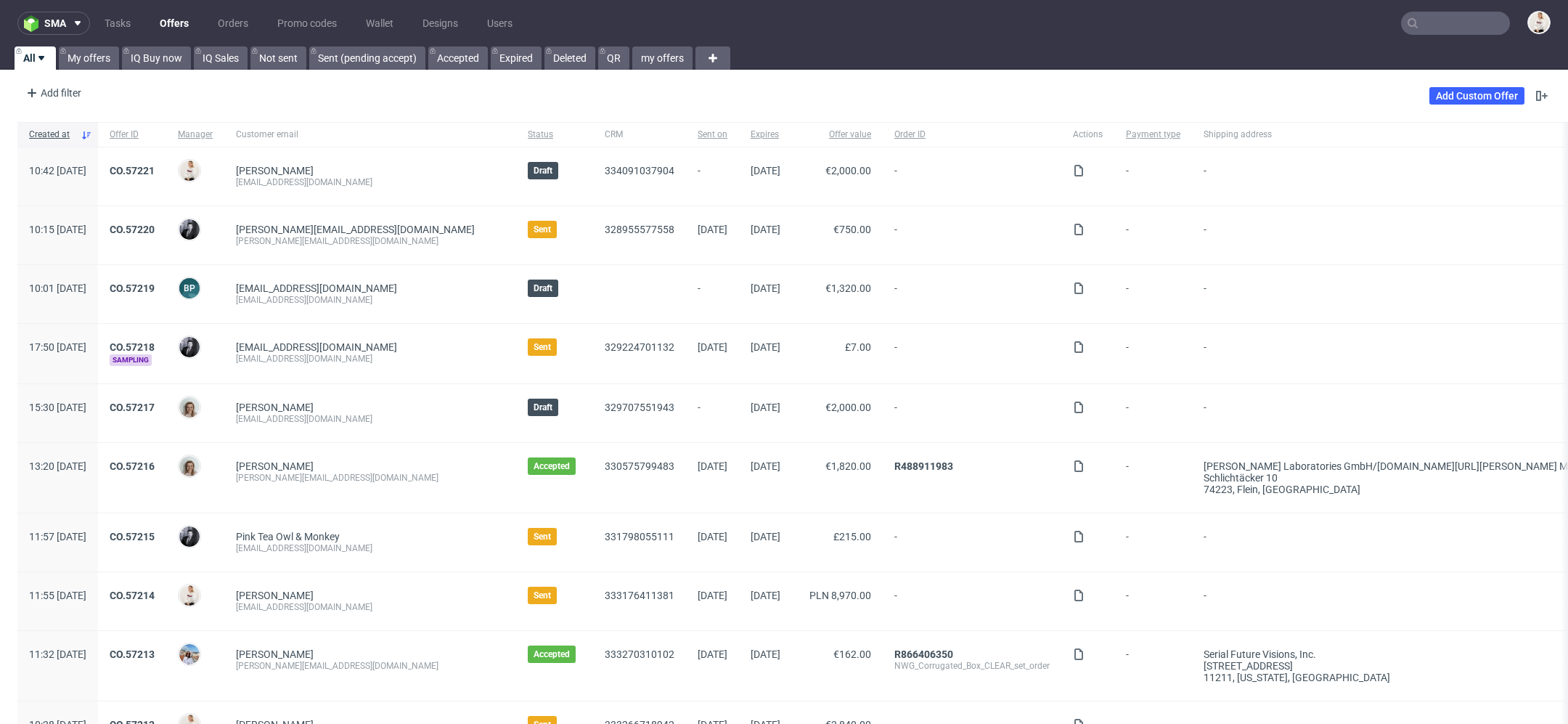
click at [1434, 47] on div "All My offers IQ Buy now IQ Sales Not sent Sent (pending accept) Accepted Expir…" at bounding box center [784, 58] width 1568 height 23
click at [1433, 25] on input "text" at bounding box center [1456, 23] width 109 height 23
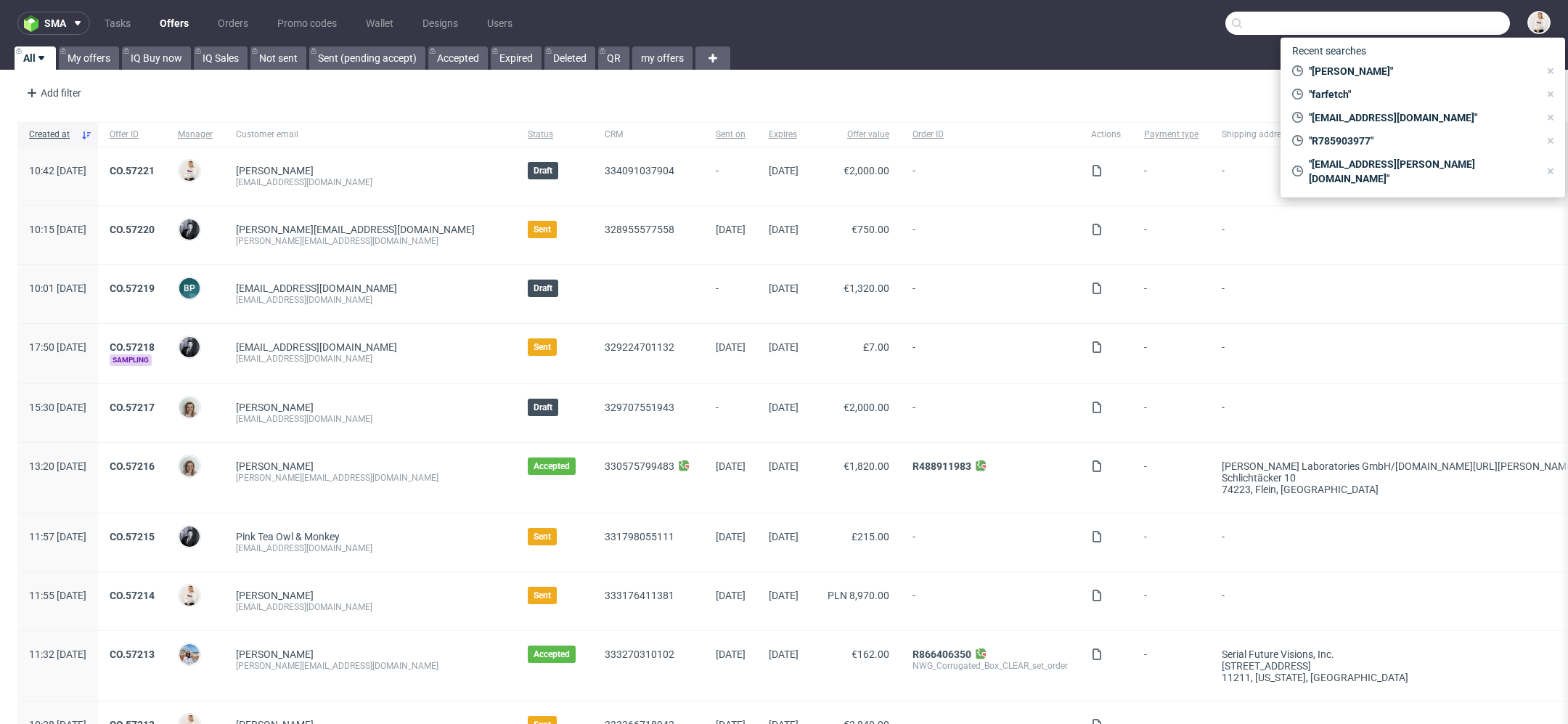
paste input "[EMAIL_ADDRESS][DOMAIN_NAME]"
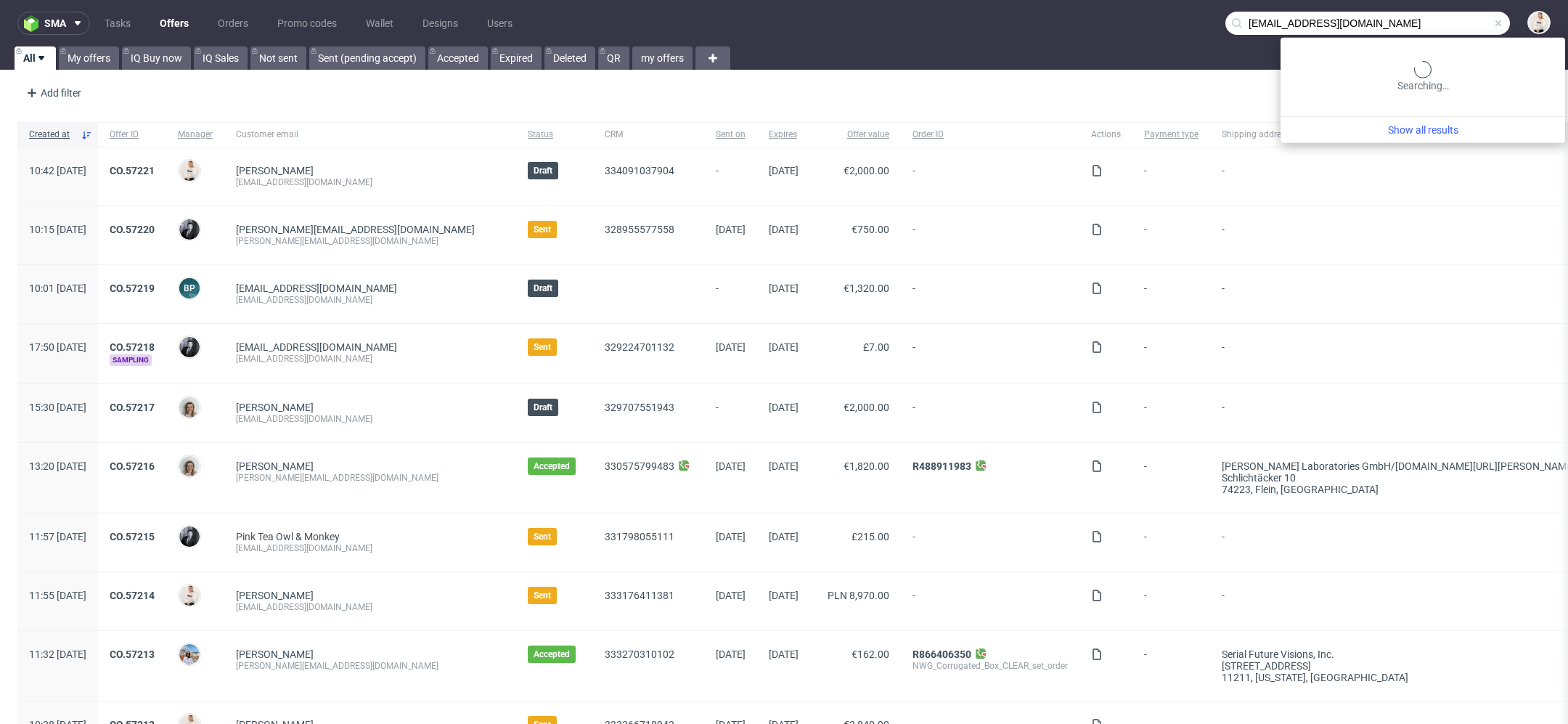
type input "[EMAIL_ADDRESS][DOMAIN_NAME]"
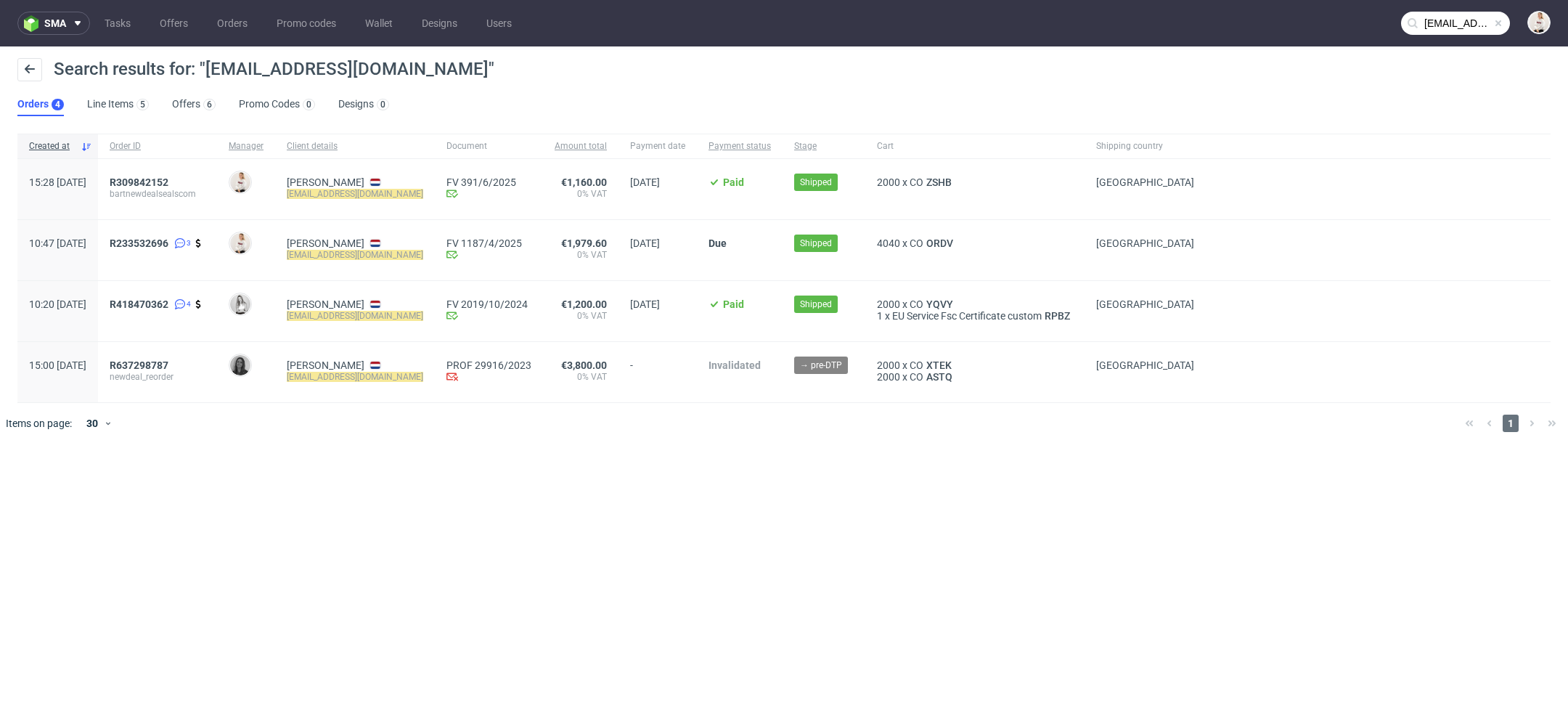
click at [211, 117] on div "Search results for: "[EMAIL_ADDRESS][DOMAIN_NAME]" Orders 4 Line Items 5 Offers…" at bounding box center [784, 87] width 1568 height 82
click at [195, 107] on link "Offers 6" at bounding box center [194, 104] width 44 height 23
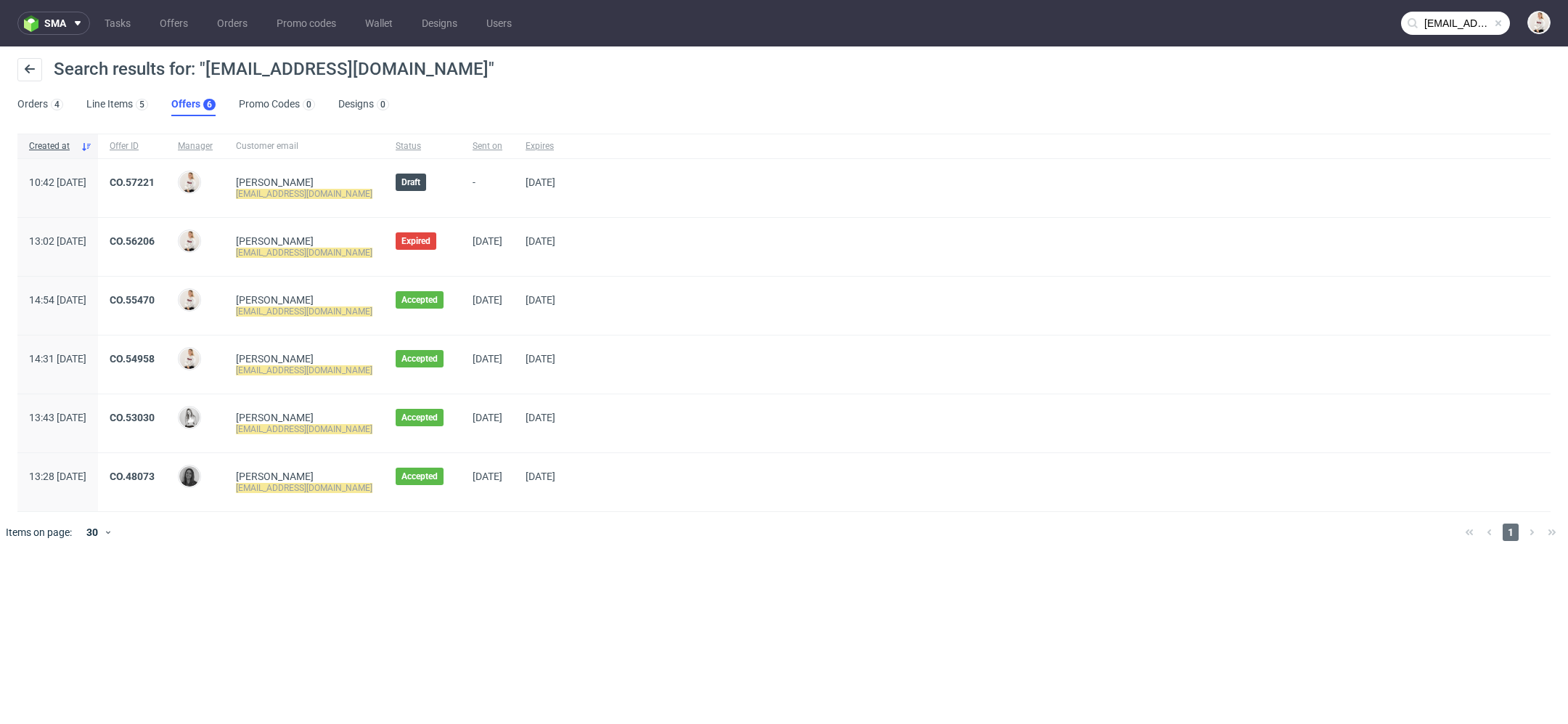
click at [166, 289] on div "CO.55470" at bounding box center [132, 305] width 68 height 58
click at [154, 297] on link "CO.55470" at bounding box center [132, 299] width 45 height 11
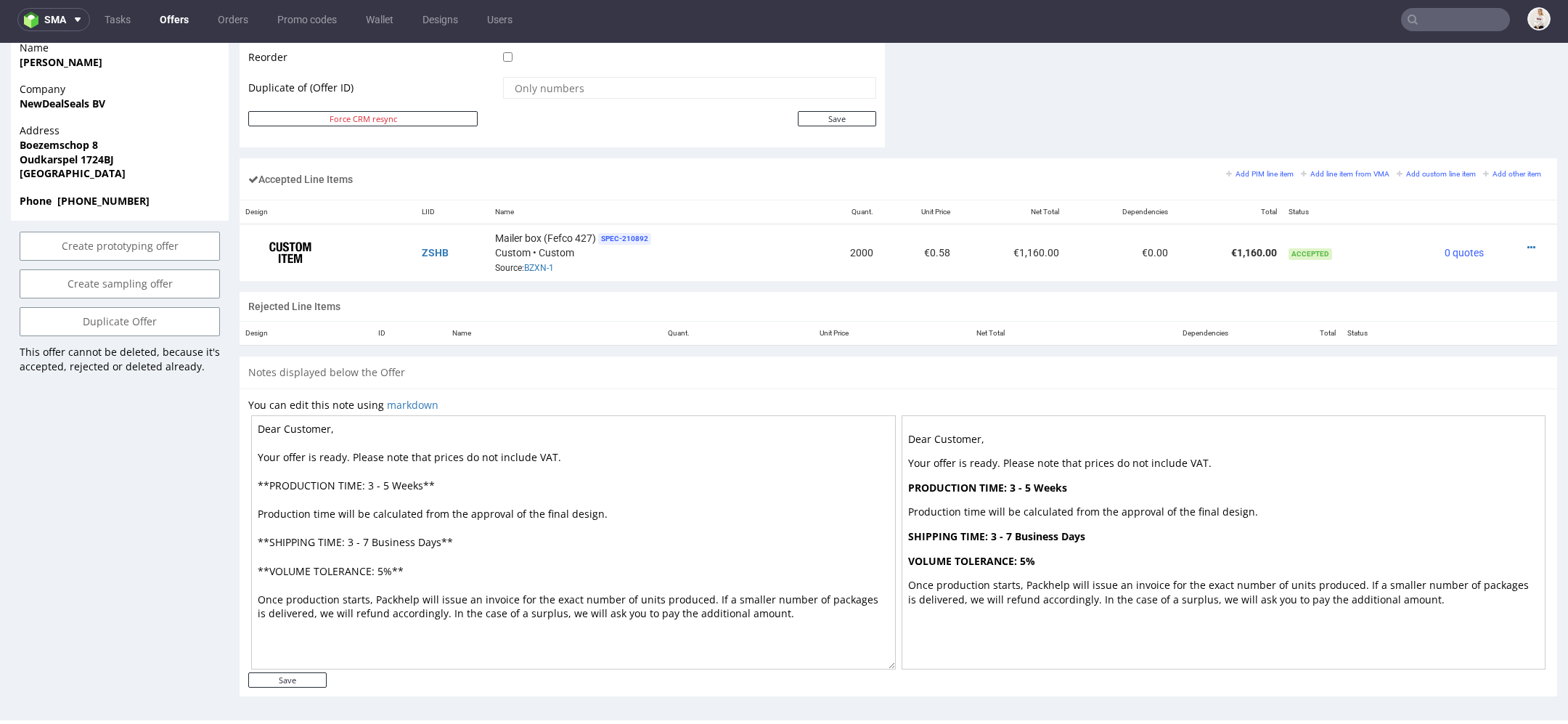
scroll to position [764, 0]
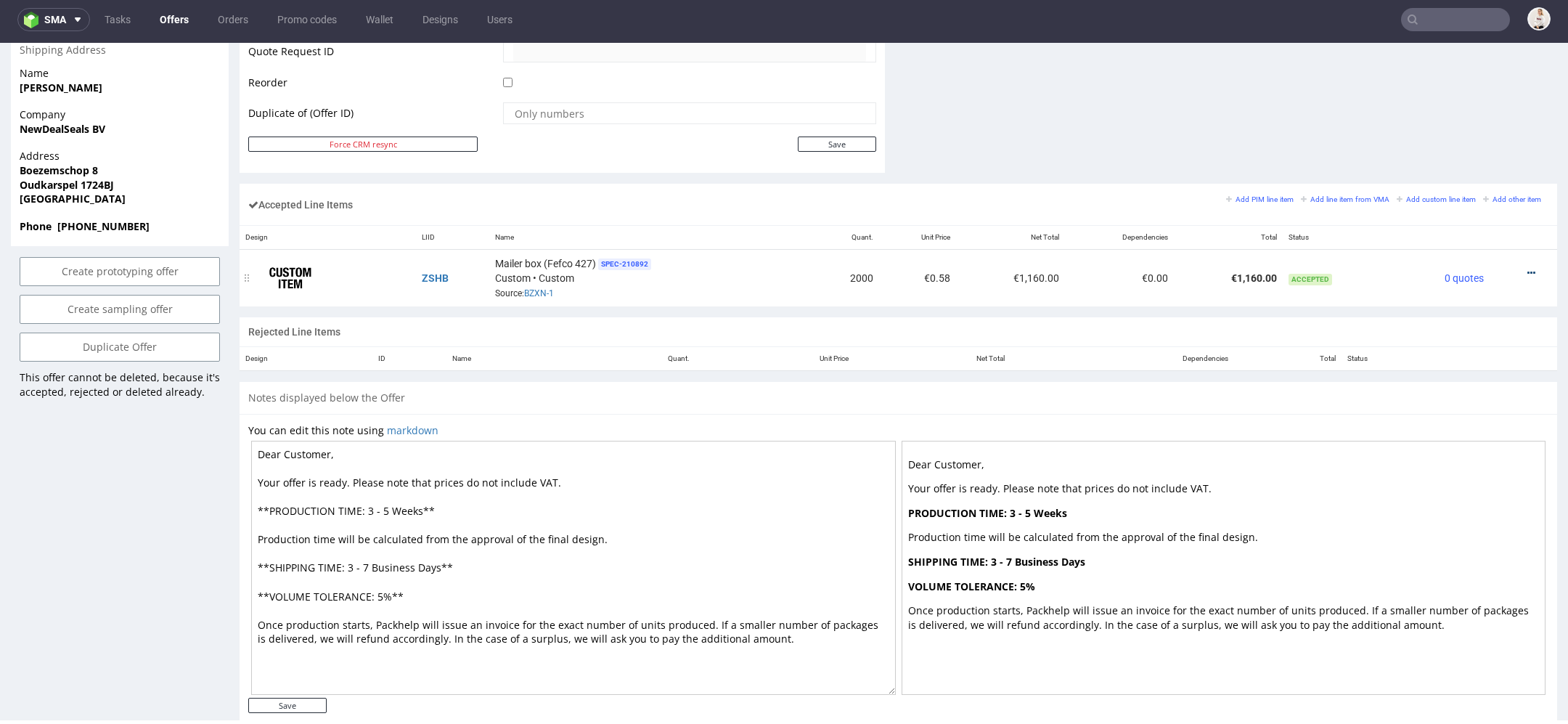
click at [1528, 268] on icon at bounding box center [1531, 273] width 8 height 11
click at [1453, 122] on li "Edit item specification" at bounding box center [1464, 110] width 132 height 26
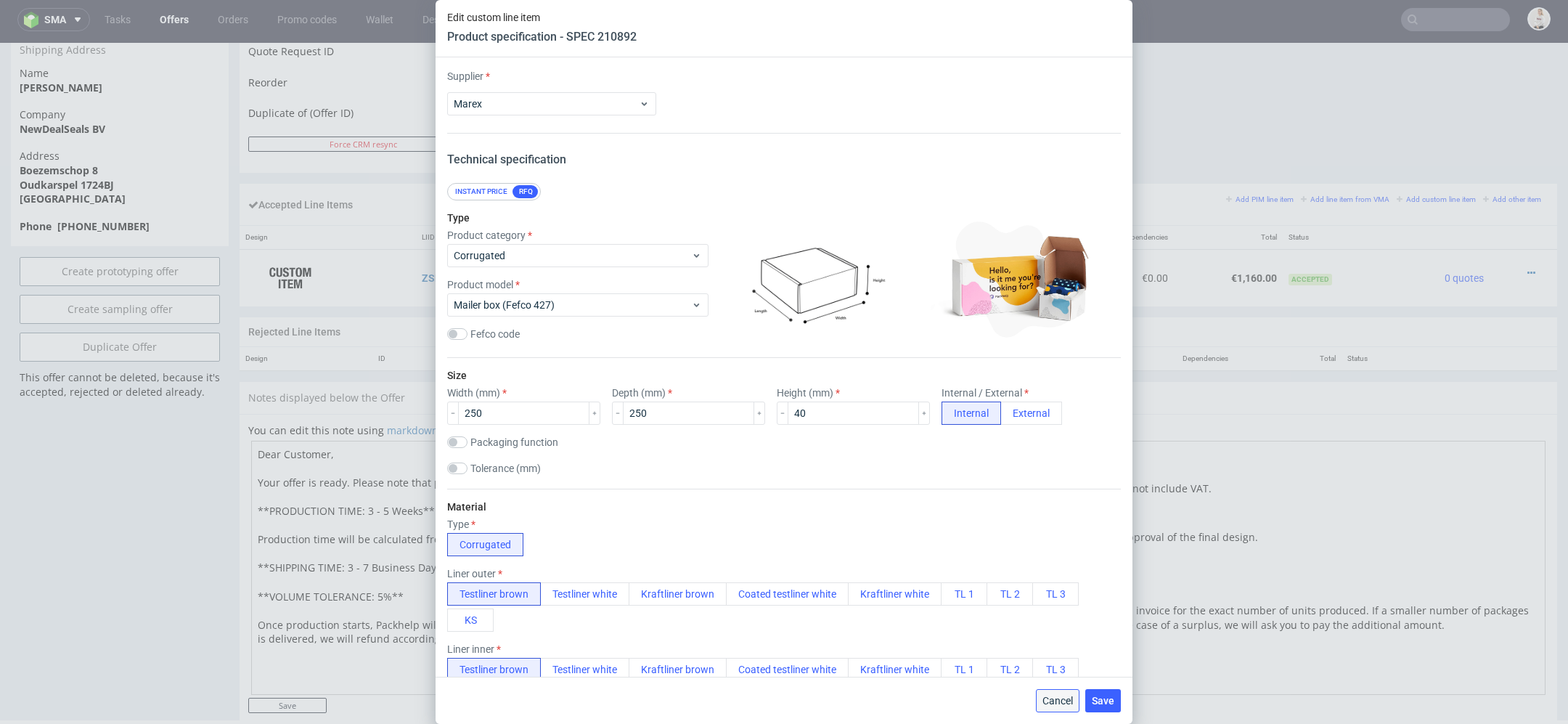
click at [1051, 699] on span "Cancel" at bounding box center [1057, 701] width 31 height 11
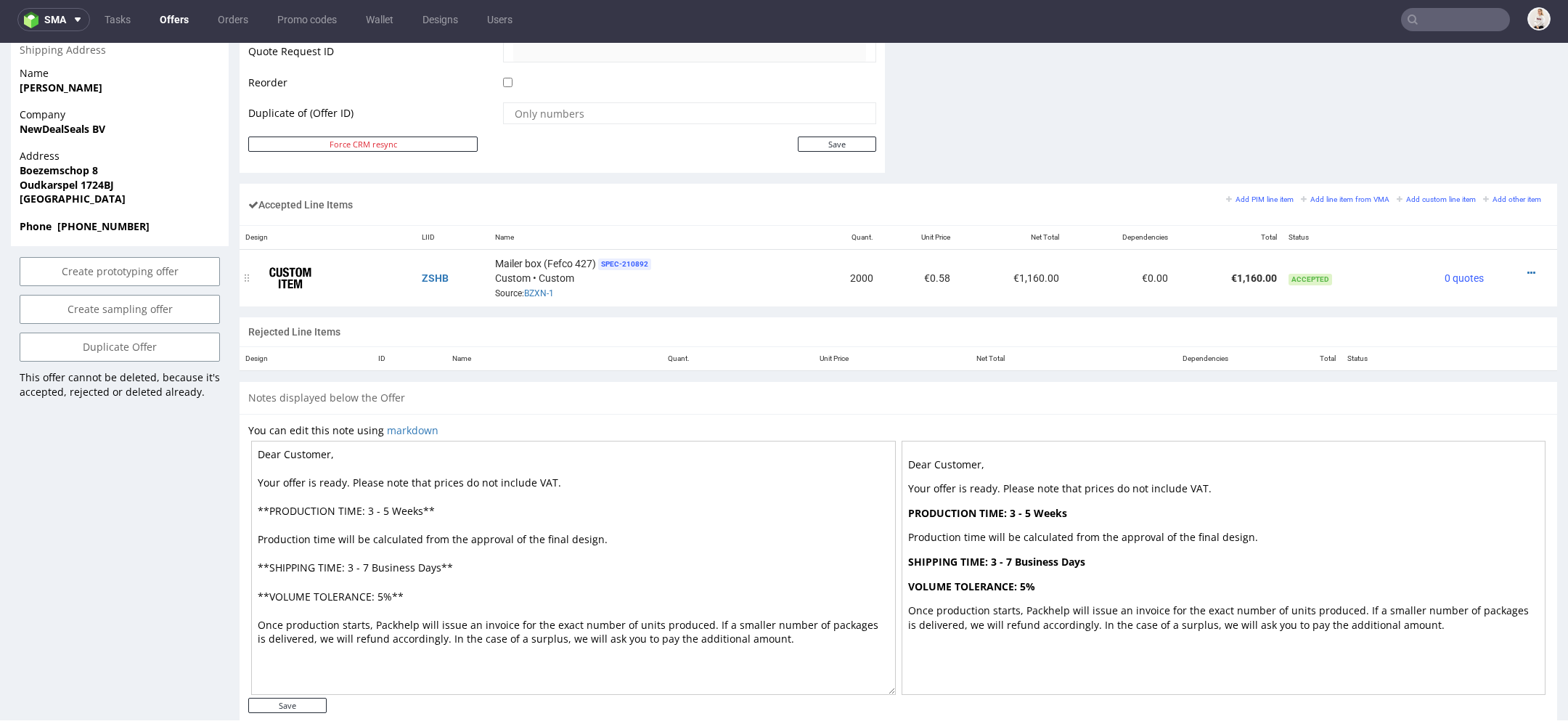
click at [1508, 266] on div at bounding box center [1520, 273] width 47 height 15
click at [1528, 268] on icon at bounding box center [1531, 273] width 8 height 11
click at [1475, 140] on span "Edit item price" at bounding box center [1471, 135] width 104 height 15
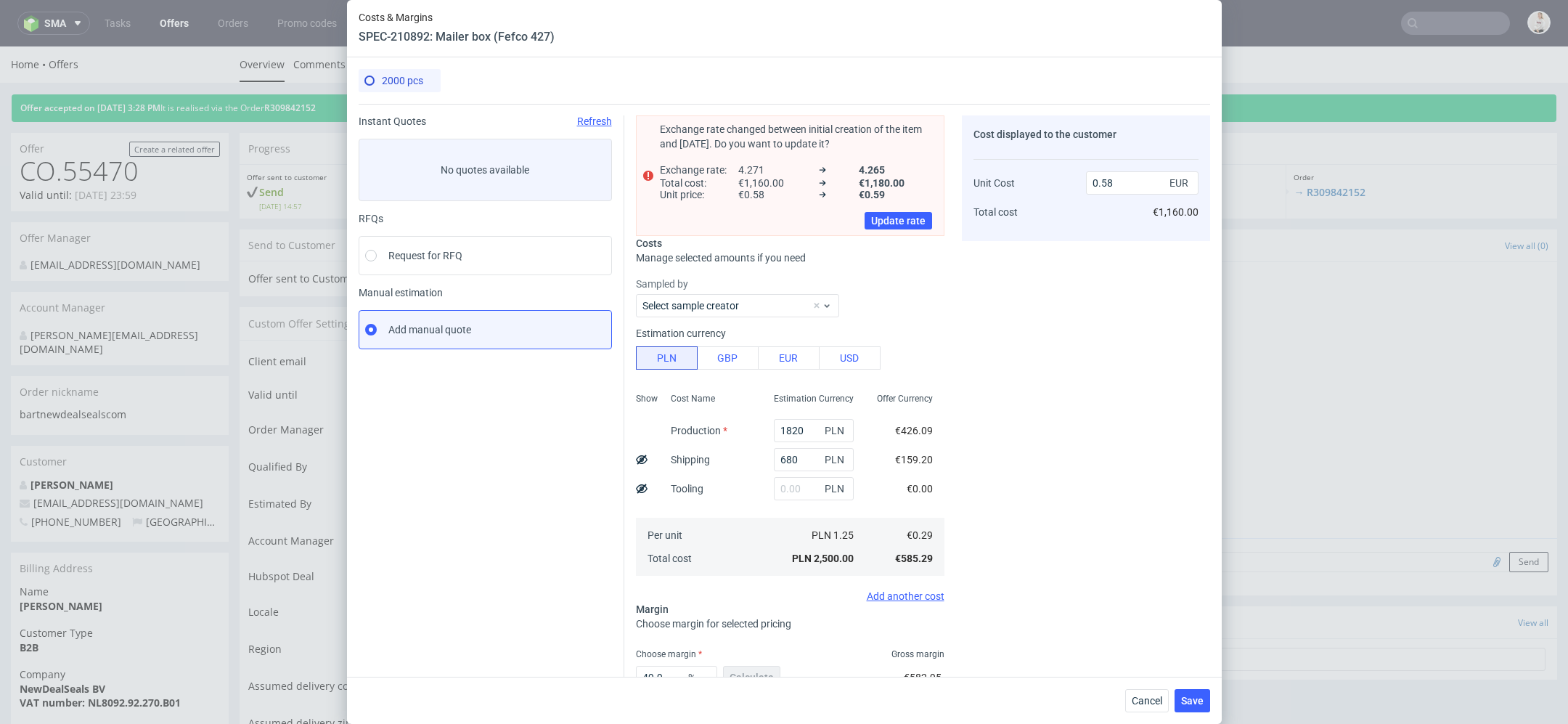
scroll to position [100, 0]
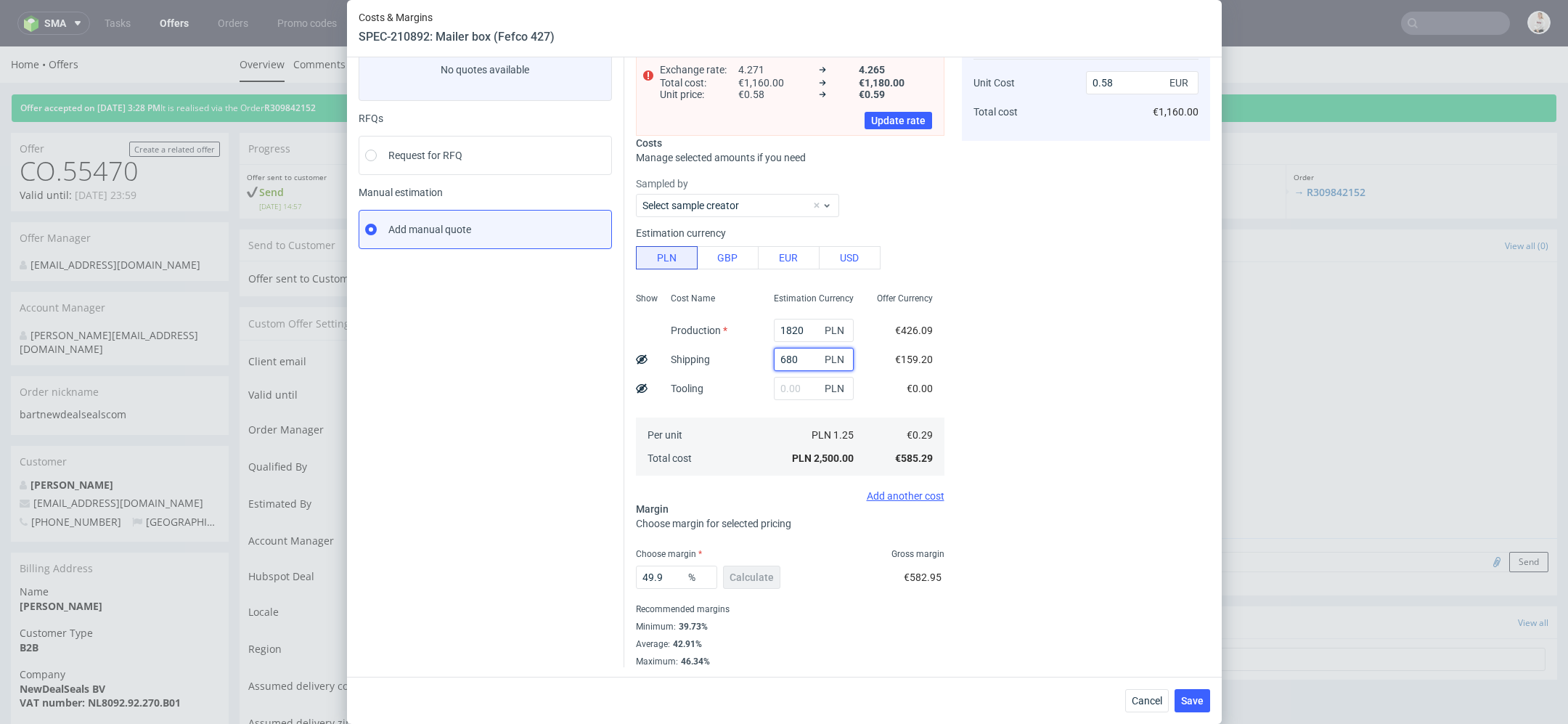
drag, startPoint x: 801, startPoint y: 354, endPoint x: 719, endPoint y: 354, distance: 82.0
click at [739, 354] on div "Show Cost Name Production Shipping Tooling Per unit Total cost Estimation Curre…" at bounding box center [791, 383] width 309 height 191
